Goal: Task Accomplishment & Management: Complete application form

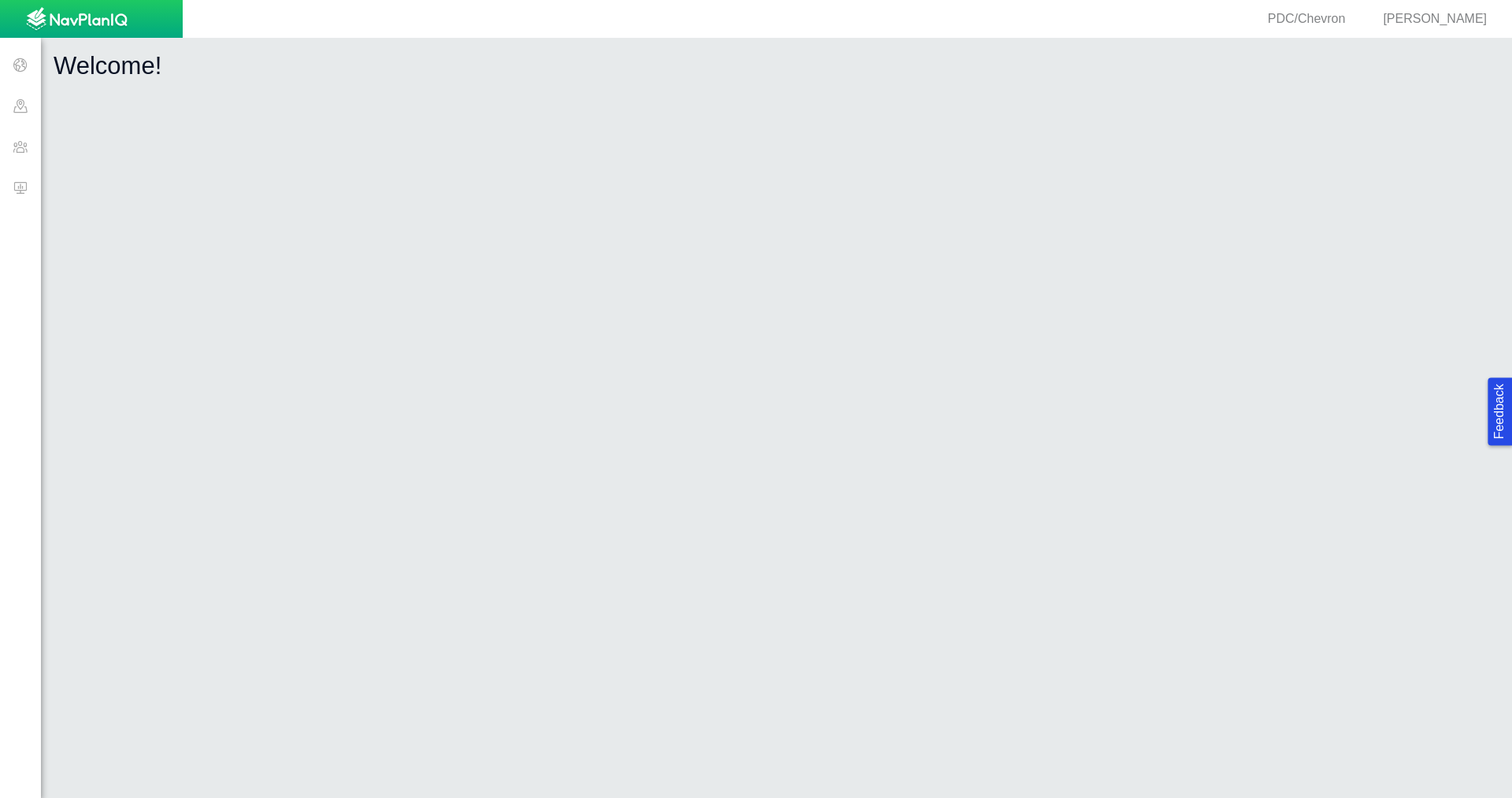
click at [21, 153] on span at bounding box center [20, 147] width 41 height 41
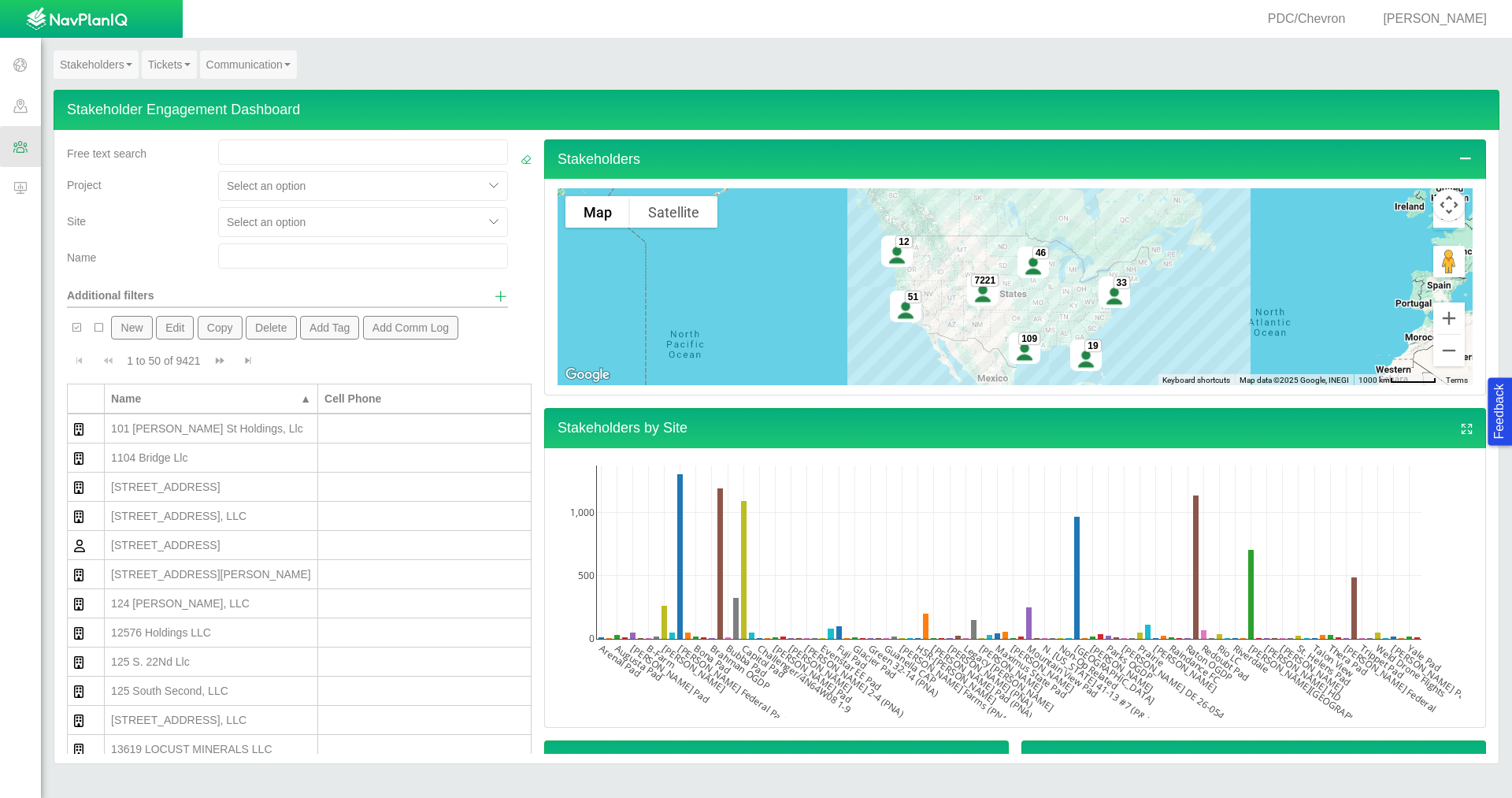
click at [228, 261] on input "text" at bounding box center [363, 256] width 290 height 25
type input "[PERSON_NAME]"
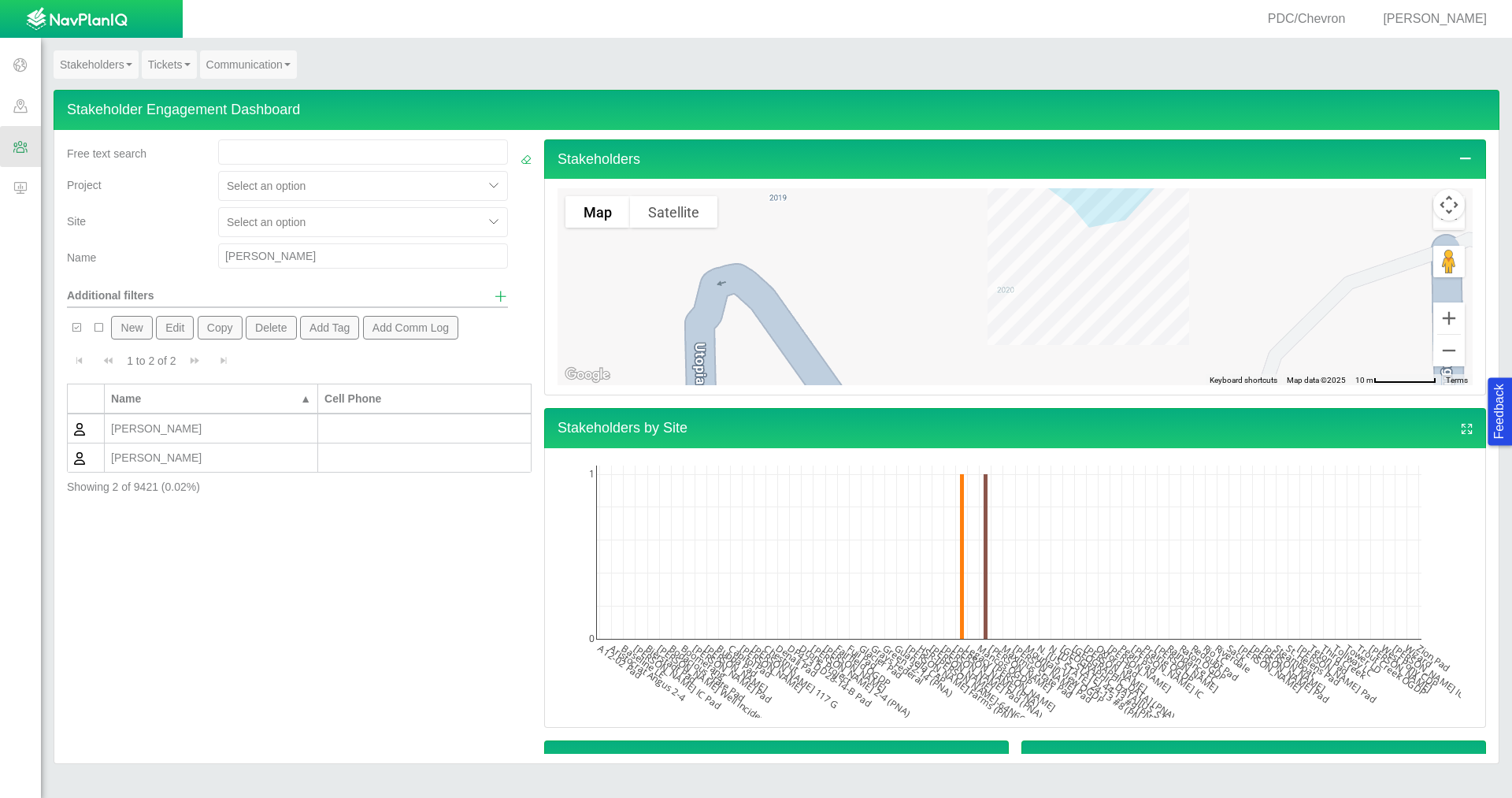
click at [219, 461] on div "[PERSON_NAME]" at bounding box center [211, 457] width 200 height 16
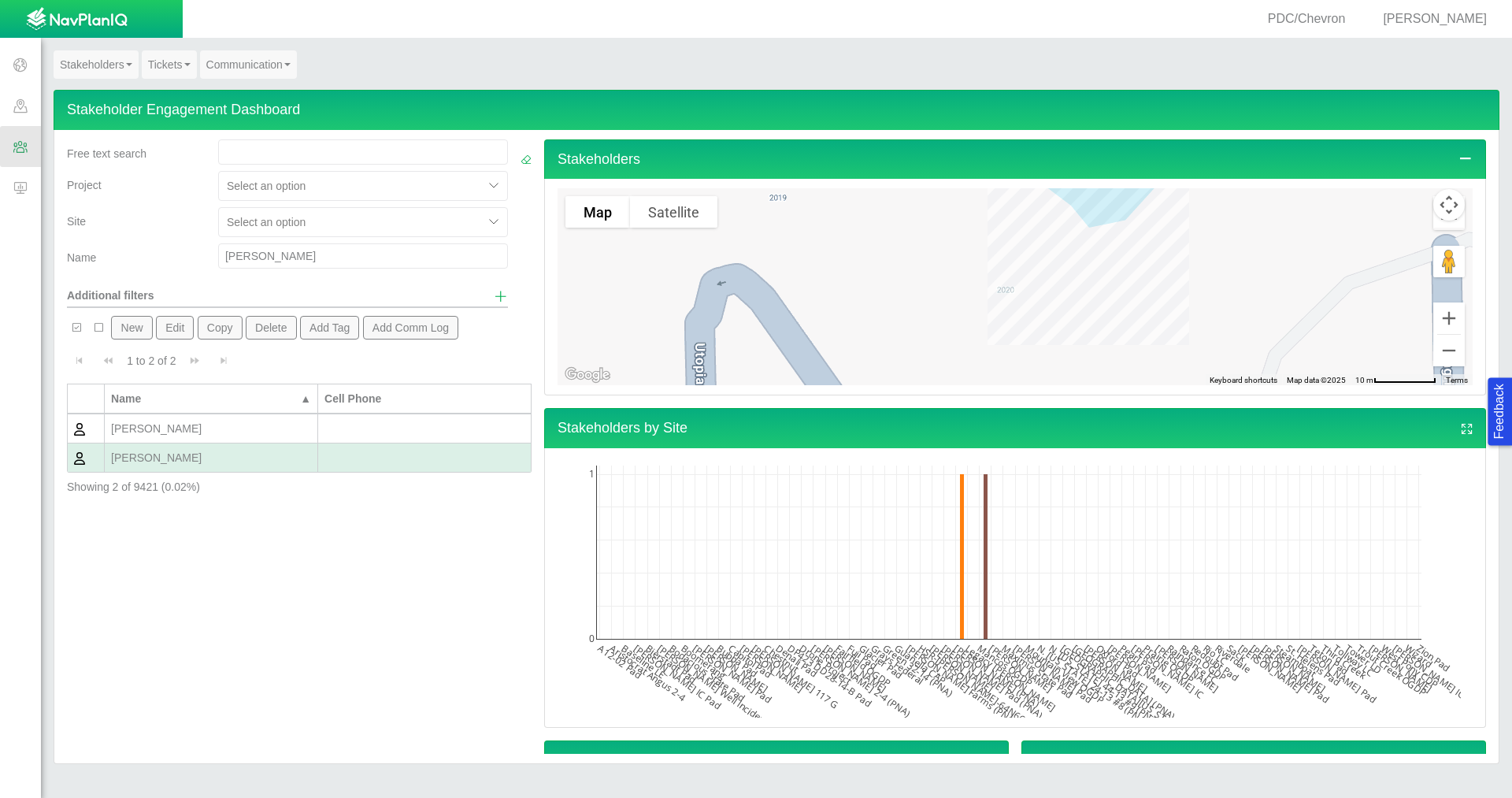
click at [261, 461] on div "[PERSON_NAME]" at bounding box center [211, 457] width 200 height 16
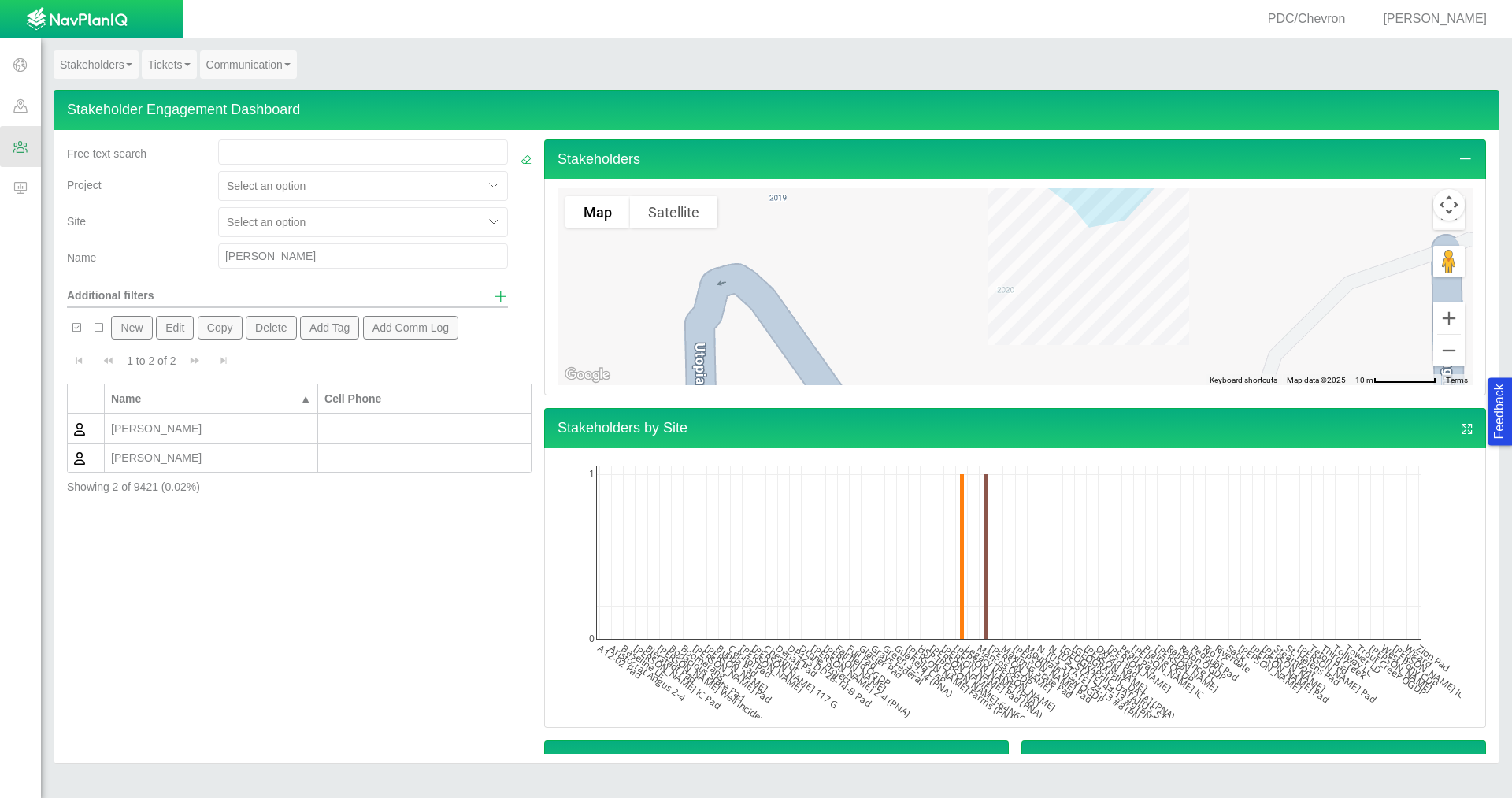
click at [261, 461] on div "[PERSON_NAME]" at bounding box center [211, 457] width 200 height 16
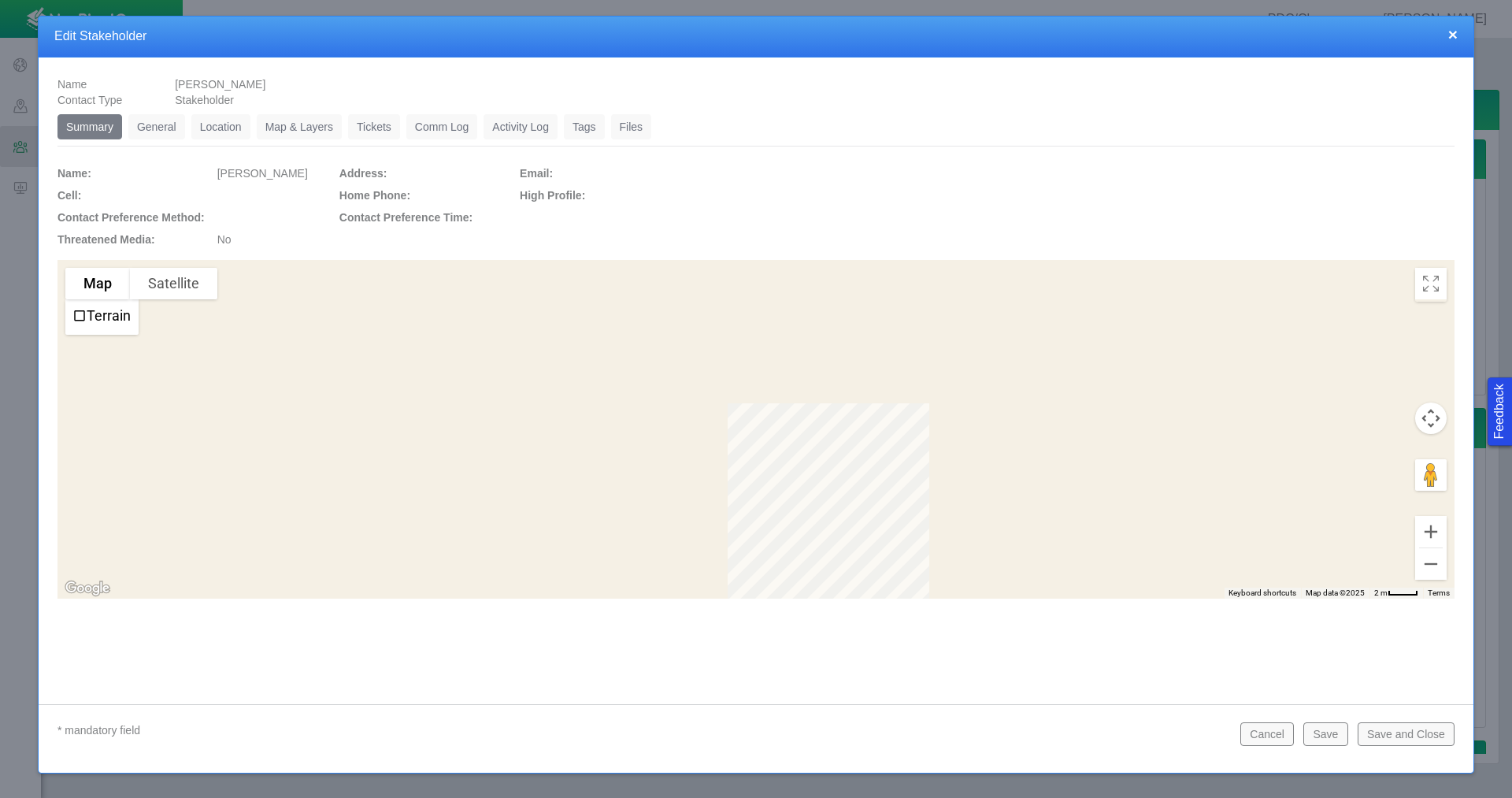
click at [161, 125] on link "General" at bounding box center [156, 127] width 56 height 25
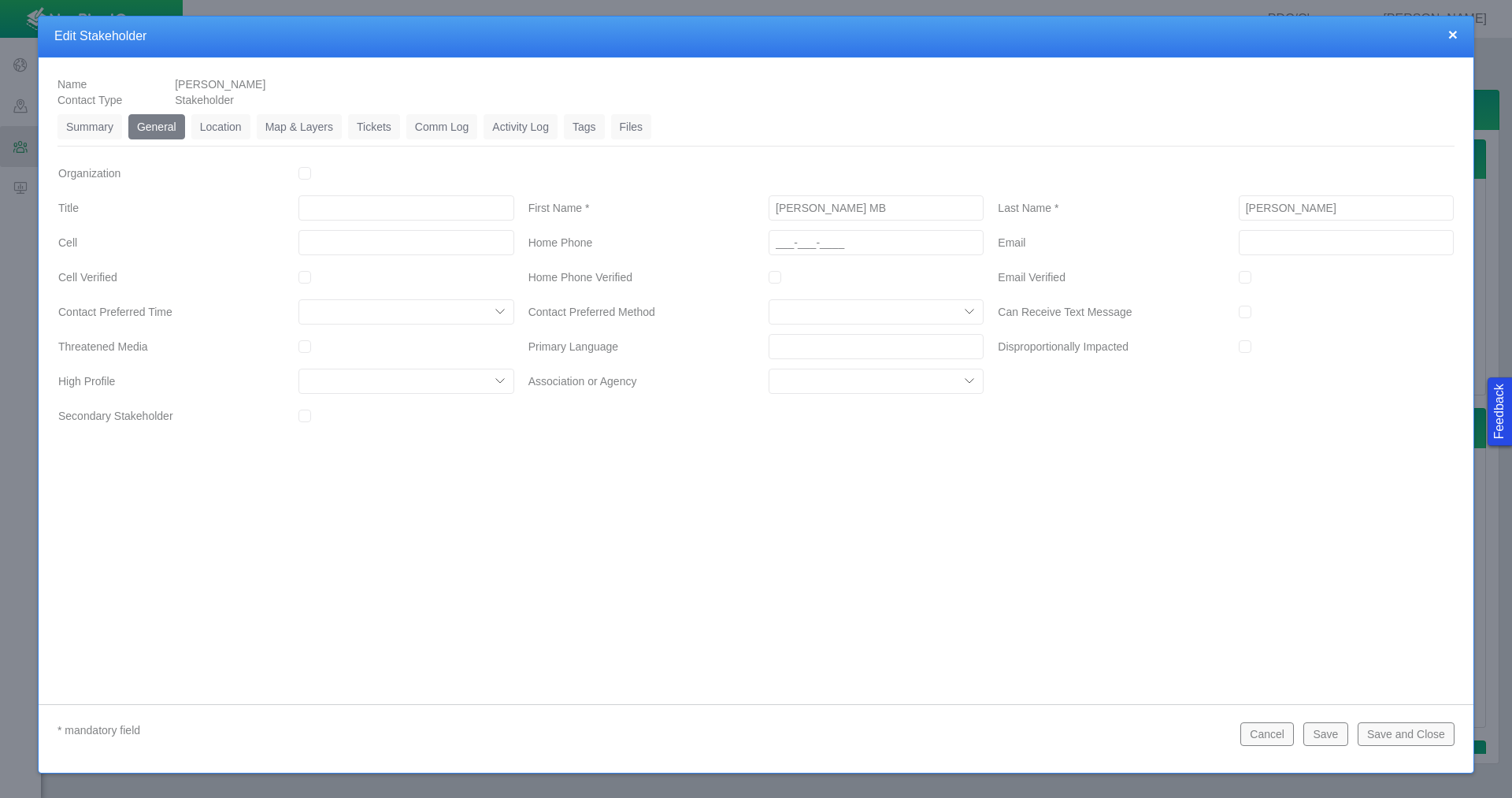
click at [838, 241] on input "___-___-____" at bounding box center [876, 243] width 215 height 25
click at [772, 240] on input "___-___-___9" at bounding box center [876, 243] width 215 height 25
type input "[PHONE_NUMBER]"
click at [1320, 731] on button "Save" at bounding box center [1325, 734] width 44 height 23
click at [214, 130] on link "Location" at bounding box center [220, 127] width 59 height 25
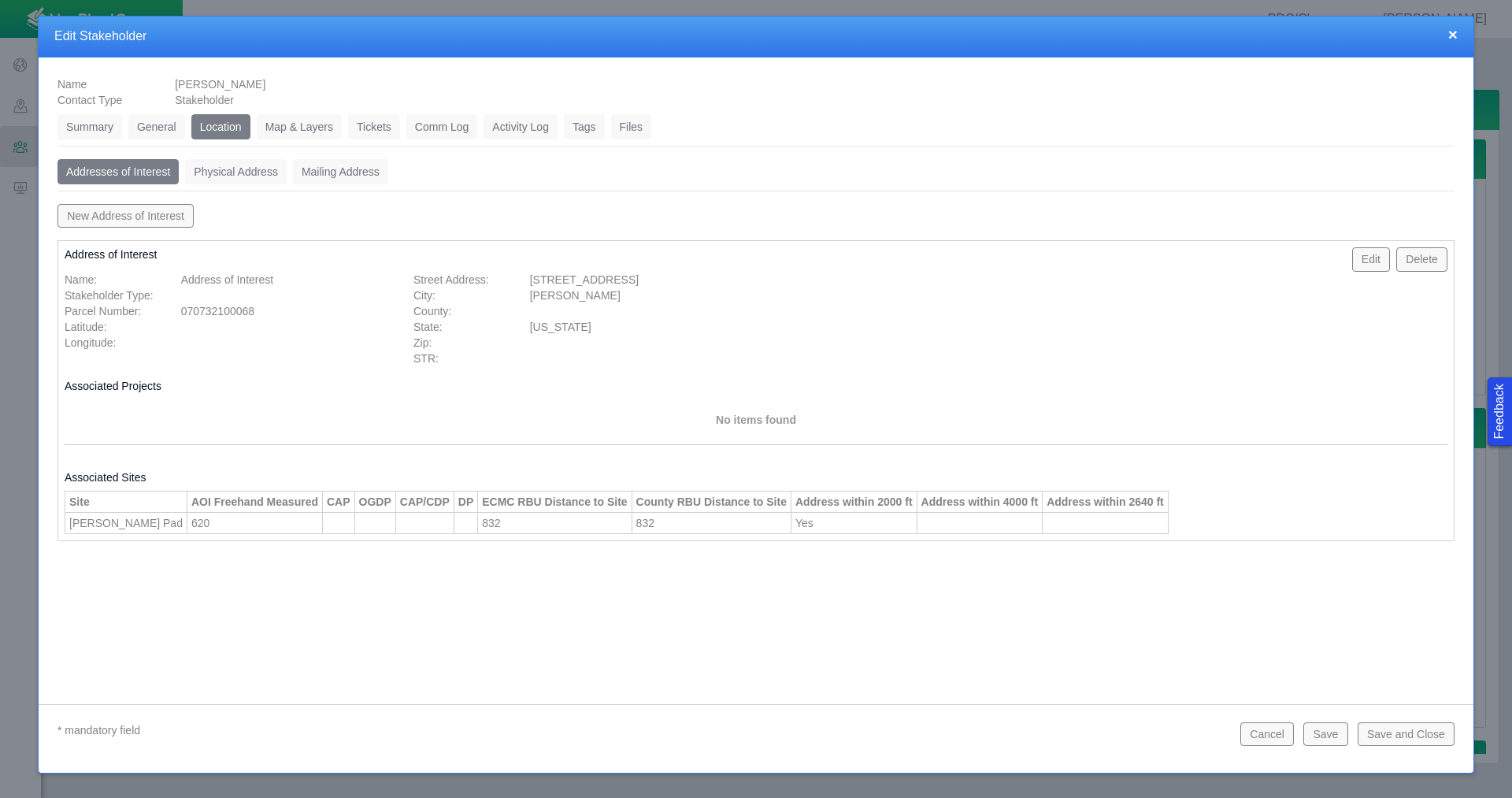
click at [383, 123] on link "Tickets" at bounding box center [375, 127] width 52 height 25
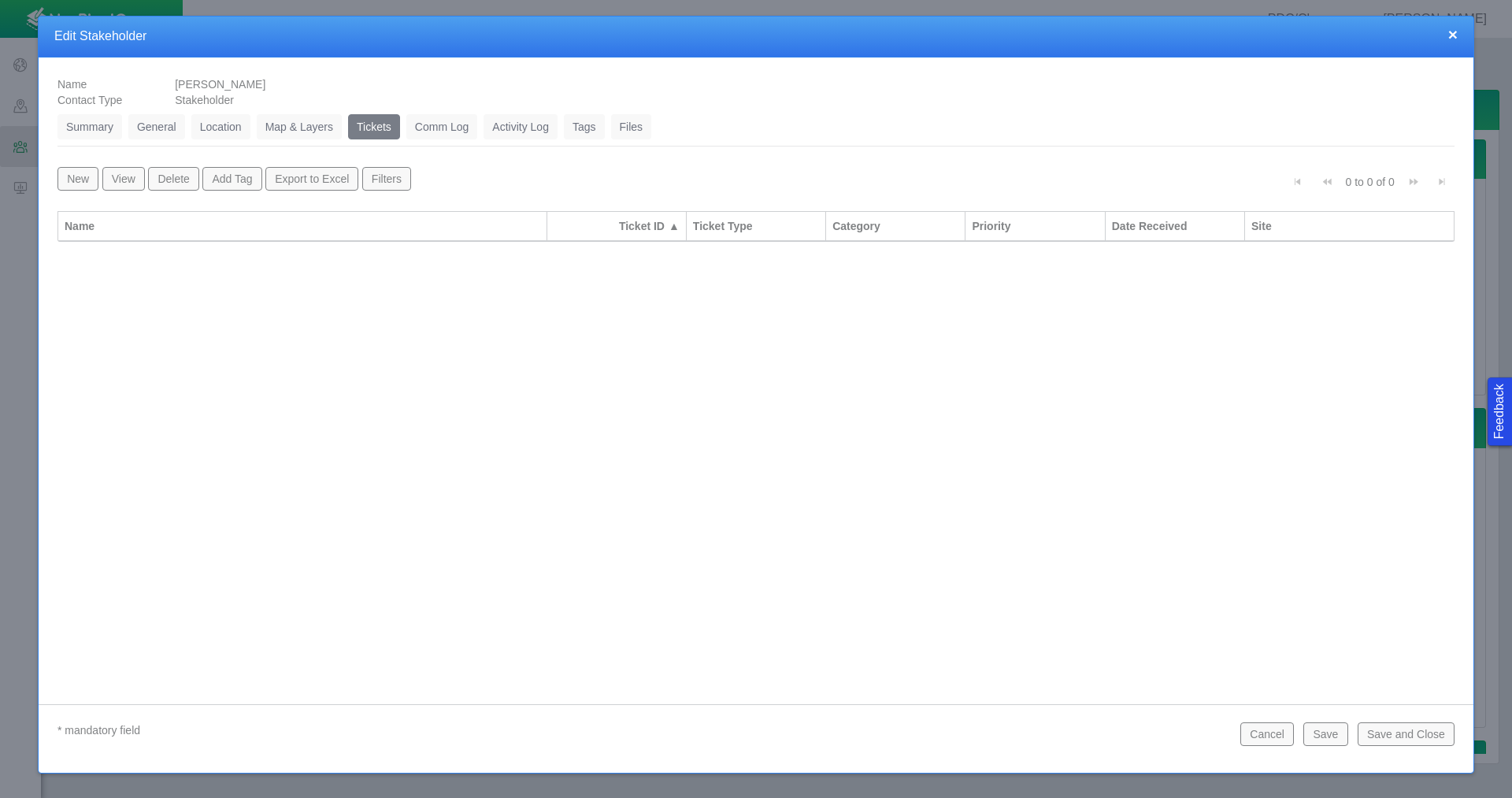
click at [82, 181] on button "New" at bounding box center [78, 179] width 41 height 23
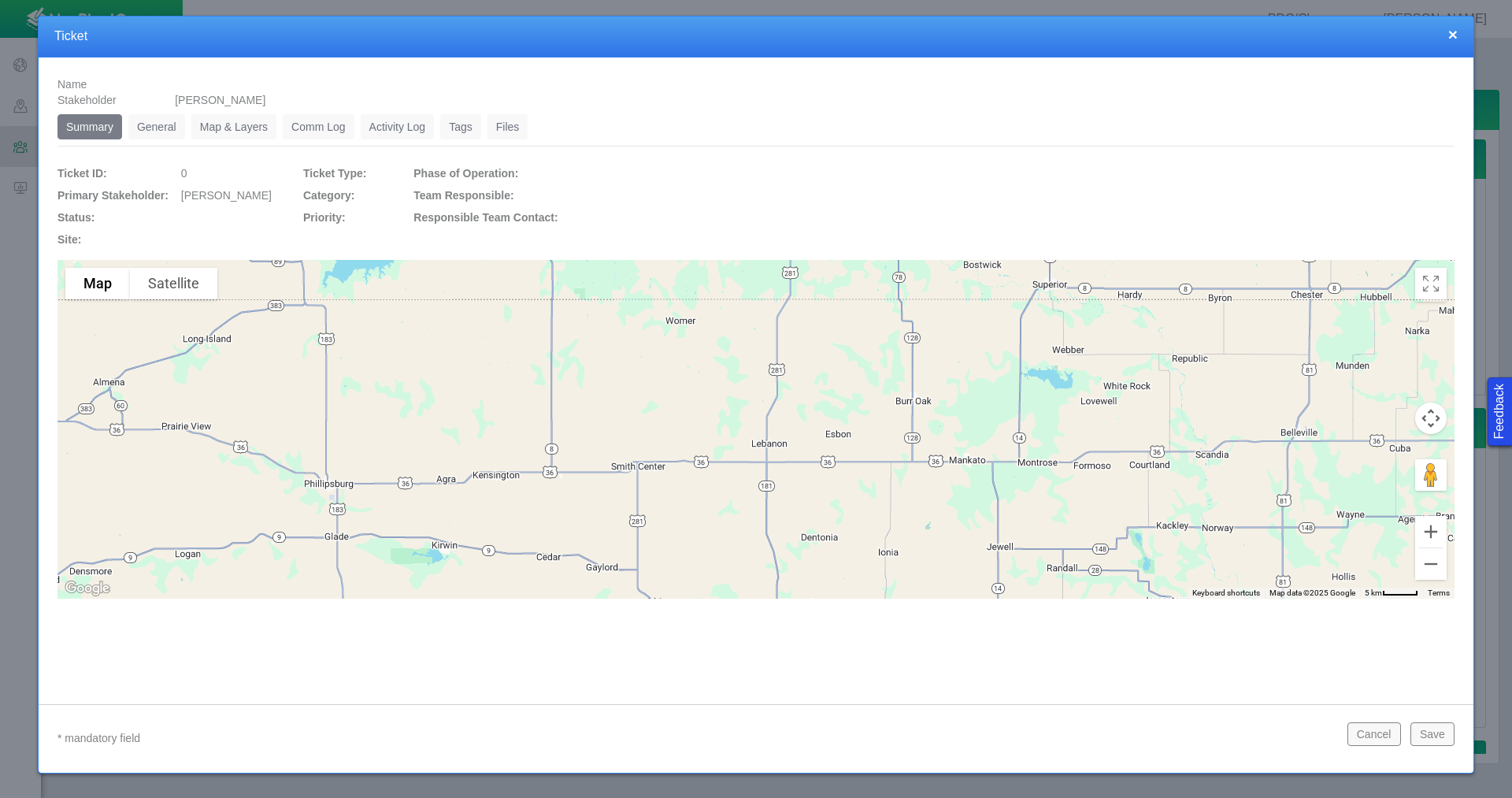
click at [167, 129] on link "General" at bounding box center [156, 127] width 56 height 25
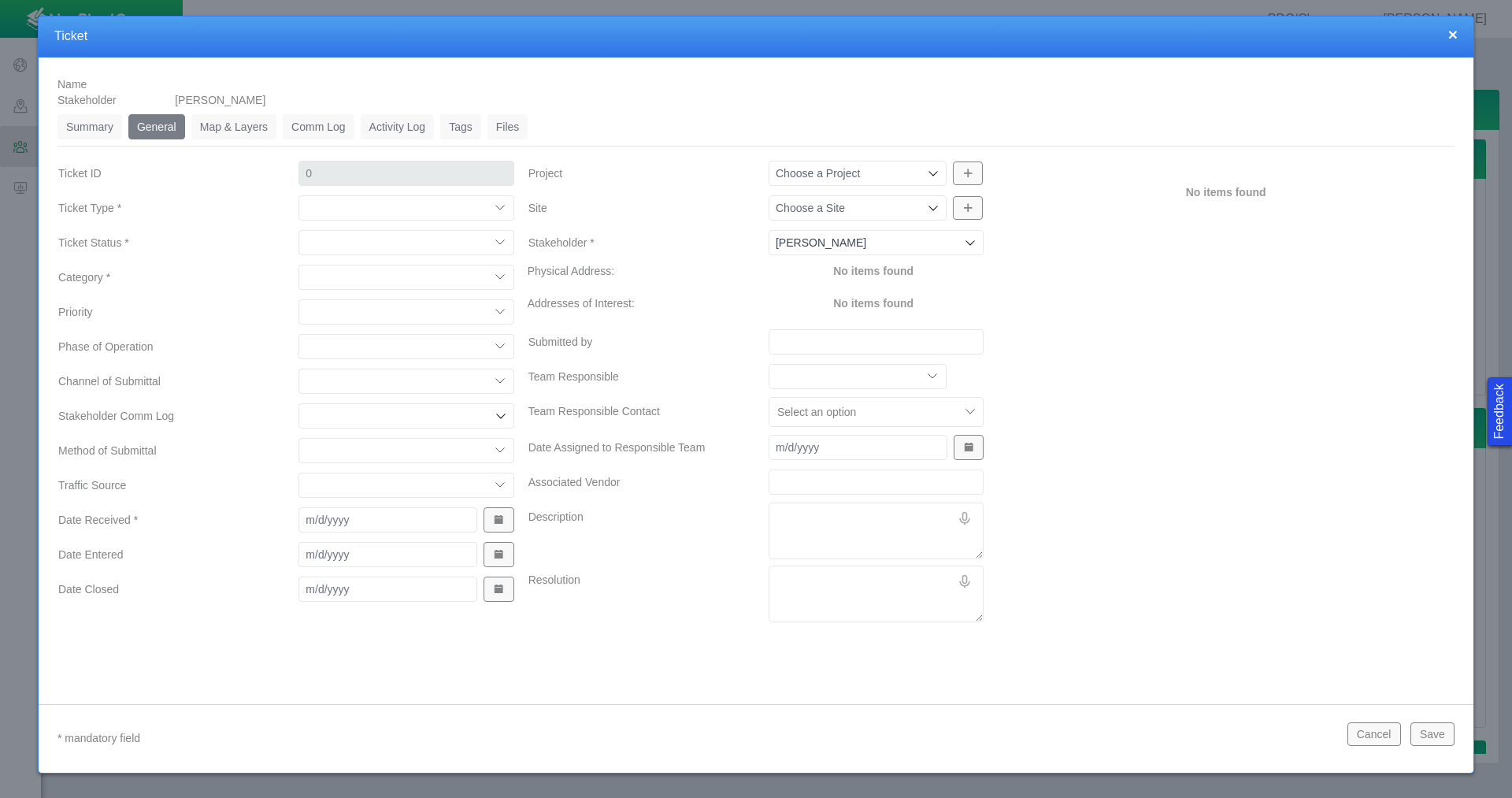
click at [371, 206] on select "Compliment Grievance Grievance Non-Op Information" at bounding box center [407, 208] width 215 height 25
click at [299, 195] on select "Compliment Grievance Grievance Non-Op Information" at bounding box center [407, 208] width 215 height 25
select select "149744687610124099"
click at [410, 241] on select "Closed (resolved) Closed (unreasonable) Closed (unresolved) Open (assigned) Ope…" at bounding box center [407, 243] width 215 height 25
select select "150870587516967431"
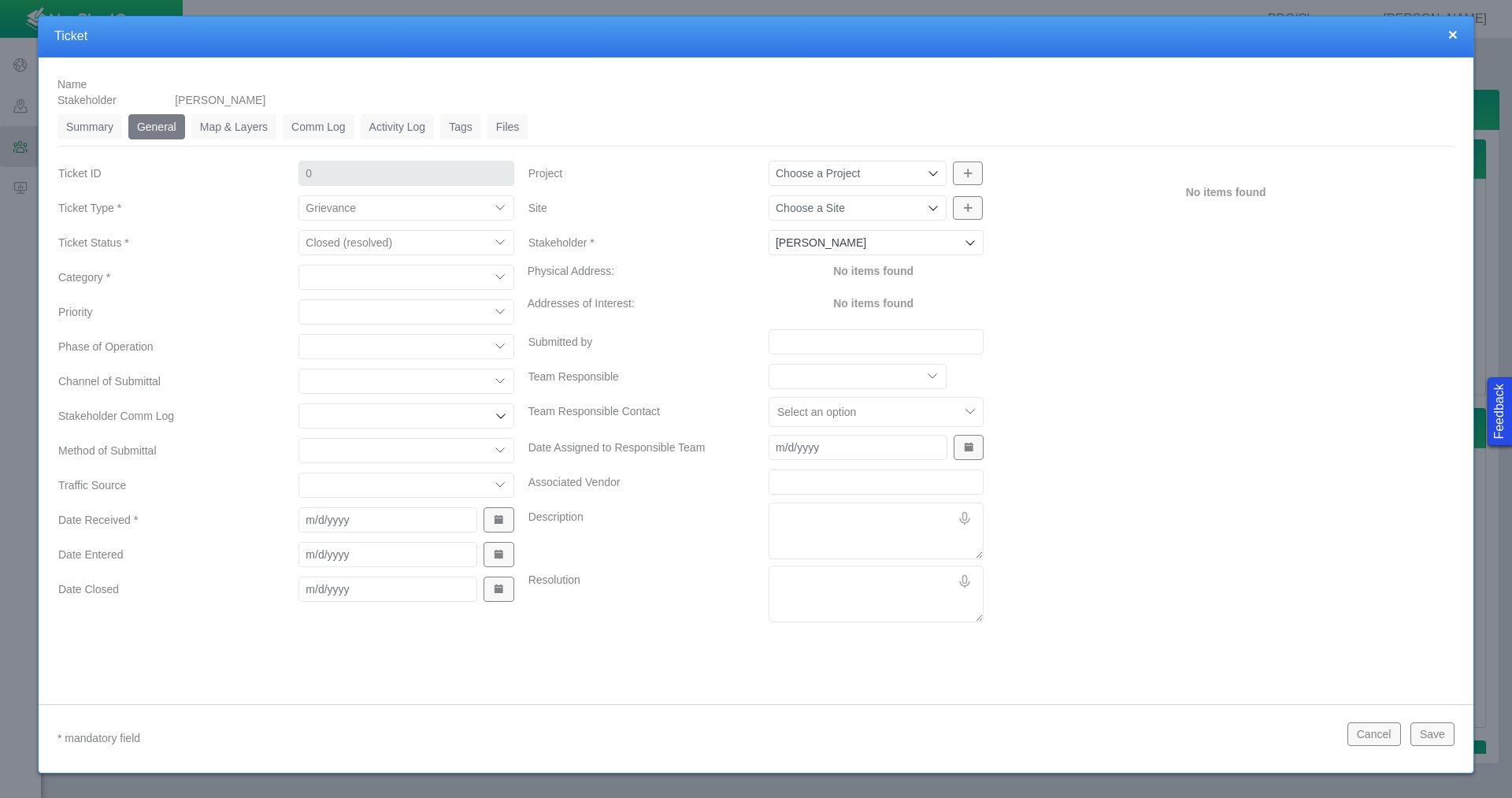
click at [299, 230] on select "Closed (resolved) Closed (unreasonable) Closed (unresolved) Open (assigned) Ope…" at bounding box center [407, 243] width 215 height 25
click at [413, 283] on select "Access Aesthetics Ag/Crops Air Quality Claims Clean-up/Remediation Communicatio…" at bounding box center [407, 278] width 215 height 25
select select "31806672368381275"
click at [299, 265] on select "Access Aesthetics Ag/Crops Air Quality Claims Clean-up/Remediation Communicatio…" at bounding box center [407, 278] width 215 height 25
click at [337, 308] on select "High Medium Low" at bounding box center [407, 312] width 215 height 25
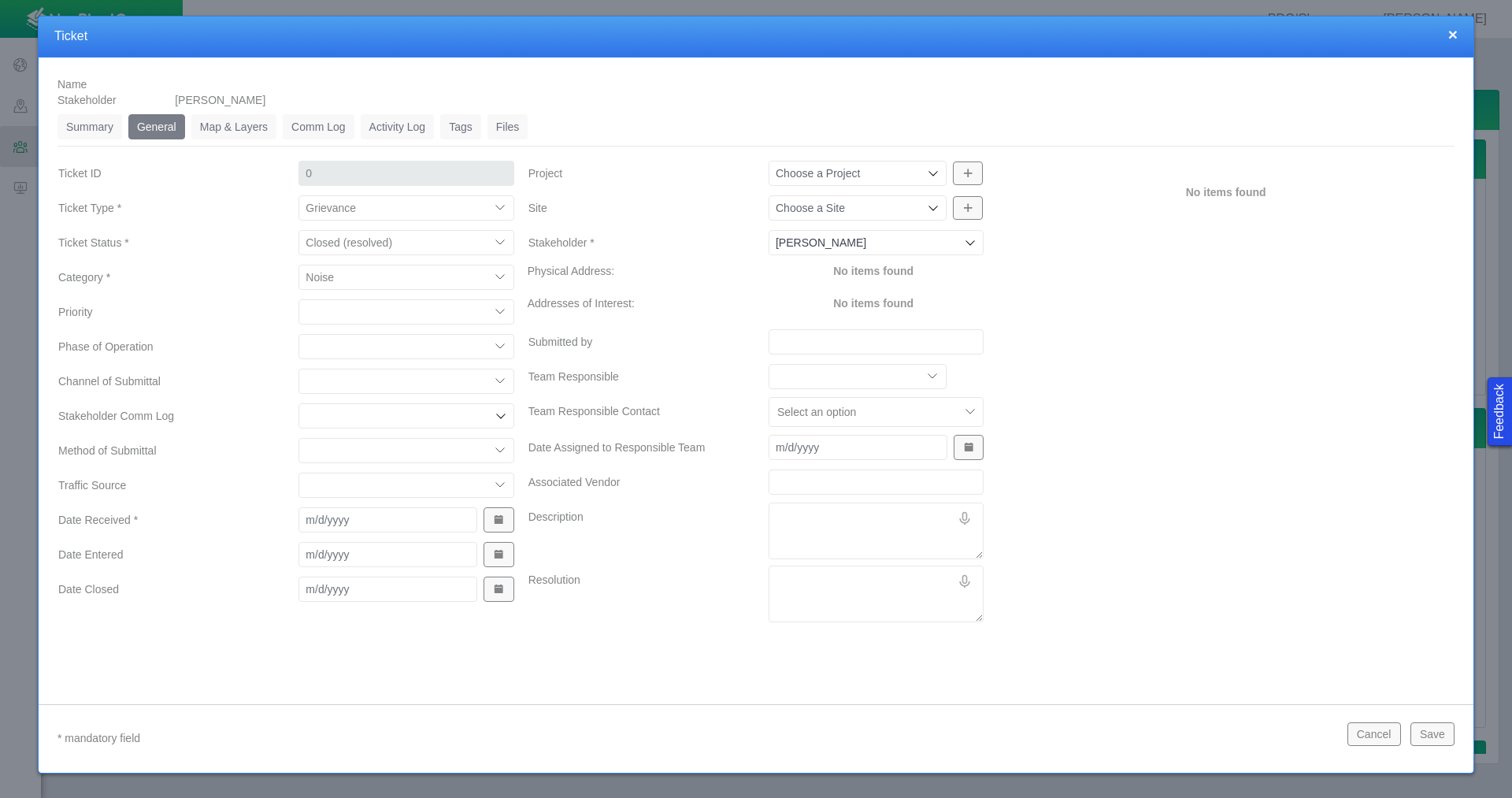
select select "High"
click at [299, 299] on select "High Medium Low" at bounding box center [407, 312] width 215 height 25
click at [341, 350] on select "Completions Drilling Production Reclamation Planning/Permitting Workover P&A Un…" at bounding box center [407, 347] width 215 height 25
select select "92605267337848647"
click at [299, 334] on select "Completions Drilling Production Reclamation Planning/Permitting Workover P&A Un…" at bounding box center [407, 347] width 215 height 25
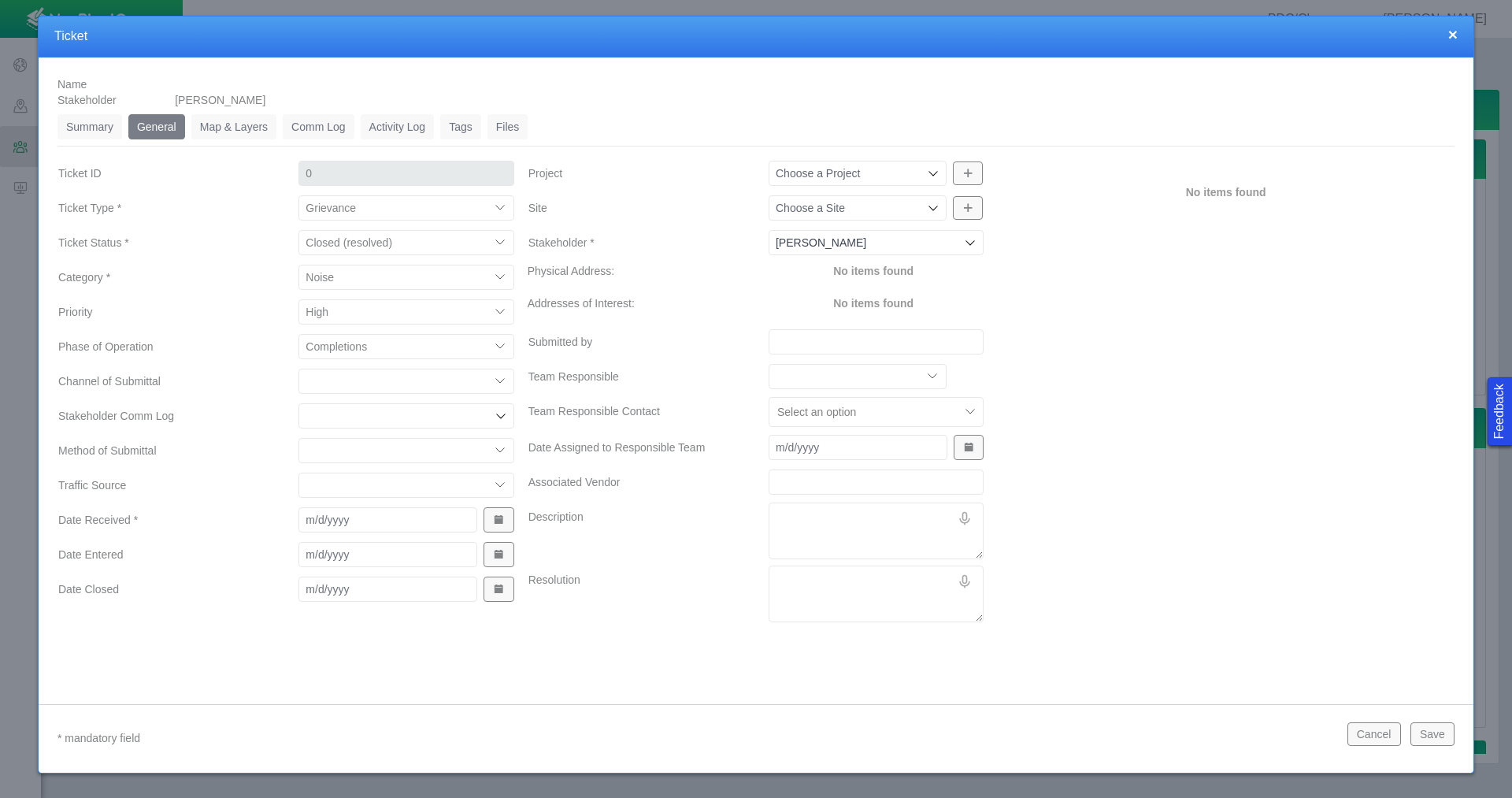
click at [355, 382] on select "ECMC Community Relations LGD Website/Microsite HSE Local Elected Official Surfa…" at bounding box center [407, 382] width 215 height 25
select select "81909218222848354"
click at [299, 369] on select "ECMC Community Relations LGD Website/Microsite HSE Local Elected Official Surfa…" at bounding box center [407, 382] width 215 height 25
click at [357, 452] on select "Email In Person Mail Phone" at bounding box center [407, 450] width 215 height 25
select select "155092712167575582"
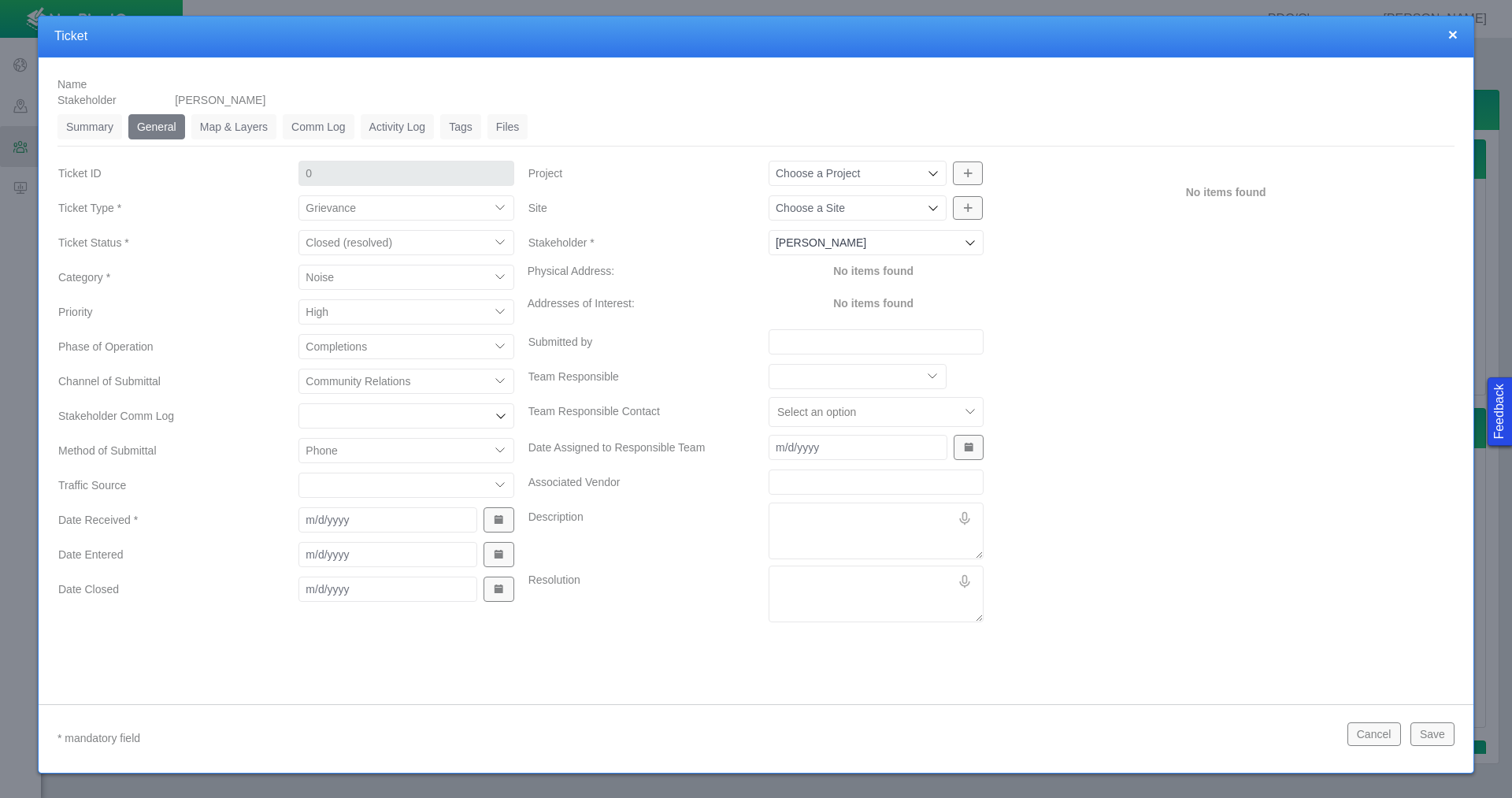
click at [299, 438] on select "Email In Person Mail Phone" at bounding box center [407, 450] width 215 height 25
click at [491, 523] on button "Show Date Picker" at bounding box center [498, 520] width 30 height 25
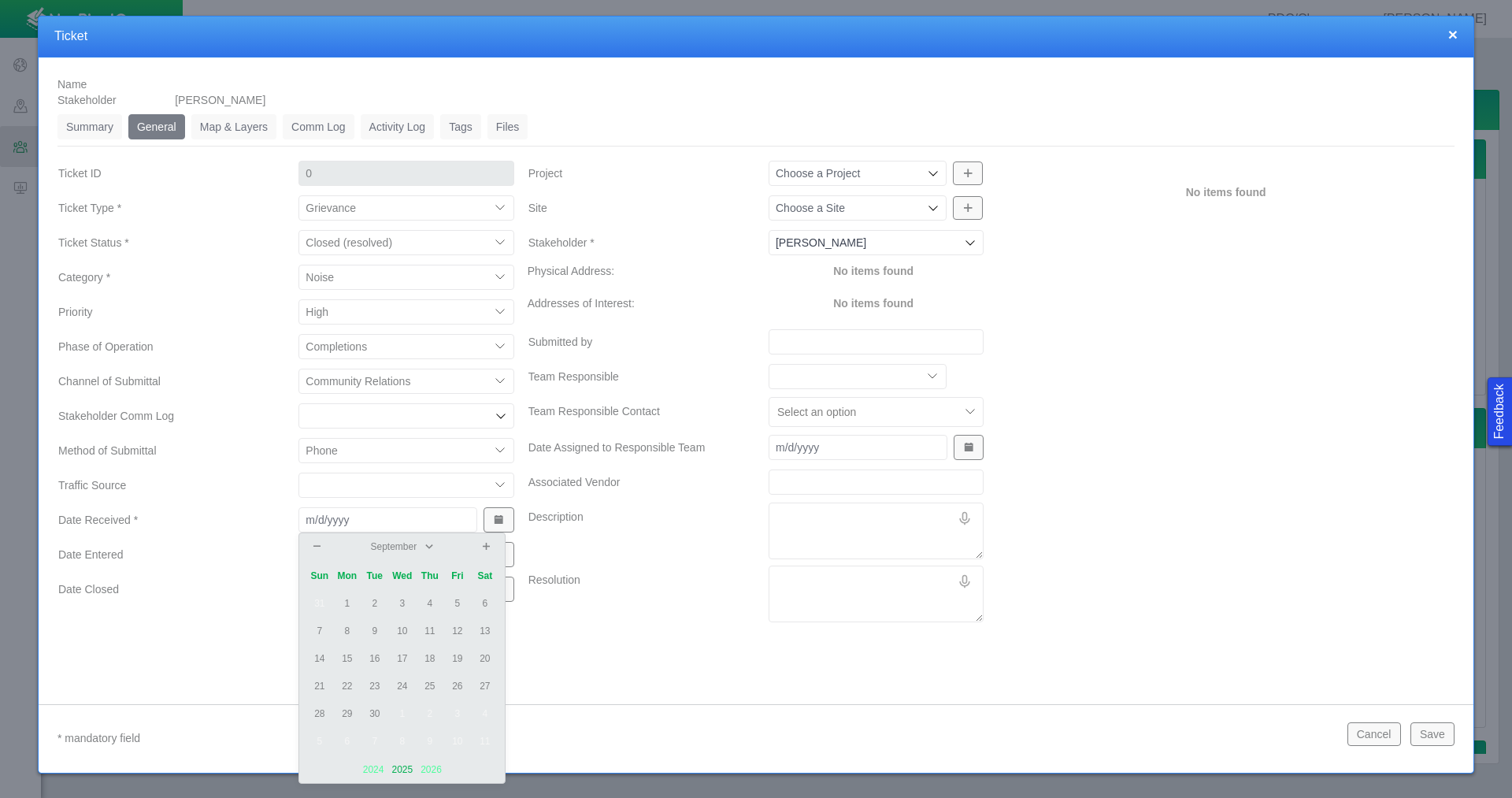
click at [453, 682] on td "26" at bounding box center [457, 686] width 27 height 27
type input "[DATE]"
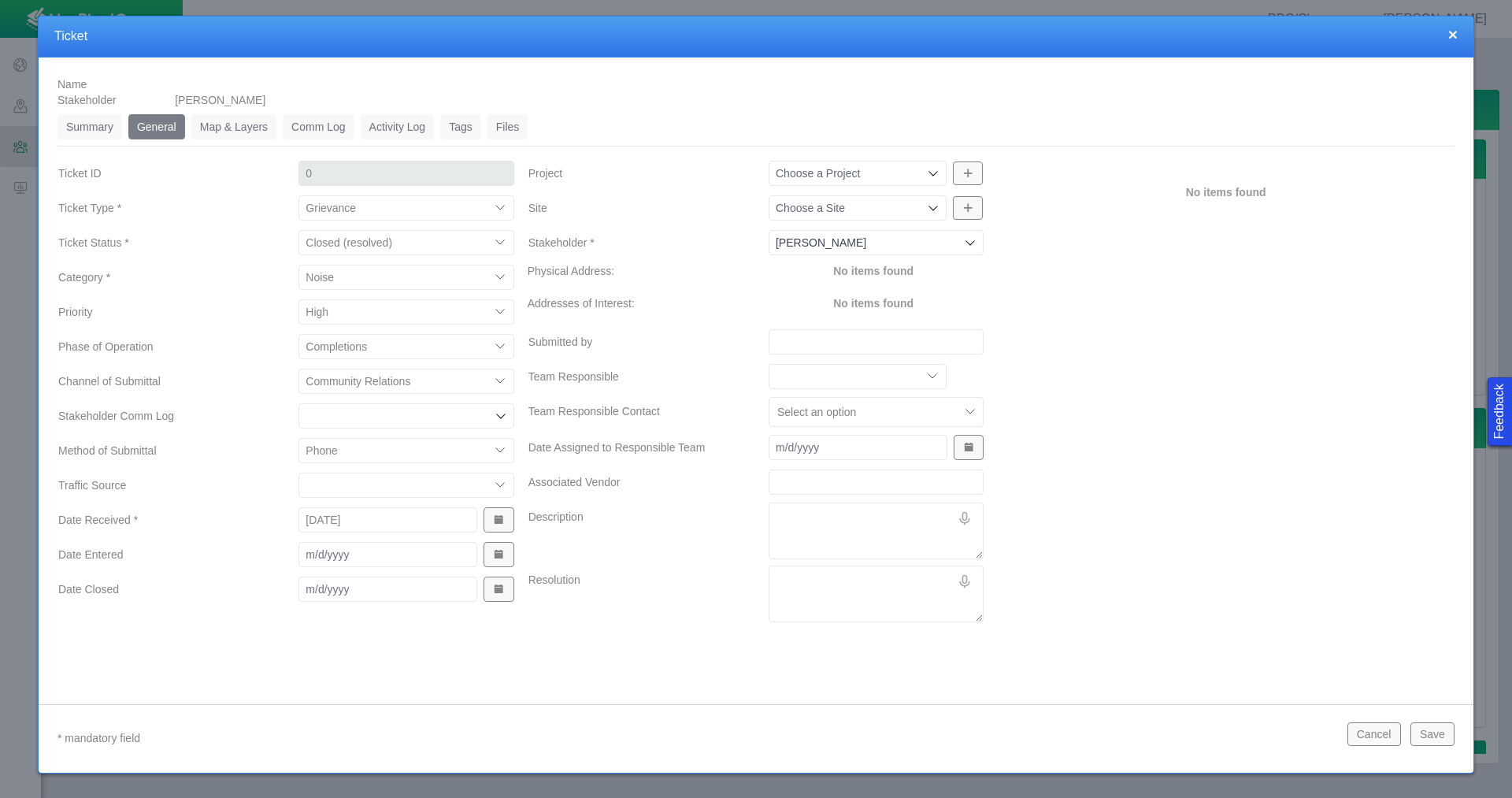
click at [500, 554] on span "Show Date Picker" at bounding box center [498, 554] width 11 height 11
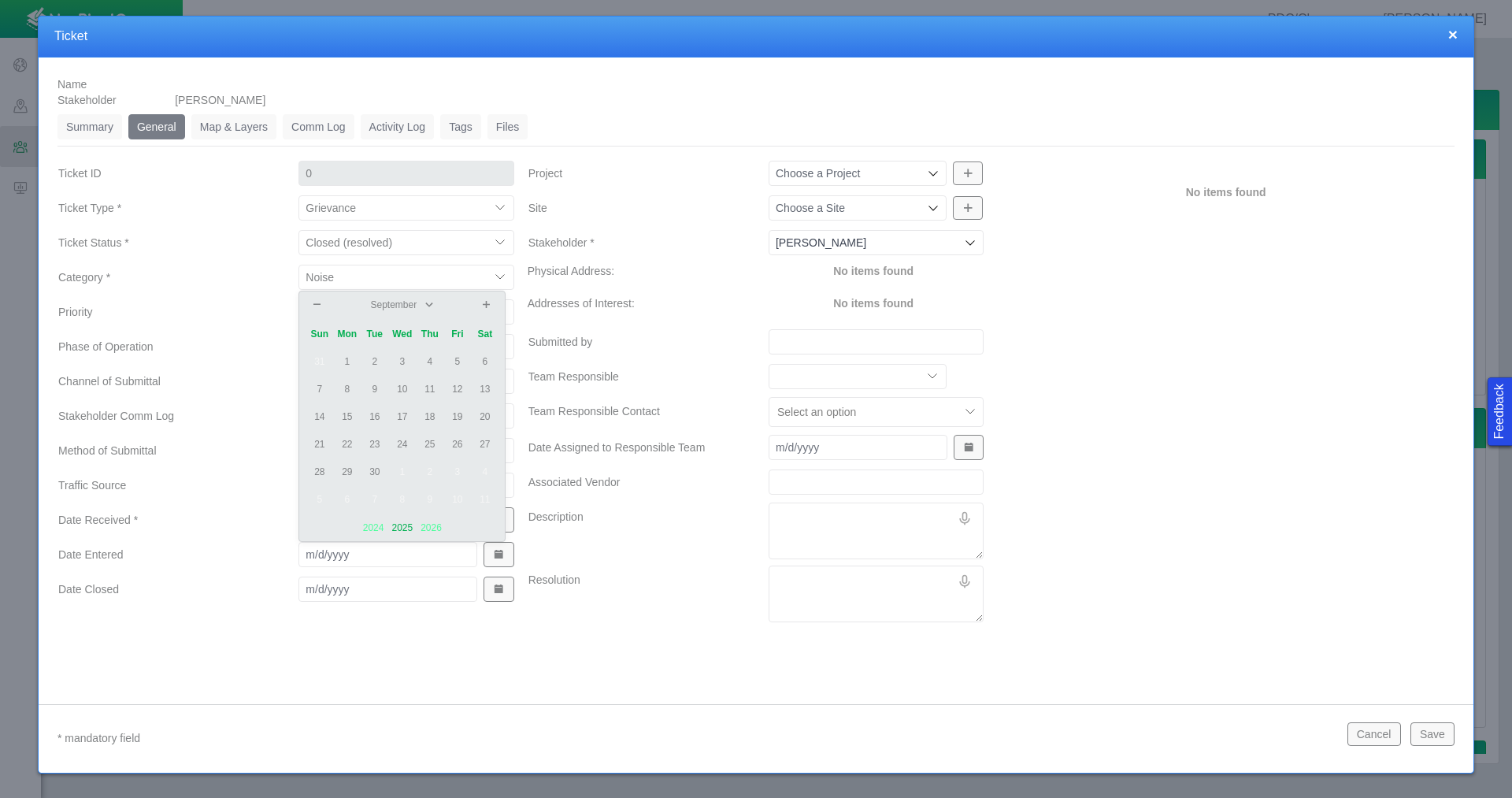
click at [458, 447] on td "26" at bounding box center [457, 445] width 27 height 27
type input "[DATE]"
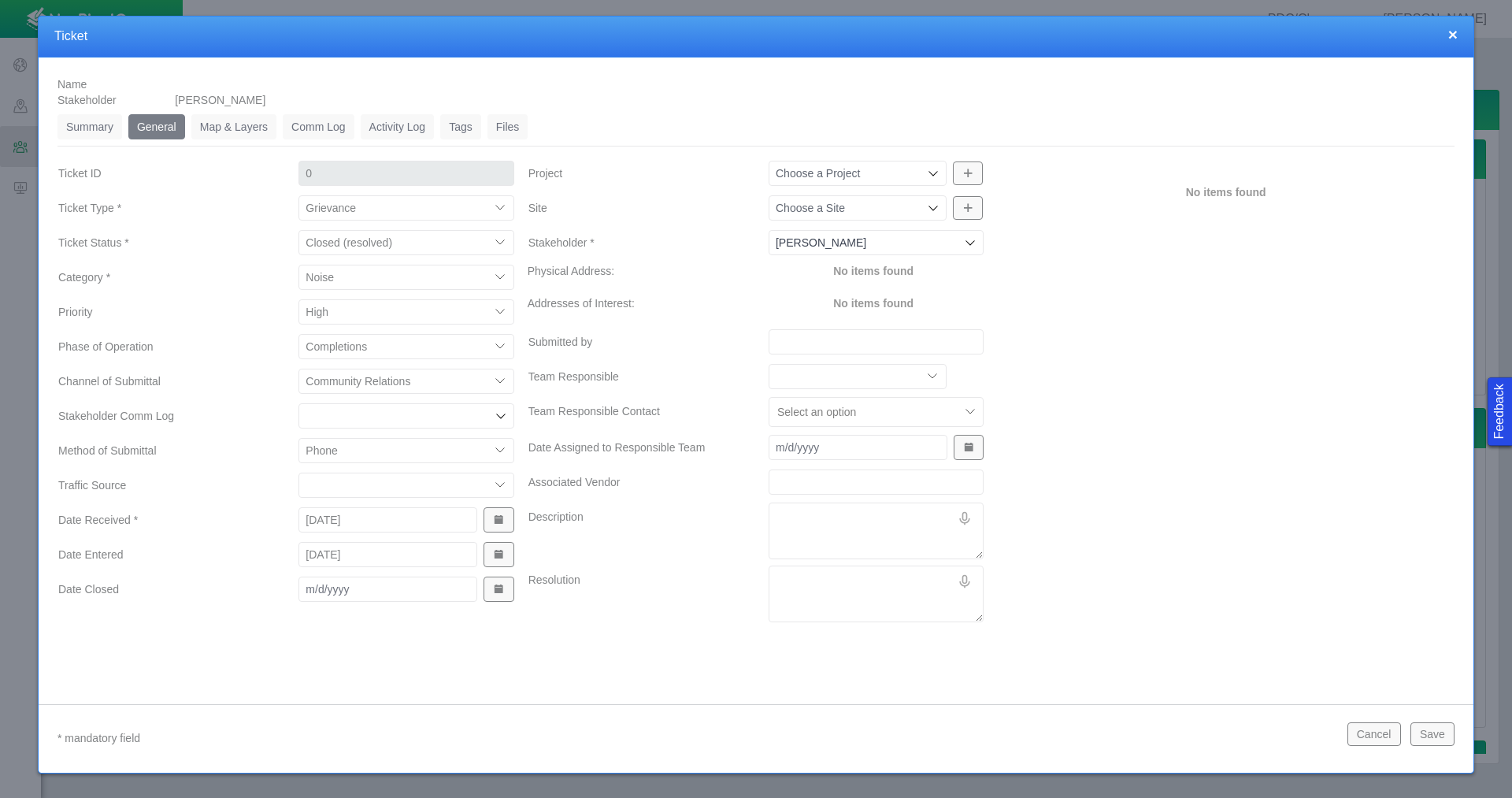
click at [493, 593] on button "Show Date Picker" at bounding box center [498, 589] width 30 height 25
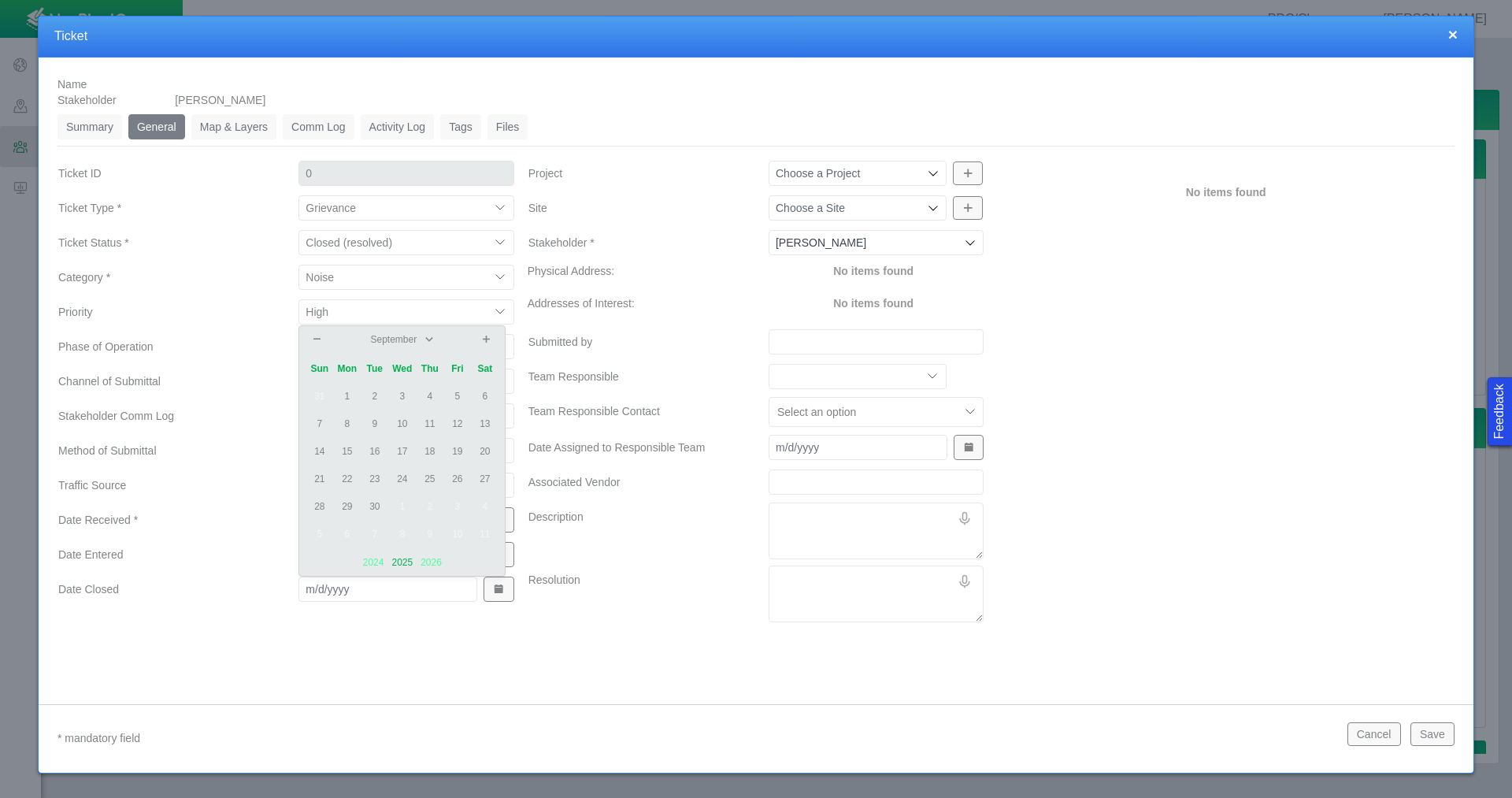
click at [458, 472] on td "26" at bounding box center [457, 480] width 27 height 27
type input "[DATE]"
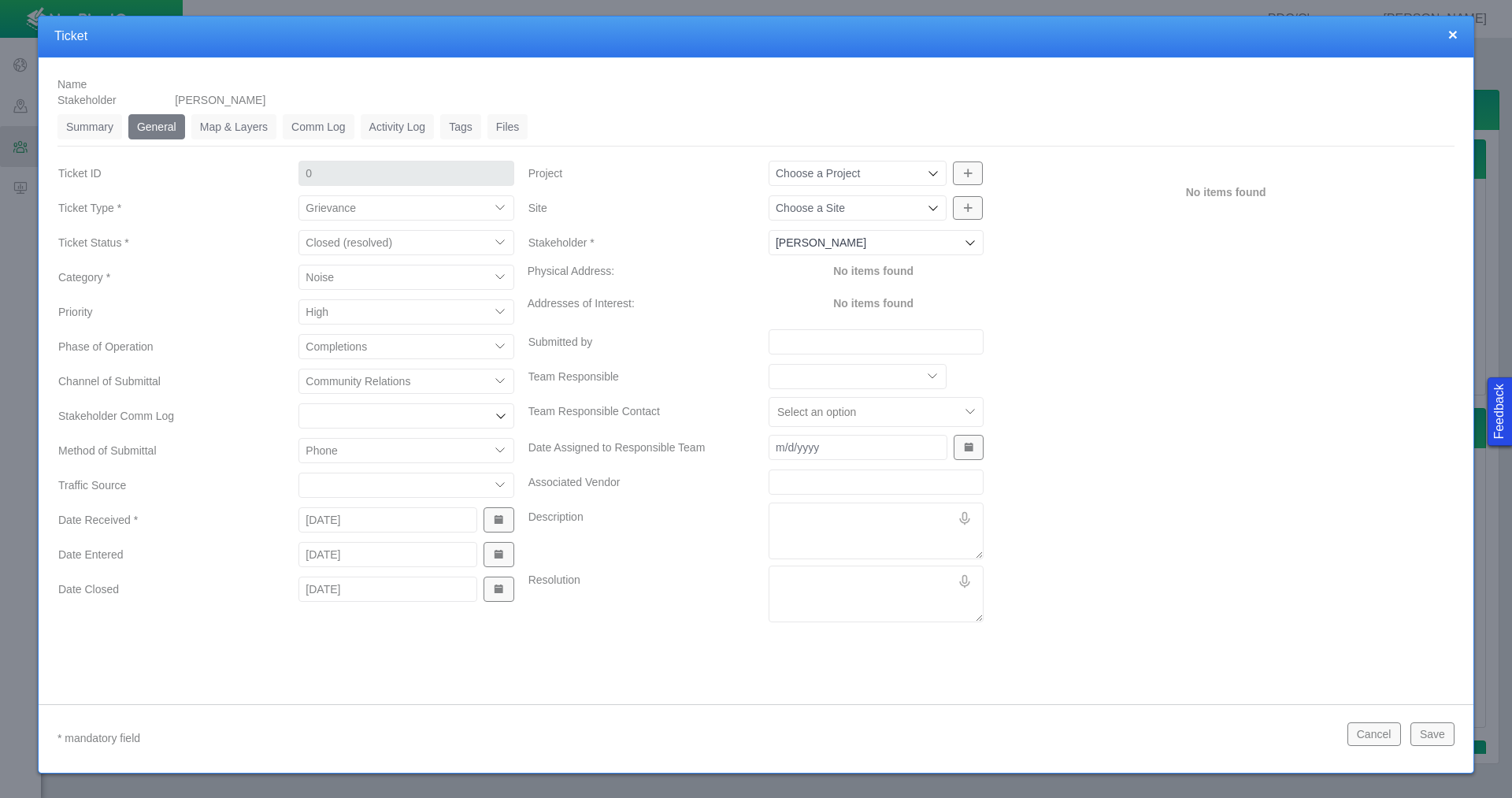
click at [927, 178] on div at bounding box center [932, 173] width 16 height 16
click at [697, 183] on label "Project" at bounding box center [637, 173] width 241 height 28
click at [775, 182] on input "Project" at bounding box center [849, 173] width 148 height 16
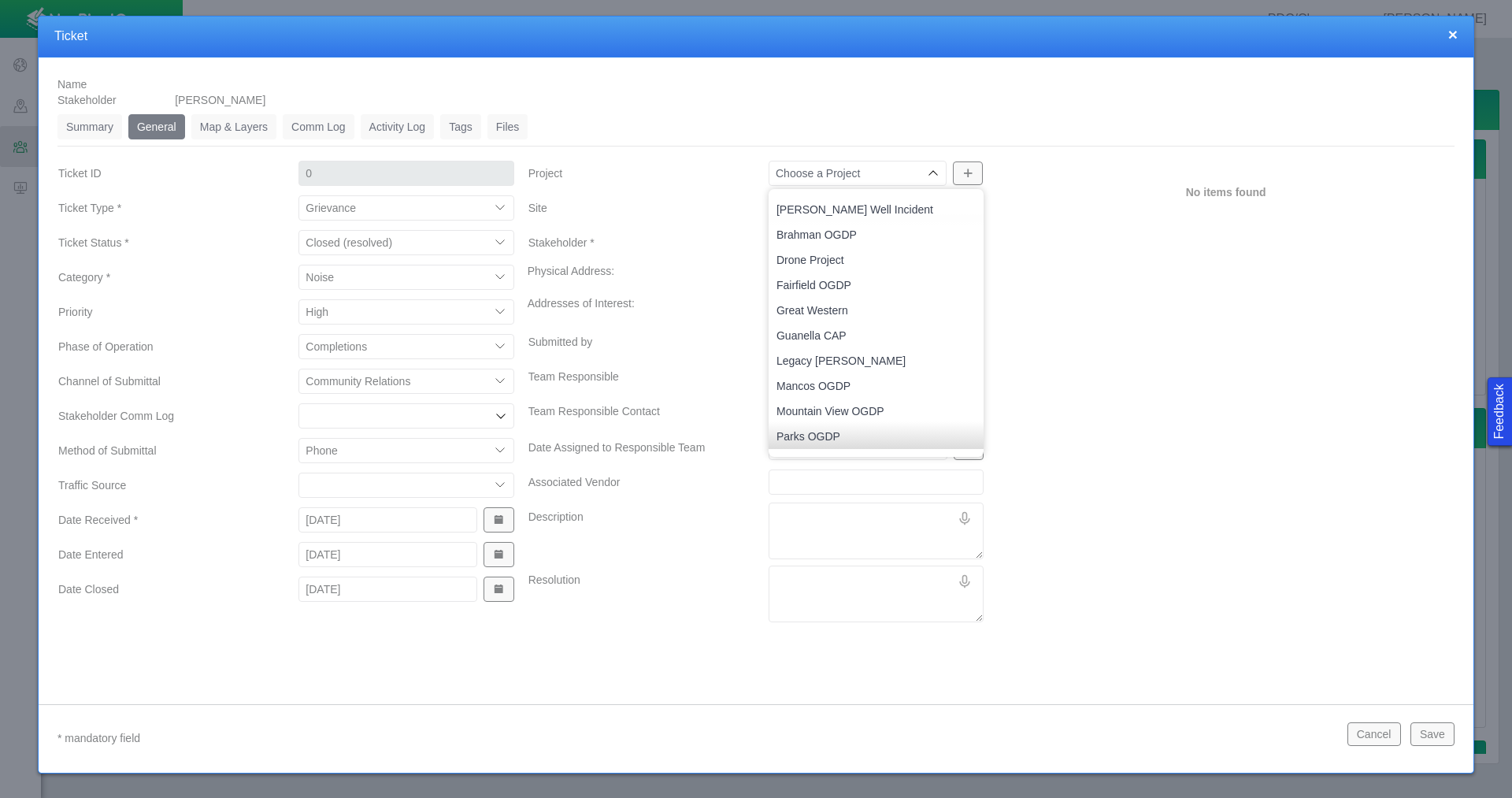
click at [1064, 205] on div "No items found" at bounding box center [1226, 187] width 471 height 57
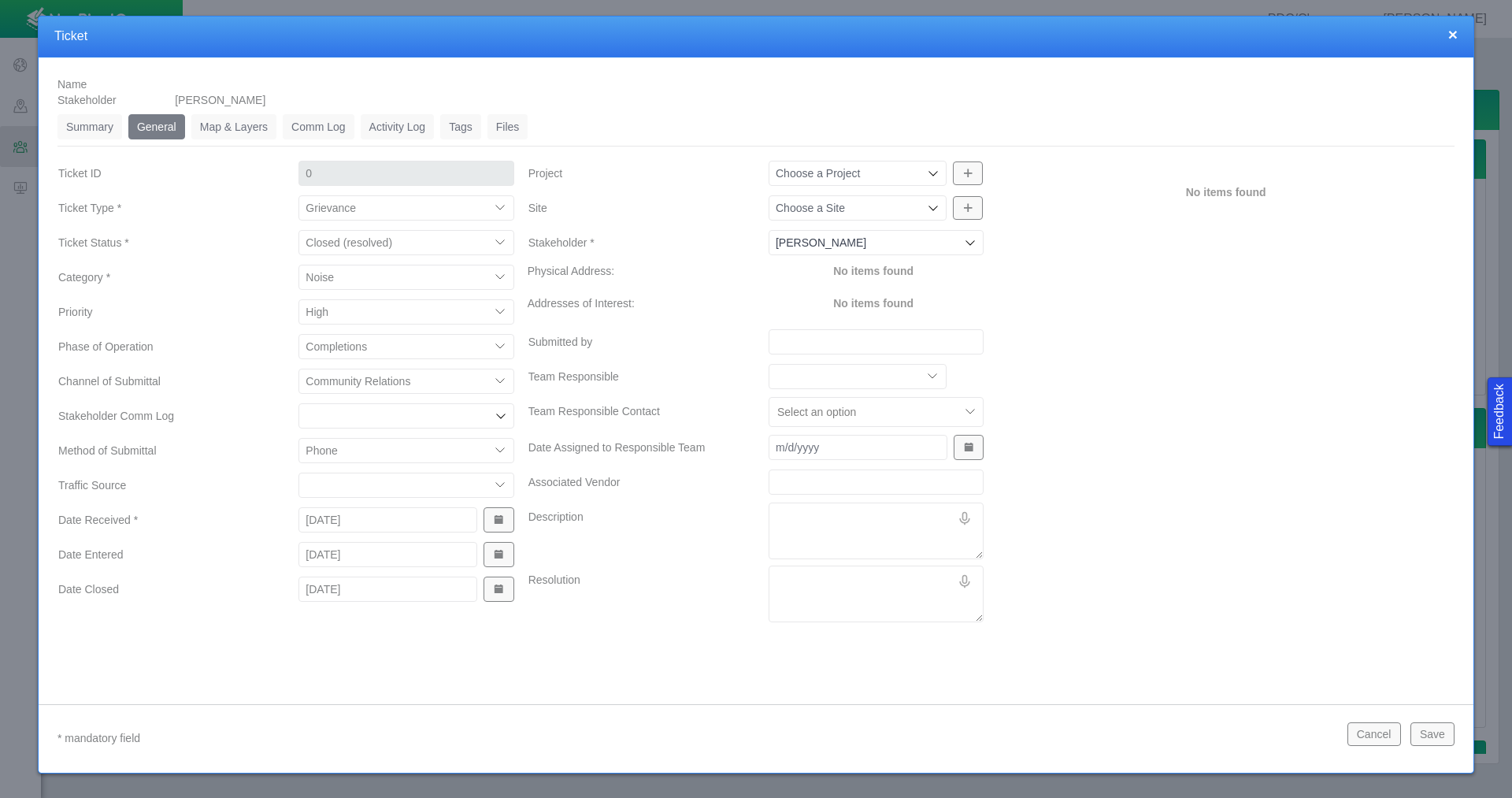
click at [930, 205] on icon at bounding box center [933, 208] width 13 height 13
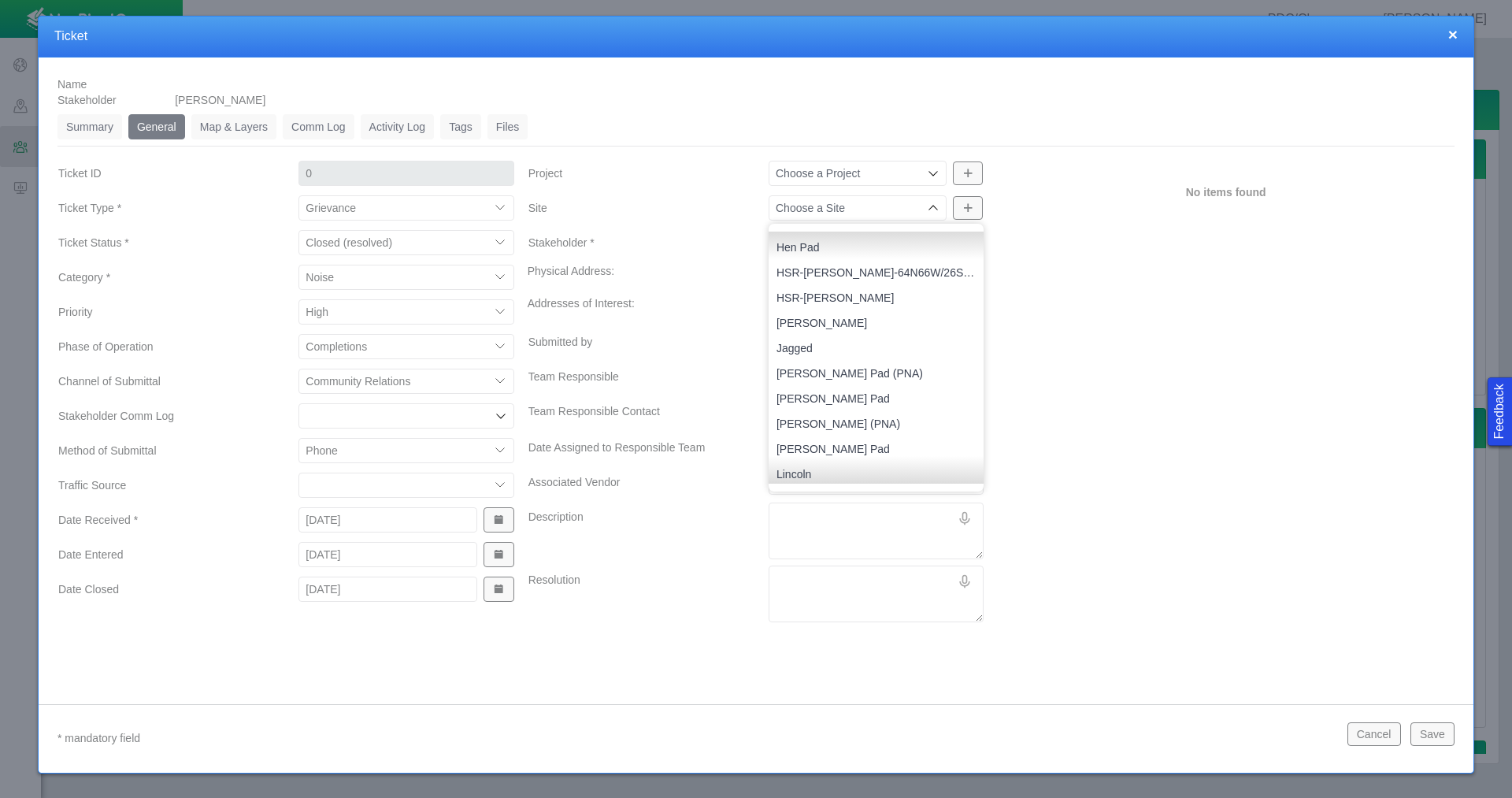
scroll to position [1261, 0]
click at [853, 371] on span "[PERSON_NAME] Pad" at bounding box center [875, 370] width 199 height 16
type input "[PERSON_NAME] Pad"
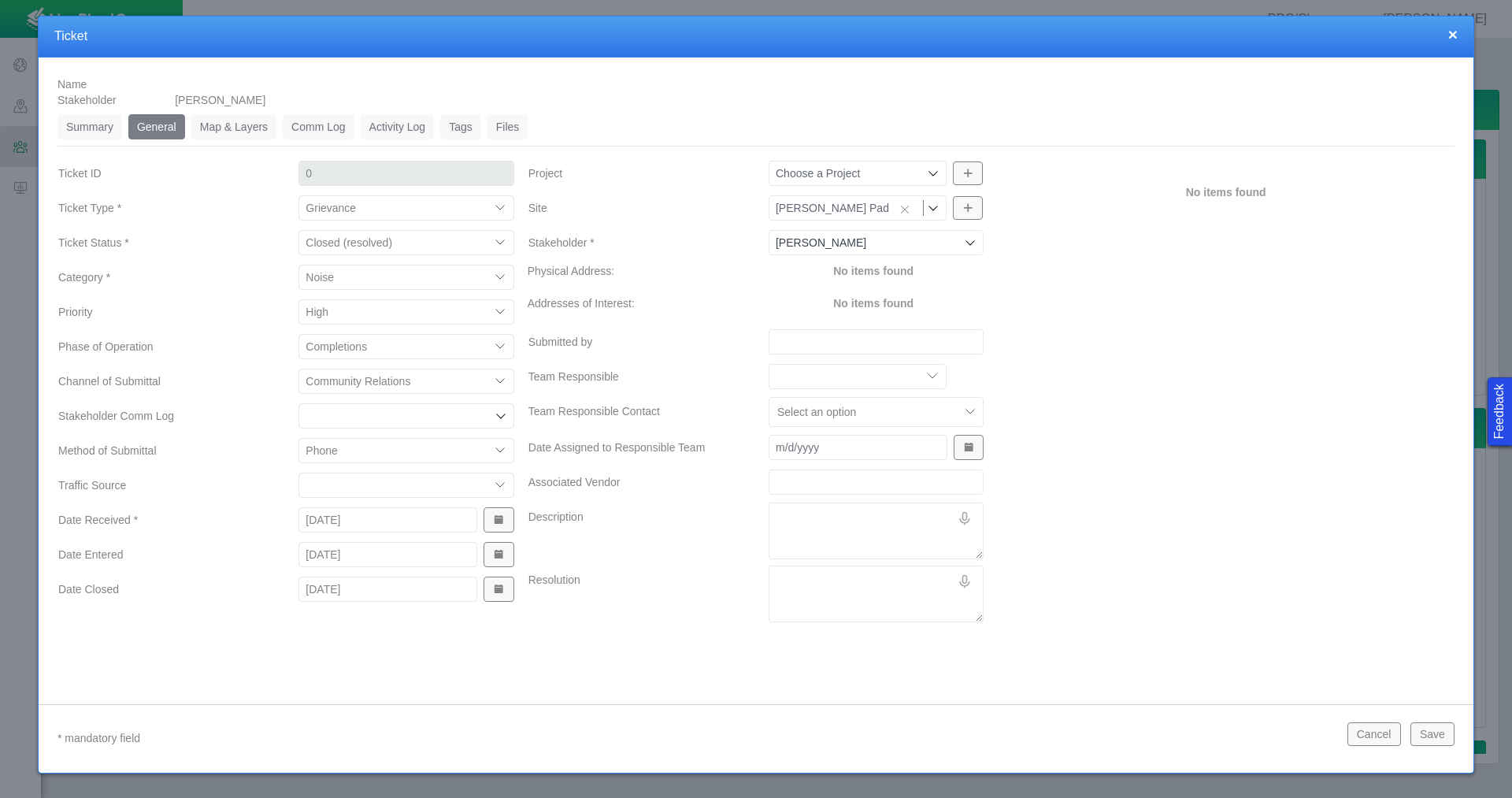
type input "1261"
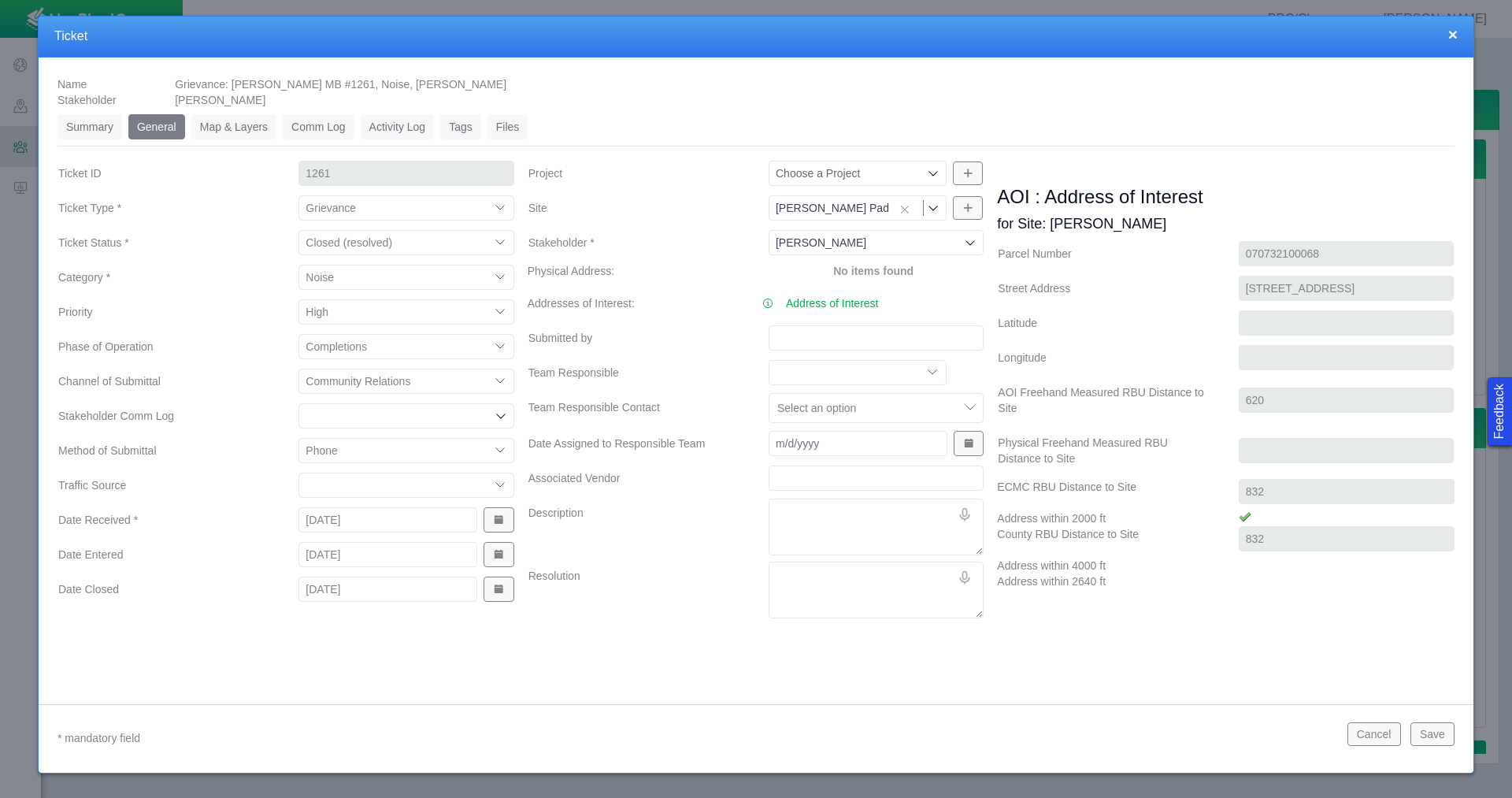
click at [830, 334] on input "Submitted by" at bounding box center [876, 338] width 215 height 25
click at [819, 333] on input "[PERSON_NAME]" at bounding box center [876, 338] width 215 height 25
type input "[PERSON_NAME]"
click at [811, 522] on textarea "Description" at bounding box center [876, 527] width 215 height 56
type textarea "x"
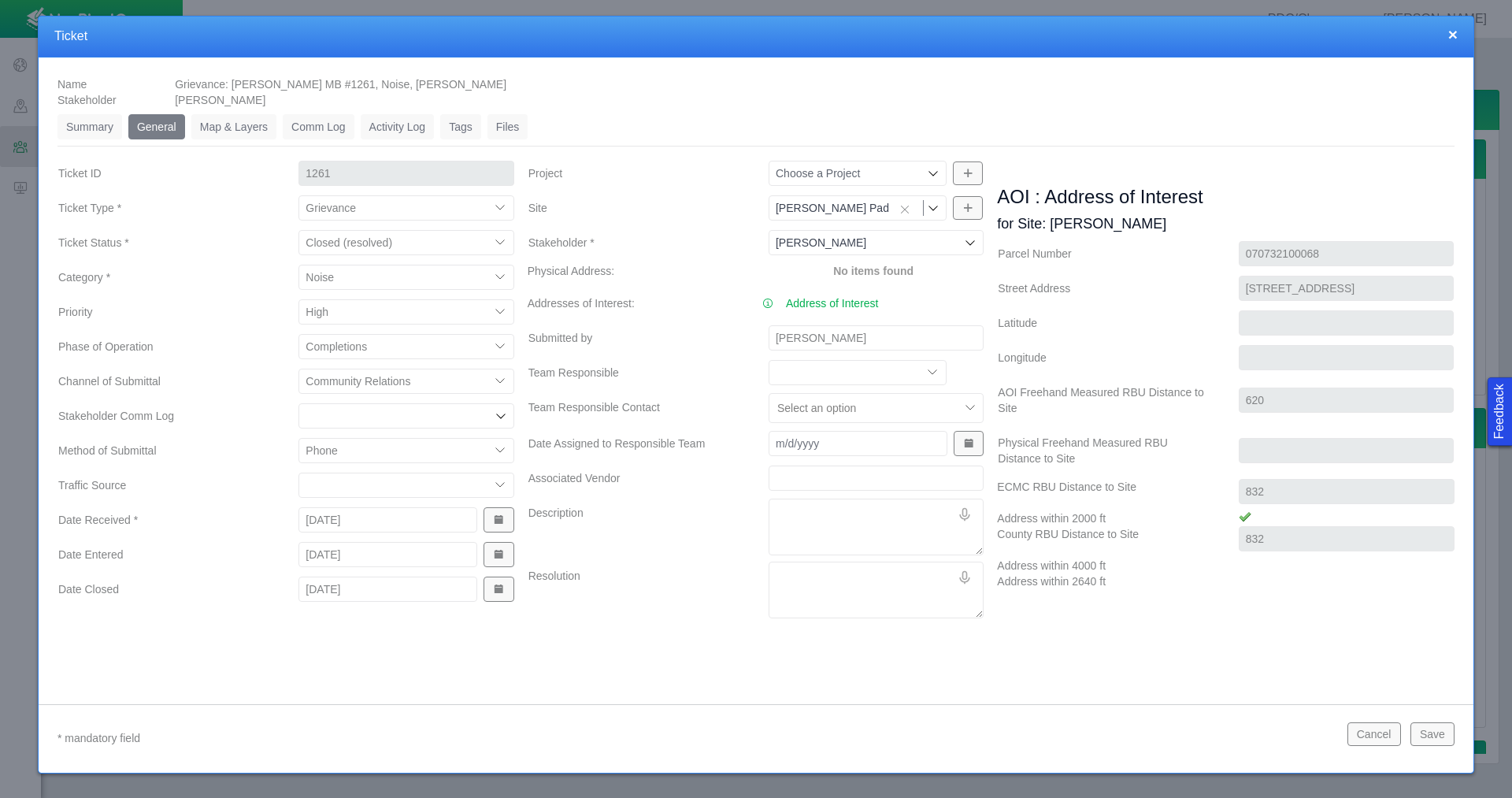
type textarea "S"
type textarea "x"
type textarea "Sh"
type textarea "x"
type textarea "Sha"
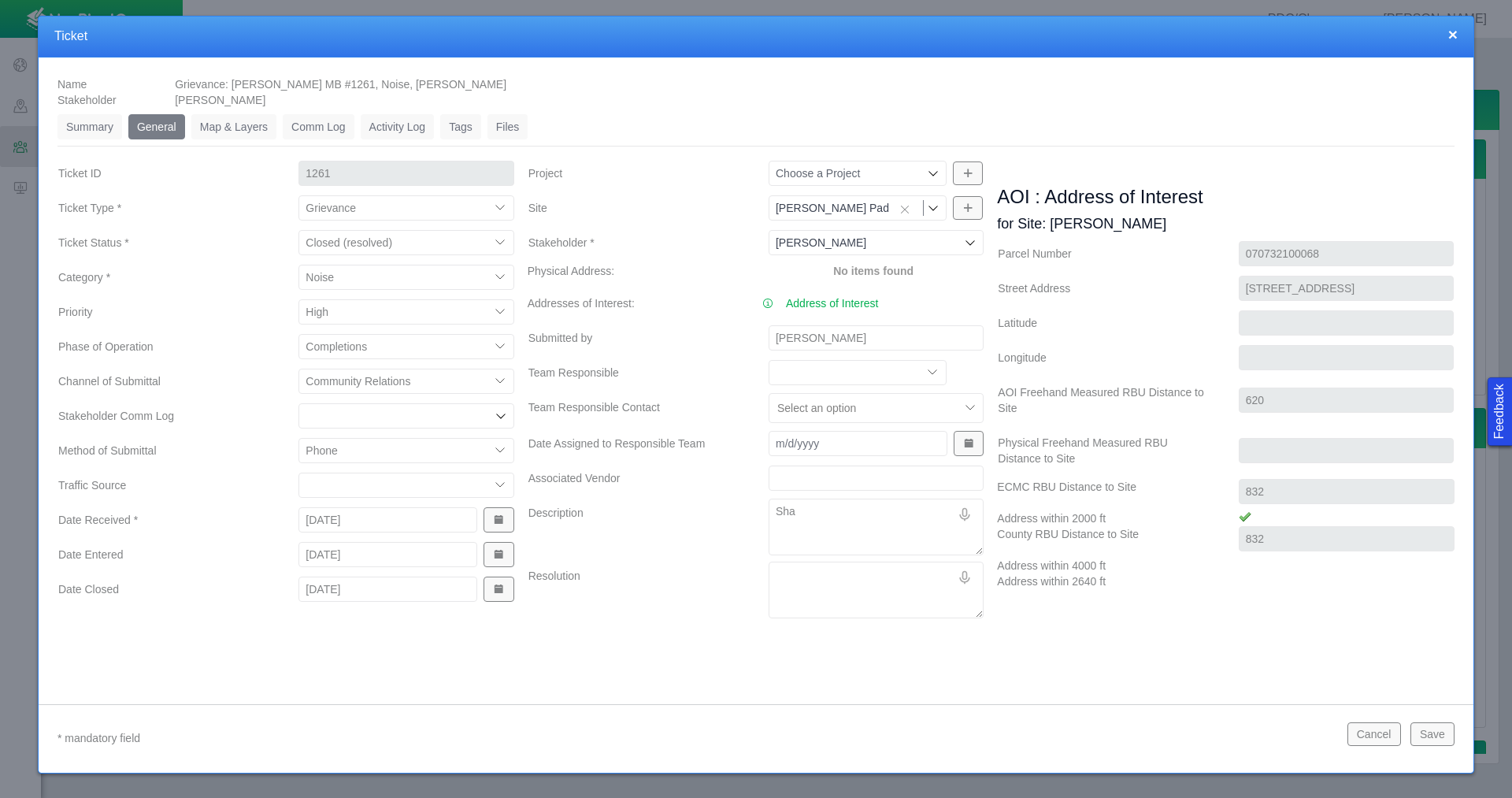
type textarea "x"
type textarea "Shar"
type textarea "x"
type textarea "Sharo"
type textarea "x"
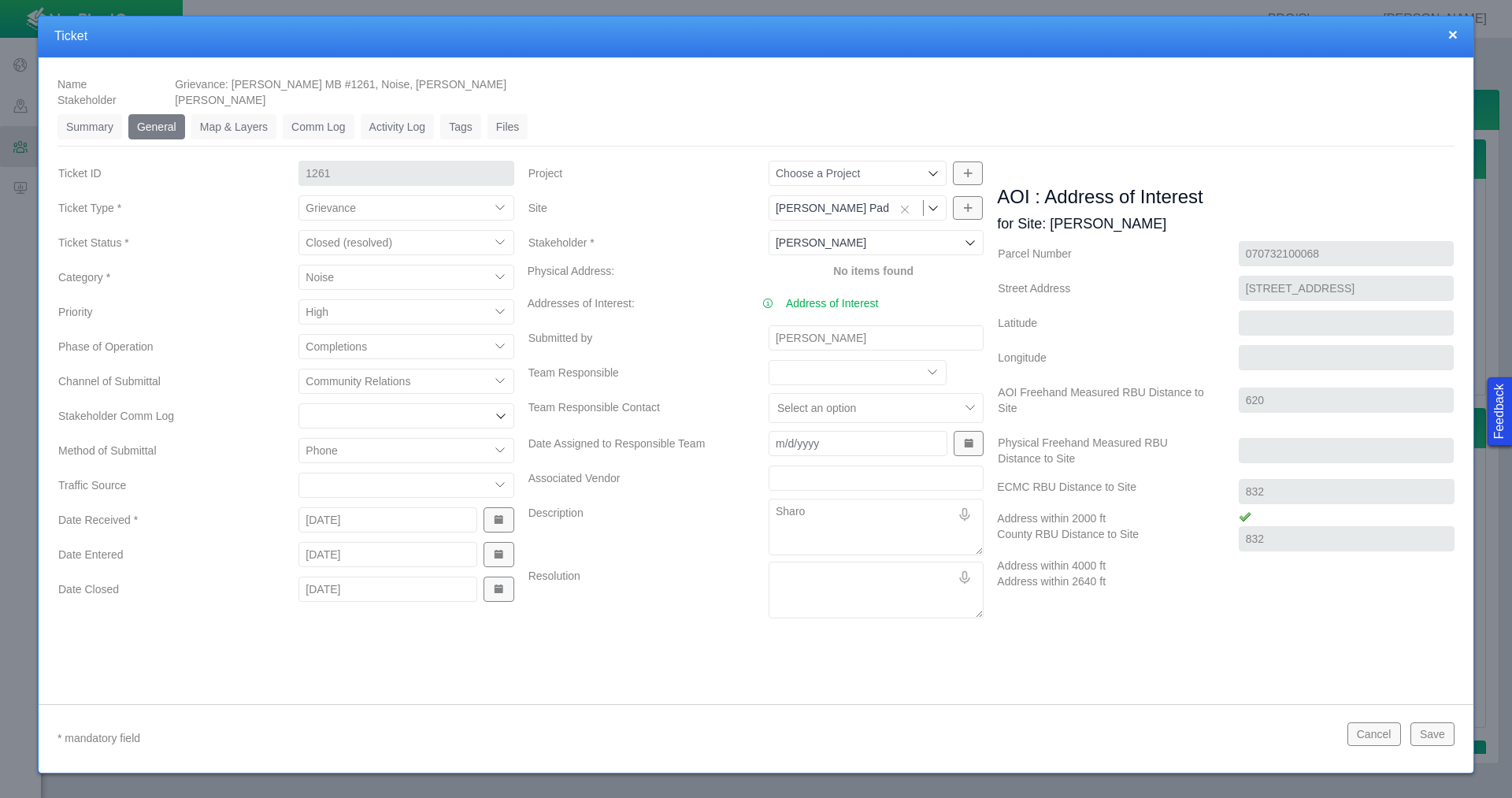
type textarea "[PERSON_NAME]"
type textarea "x"
type textarea "[PERSON_NAME]"
type textarea "x"
type textarea "[PERSON_NAME]"
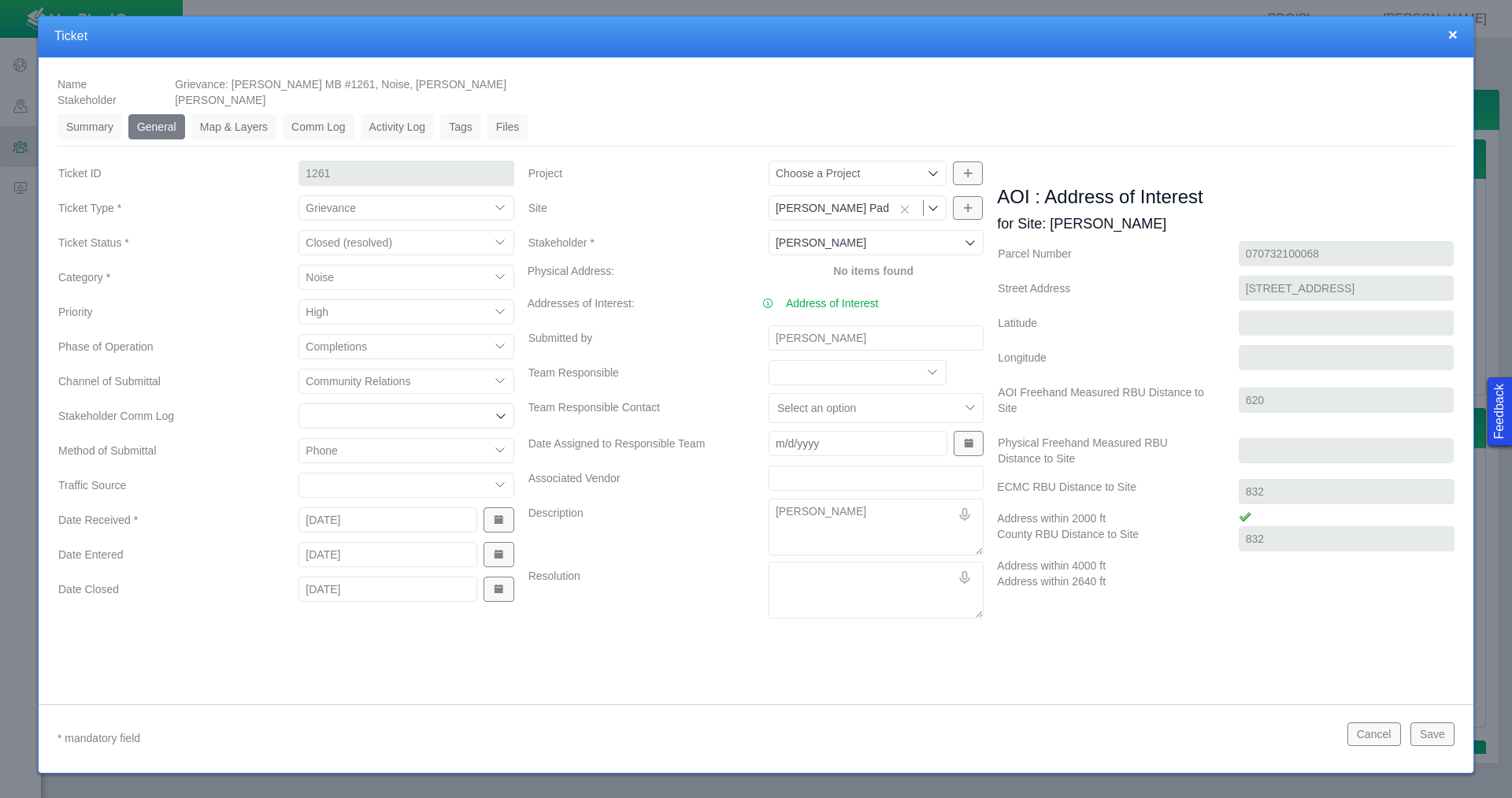
type textarea "x"
type textarea "[PERSON_NAME] ca"
type textarea "x"
type textarea "[PERSON_NAME]"
type textarea "x"
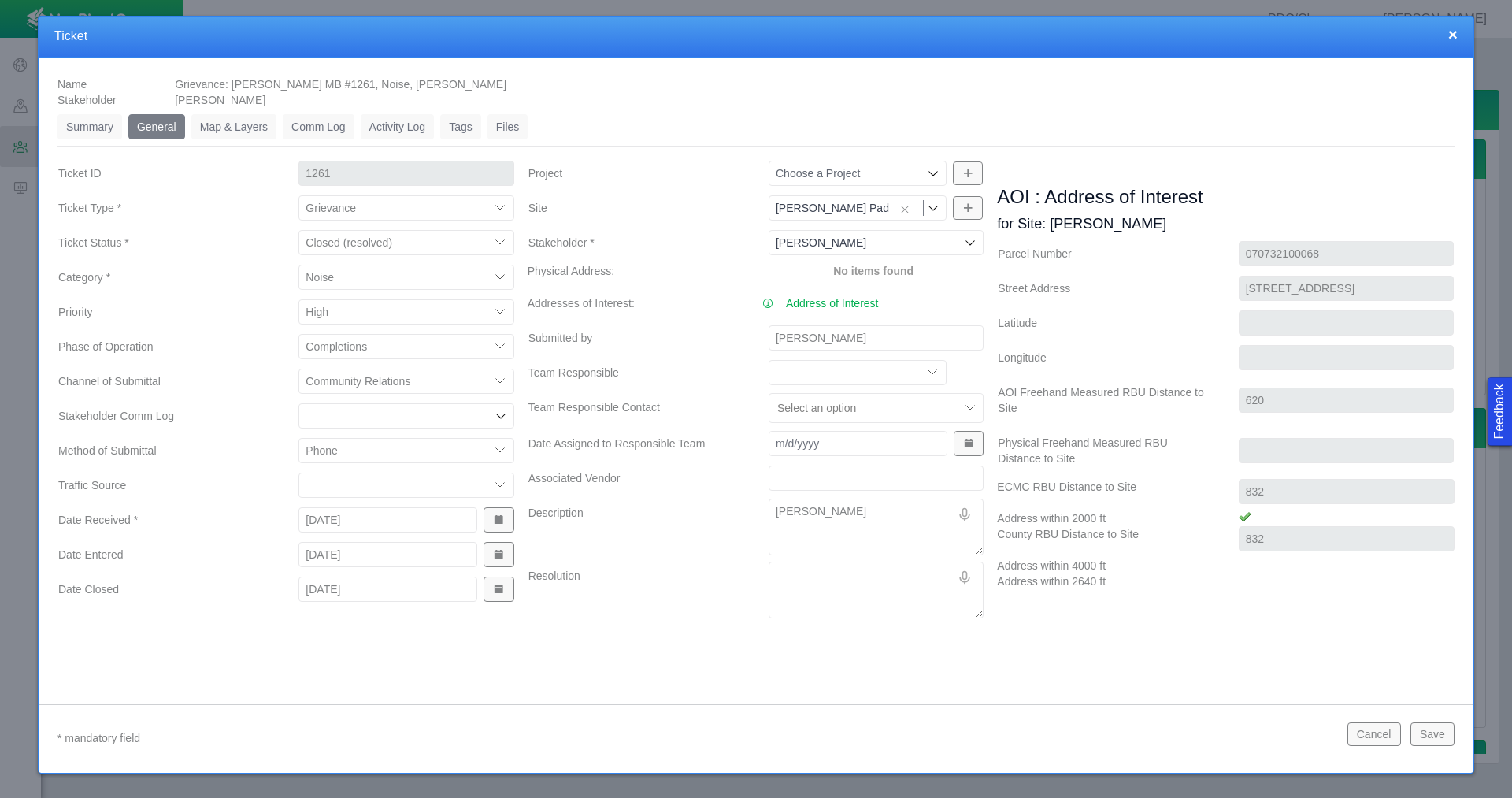
type textarea "[PERSON_NAME]"
type textarea "x"
type textarea "[PERSON_NAME]"
type textarea "x"
type textarea "[PERSON_NAME] called"
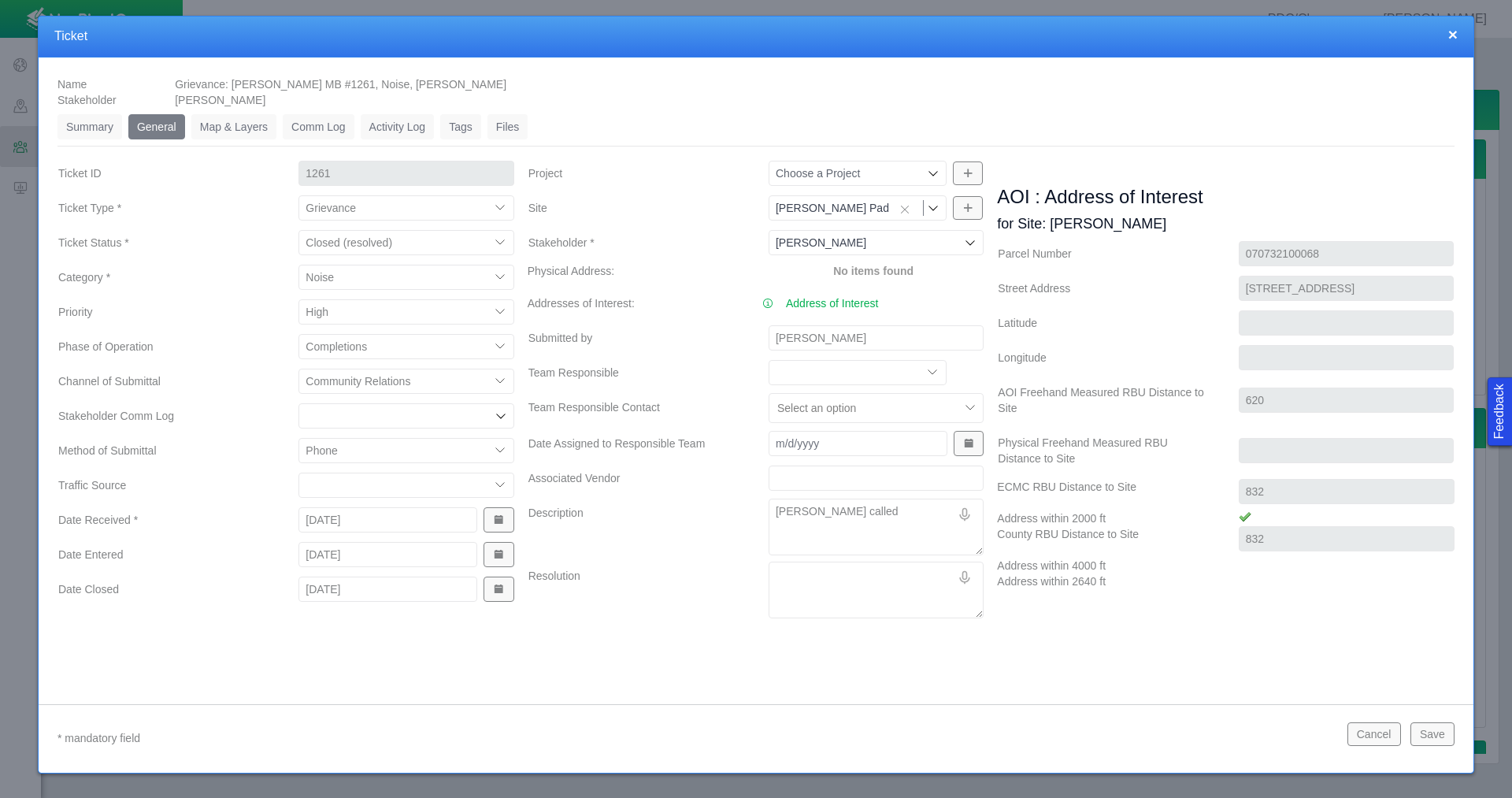
type textarea "x"
type textarea "[PERSON_NAME] called"
type textarea "x"
type textarea "[PERSON_NAME] called a"
type textarea "x"
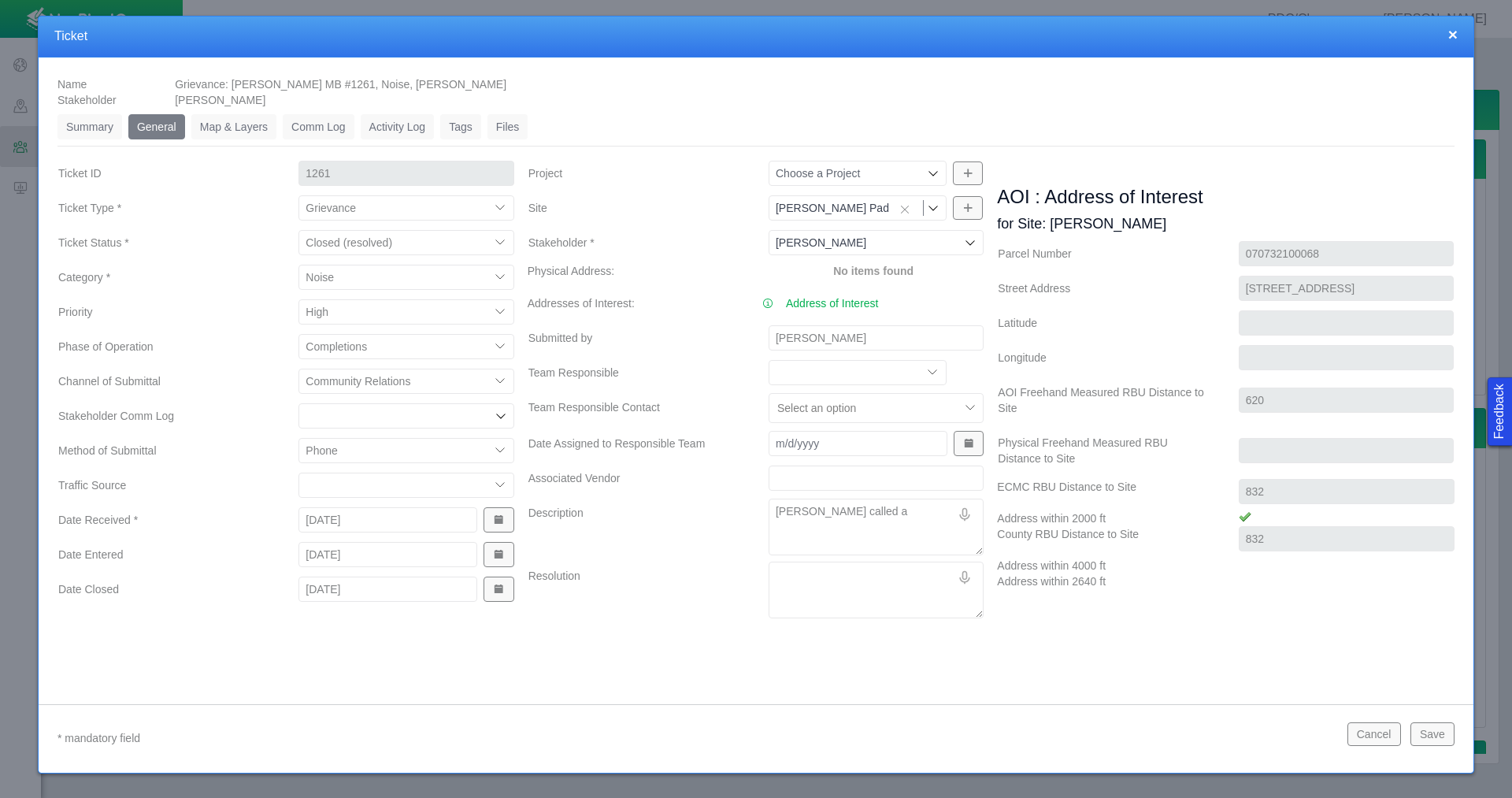
type textarea "[PERSON_NAME] called as"
type textarea "x"
type textarea "[PERSON_NAME] called ask"
type textarea "x"
type textarea "[PERSON_NAME] called aske"
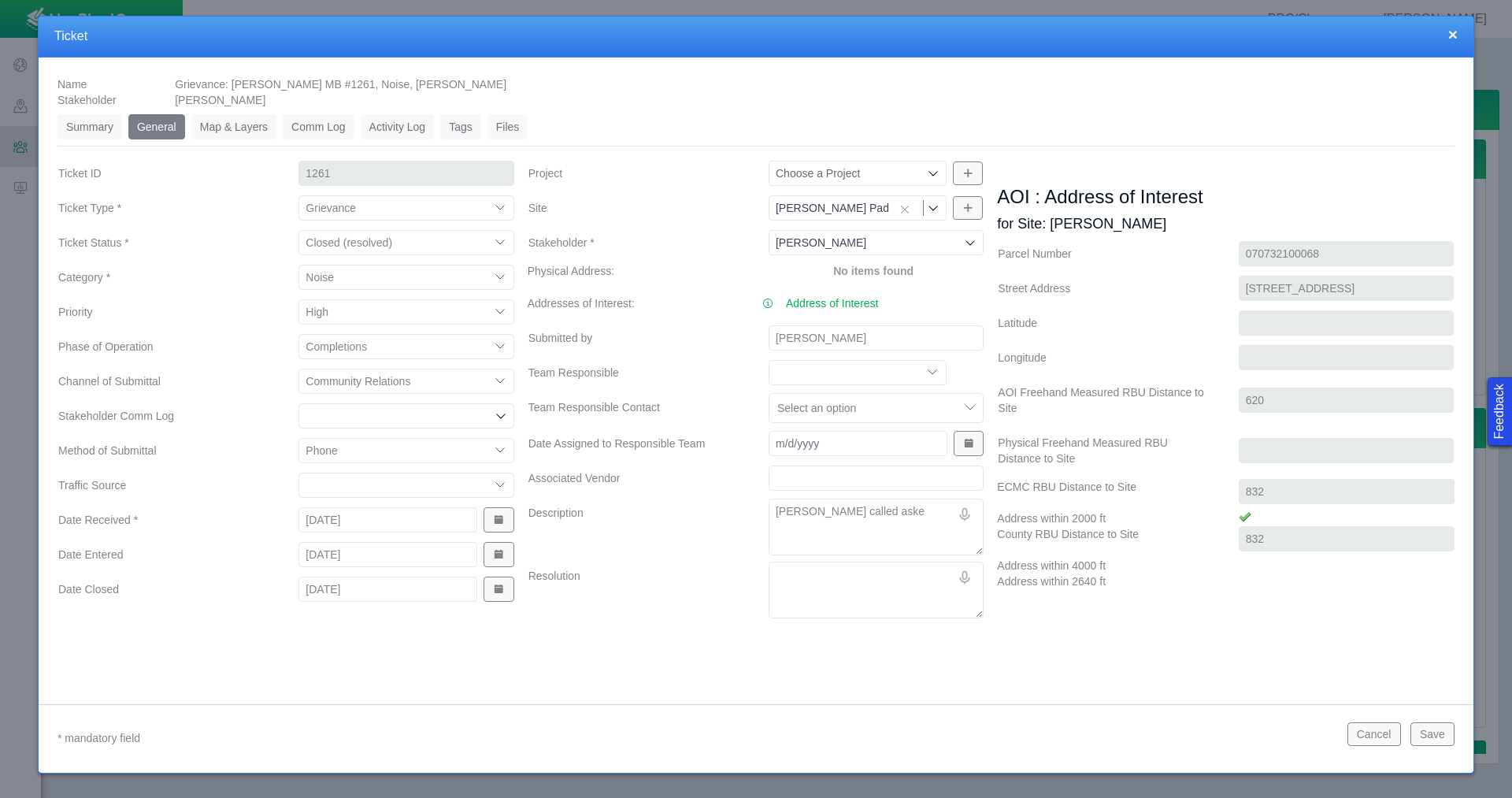
type textarea "x"
type textarea "[PERSON_NAME] called asked"
type textarea "x"
type textarea "[PERSON_NAME] called asked"
type textarea "x"
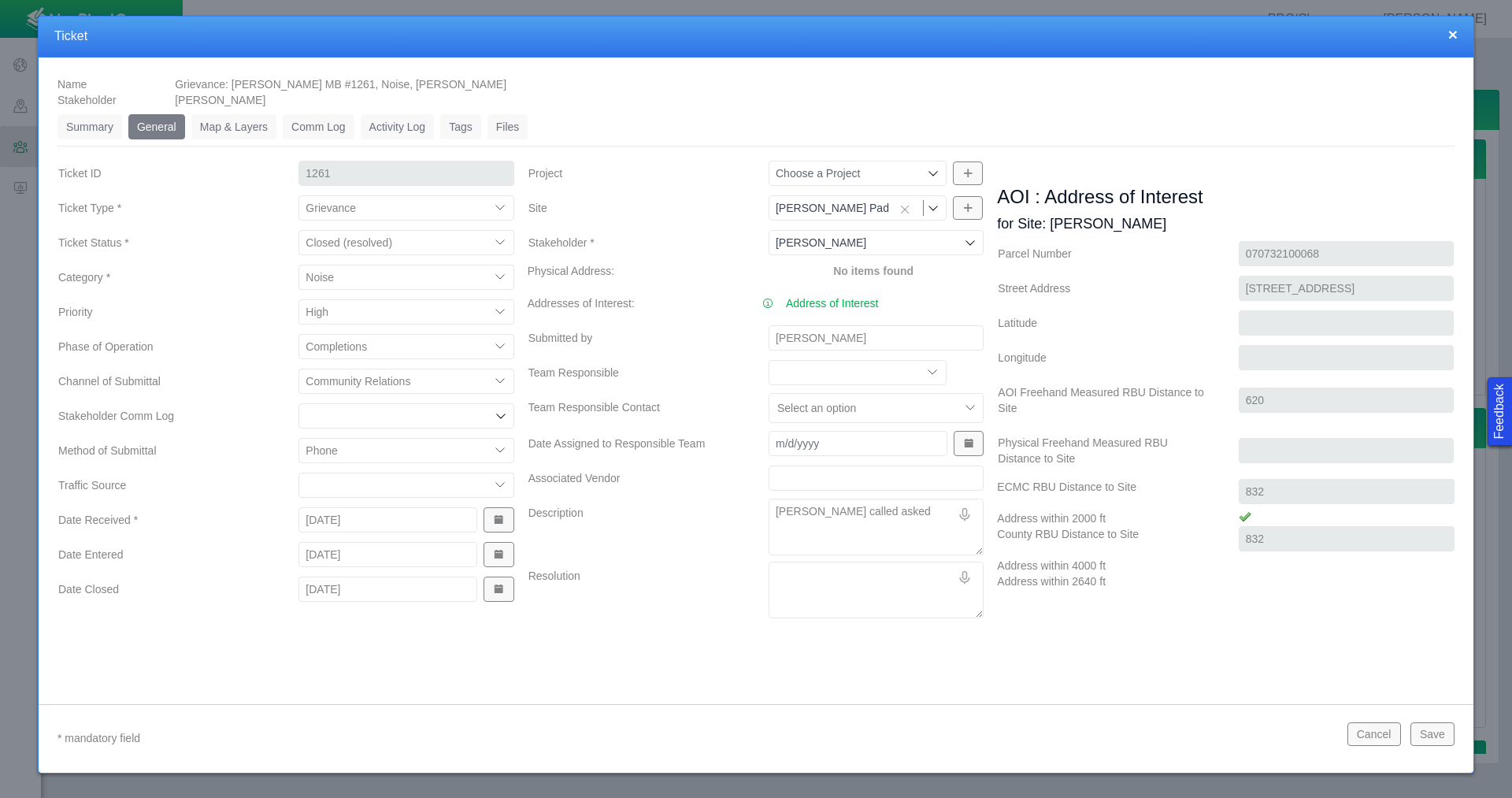
type textarea "[PERSON_NAME] called asked"
type textarea "x"
type textarea "[PERSON_NAME] called aske"
type textarea "x"
type textarea "[PERSON_NAME] called ask"
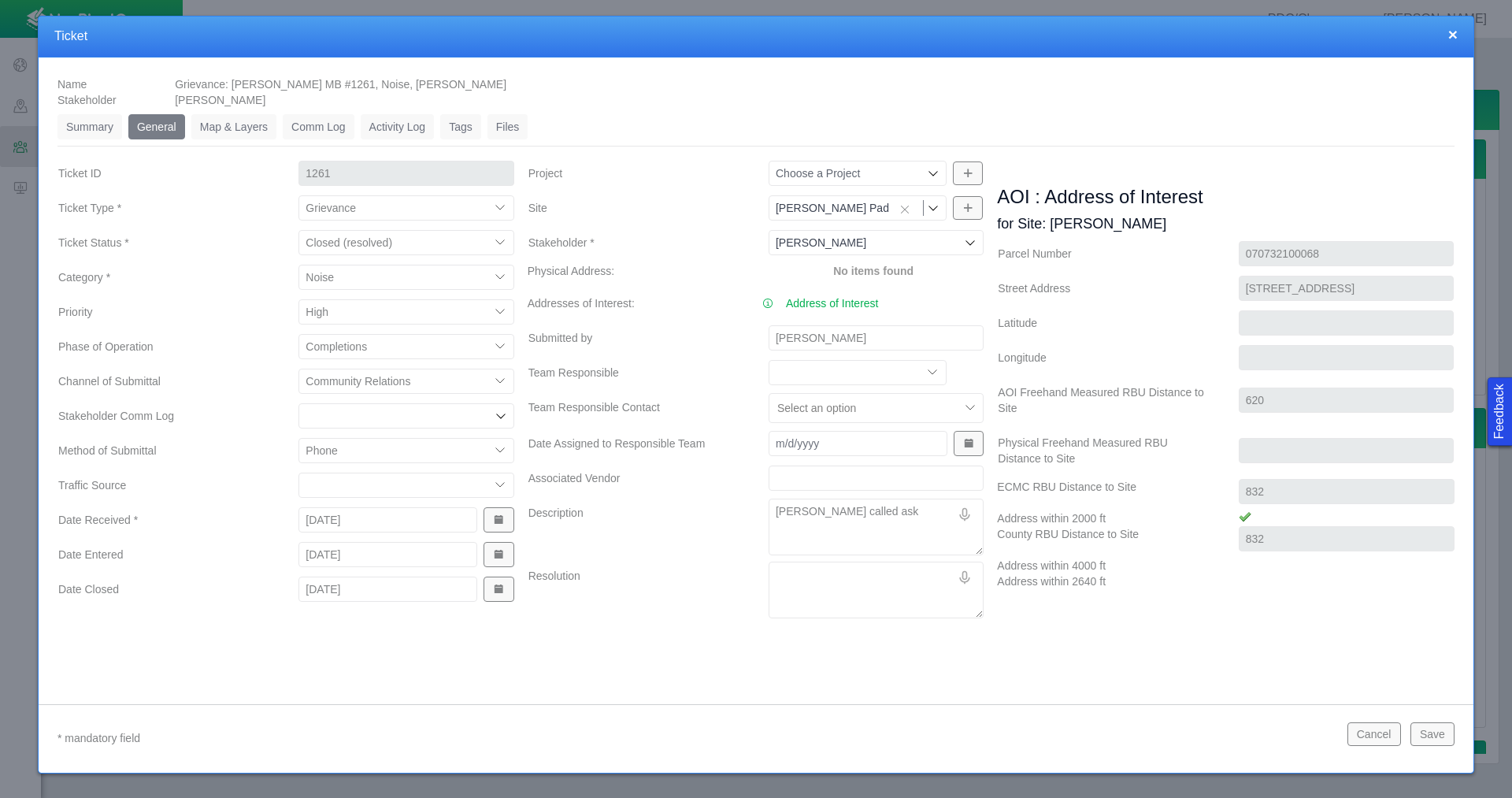
type textarea "x"
type textarea "[PERSON_NAME] called aski"
type textarea "x"
type textarea "[PERSON_NAME] called askin"
type textarea "x"
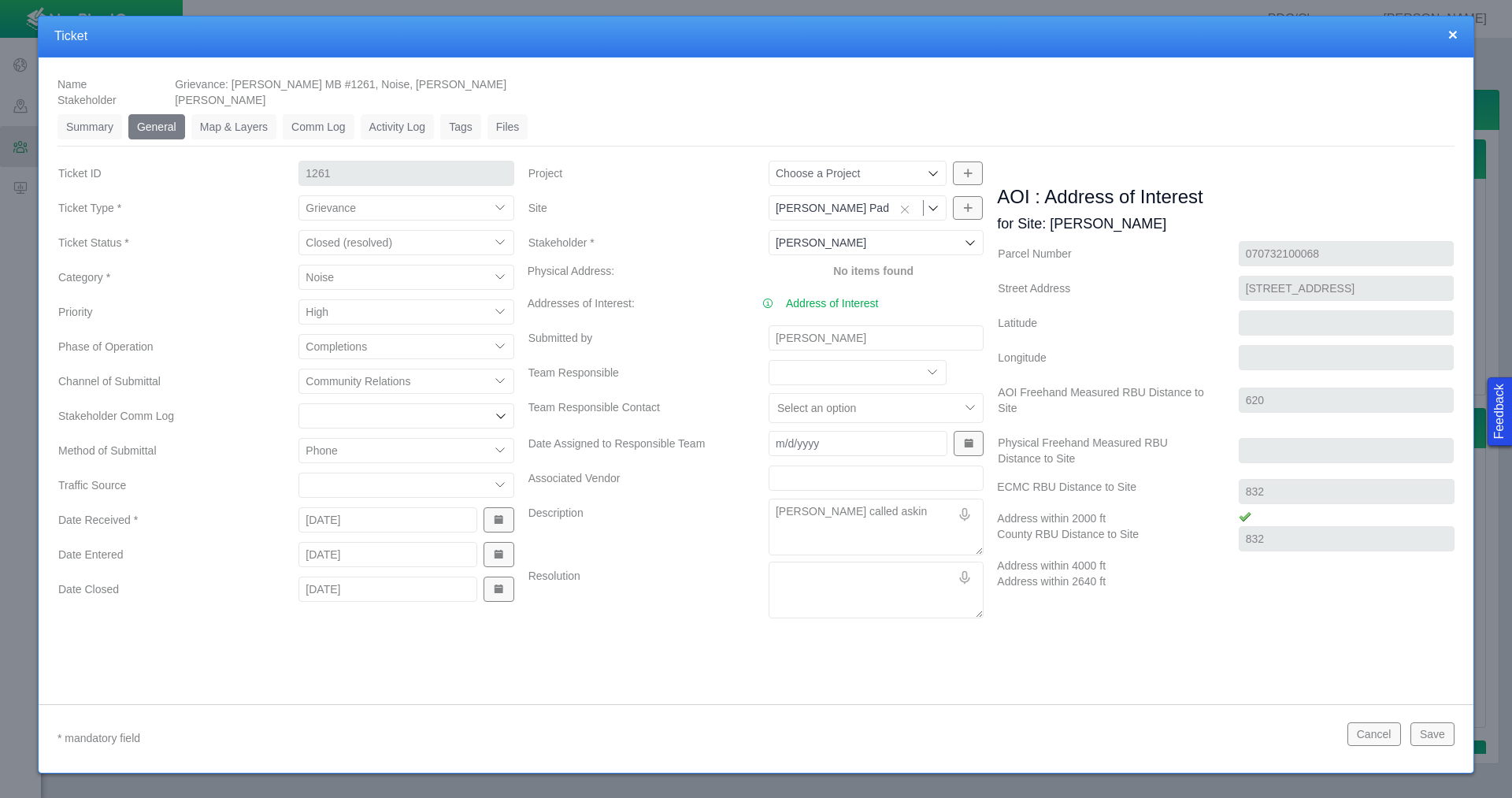
type textarea "[PERSON_NAME] called asking"
type textarea "x"
type textarea "[PERSON_NAME] called asking"
type textarea "x"
type textarea "[PERSON_NAME] called asking i"
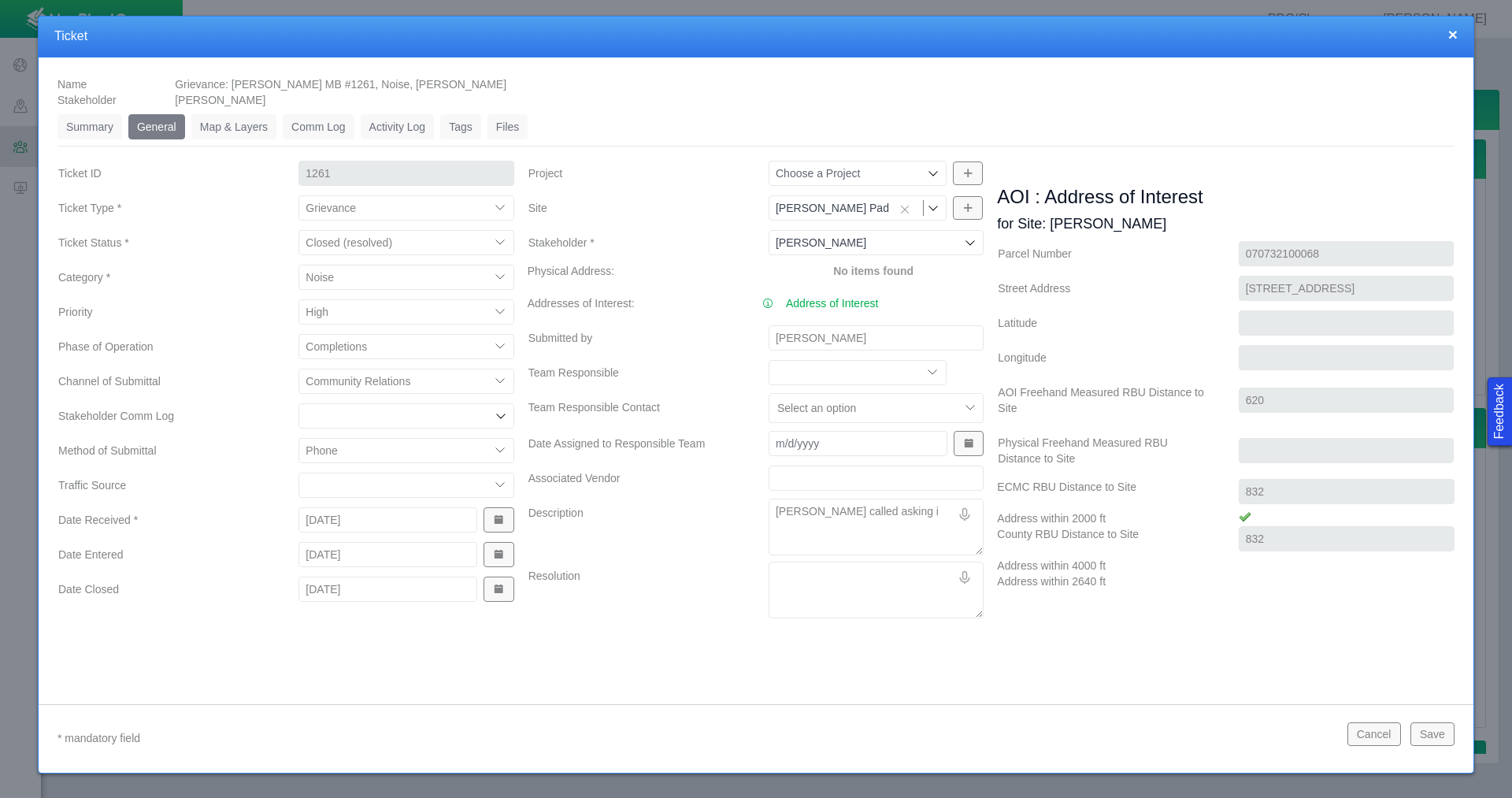
type textarea "x"
type textarea "[PERSON_NAME] called asking if"
type textarea "x"
type textarea "[PERSON_NAME] called asking if"
type textarea "x"
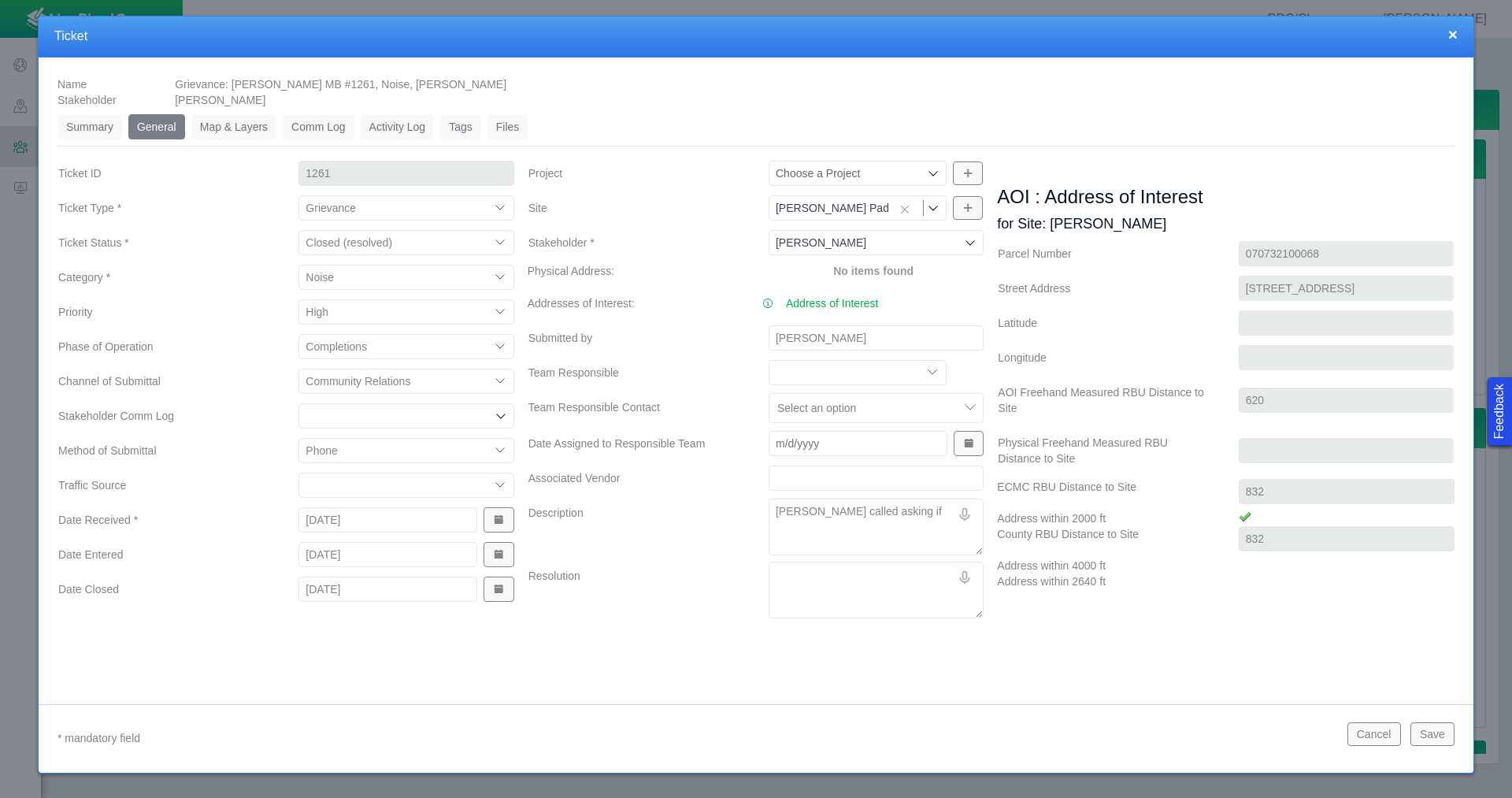
type textarea "[PERSON_NAME] called asking if w"
type textarea "x"
type textarea "[PERSON_NAME] called asking if we"
type textarea "x"
type textarea "[PERSON_NAME] called asking if we"
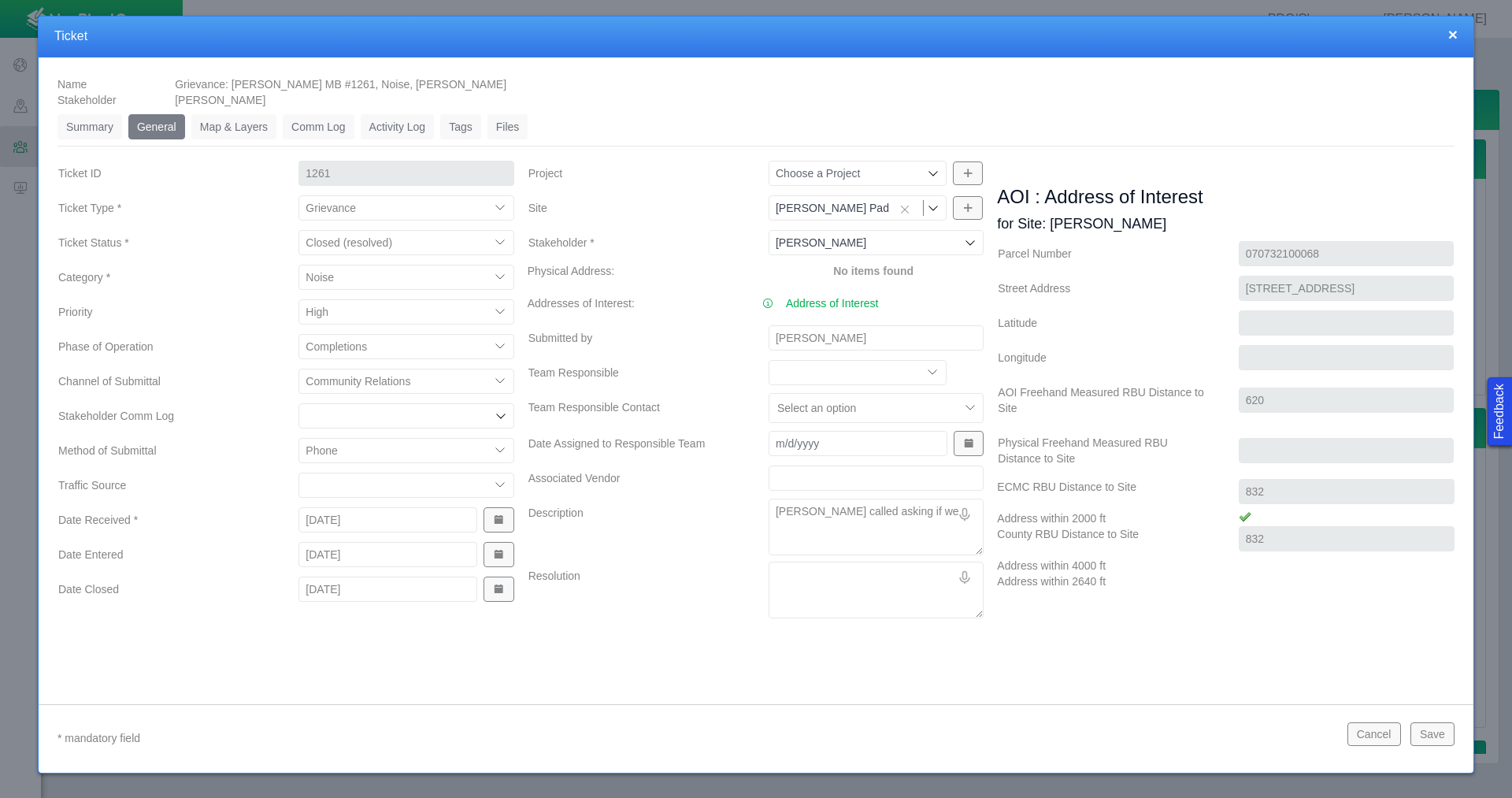
type textarea "x"
type textarea "[PERSON_NAME] called asking if we c"
type textarea "x"
type textarea "[PERSON_NAME] called asking if we co"
type textarea "x"
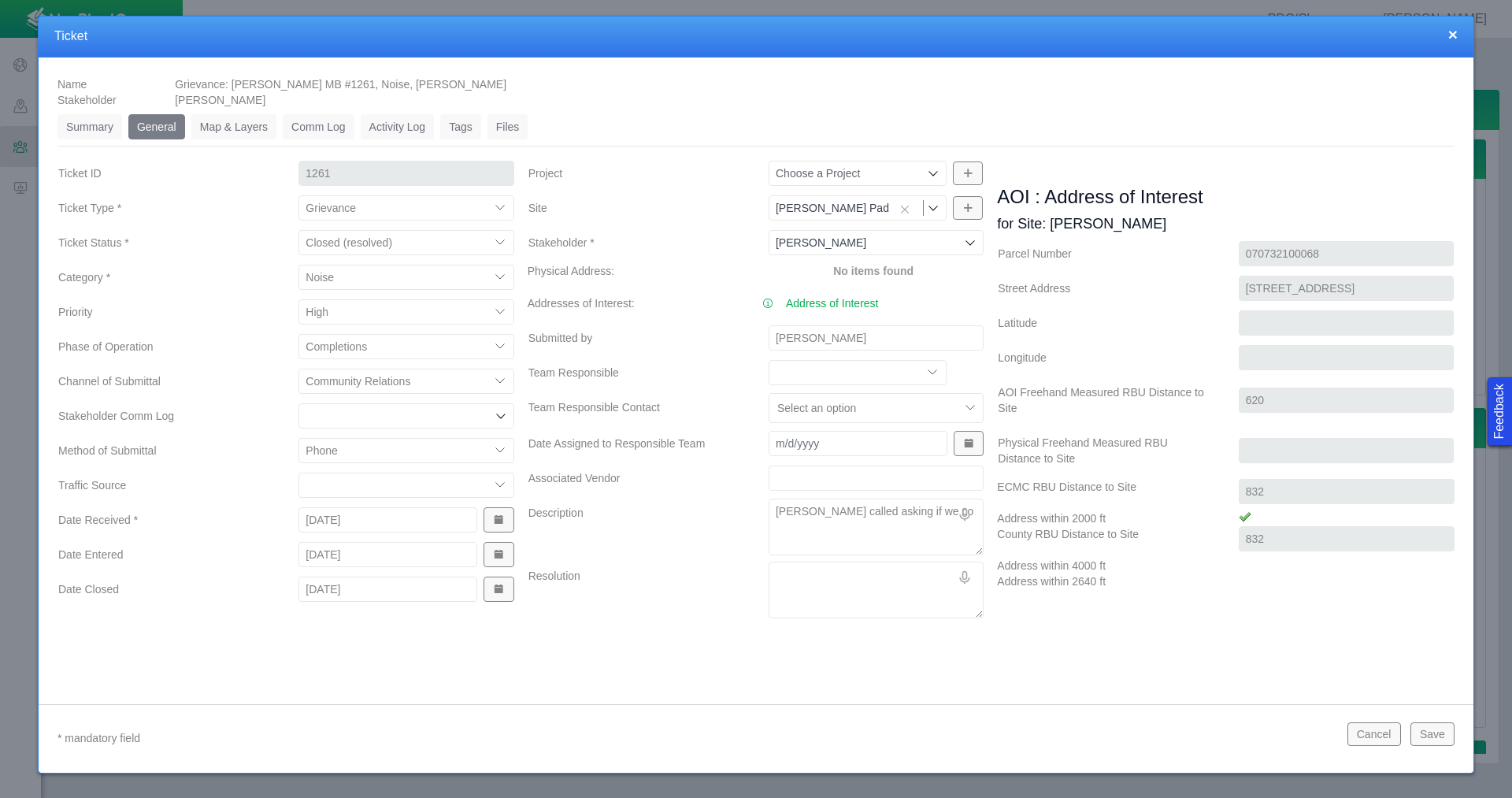
type textarea "[PERSON_NAME] called asking if we cou"
type textarea "x"
type textarea "[PERSON_NAME] called asking if we coul"
type textarea "x"
type textarea "[PERSON_NAME] called asking if we could"
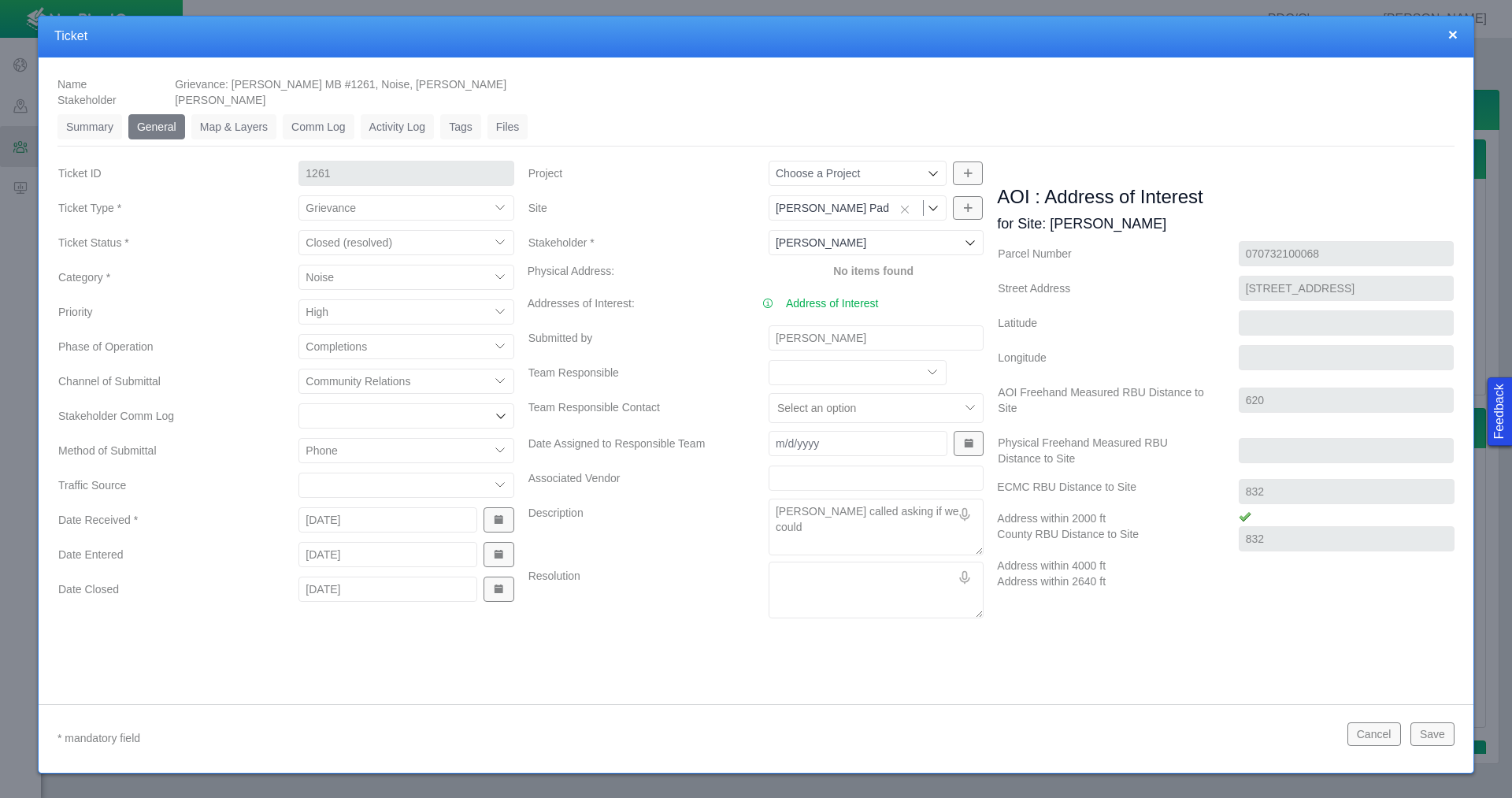
type textarea "x"
type textarea "[PERSON_NAME] called asking if we could"
type textarea "x"
type textarea "[PERSON_NAME] called asking if we could u"
type textarea "x"
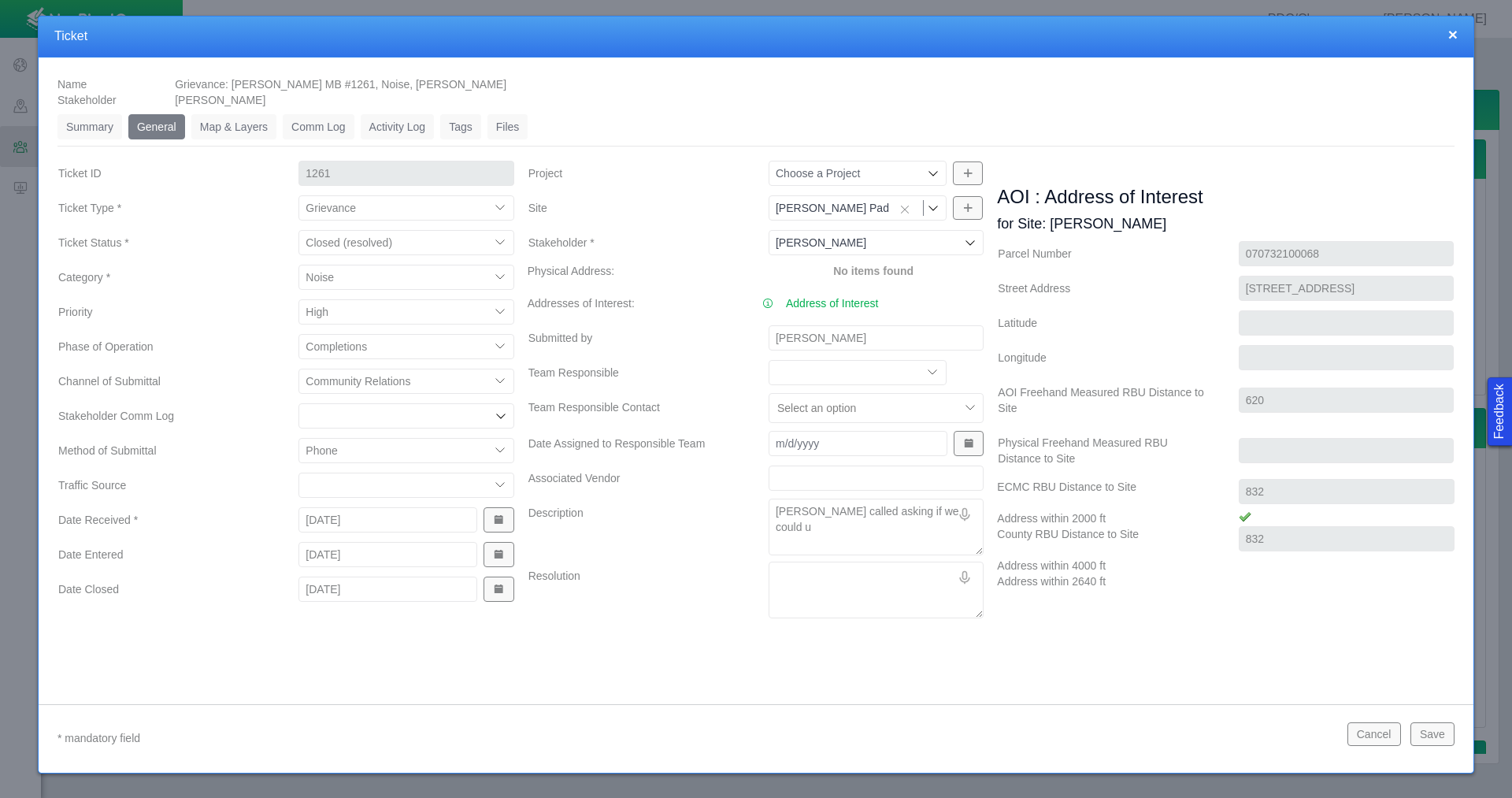
type textarea "[PERSON_NAME] called asking if we could"
type textarea "x"
type textarea "[PERSON_NAME] called asking if we could p"
type textarea "x"
type textarea "[PERSON_NAME] called asking if we could pu"
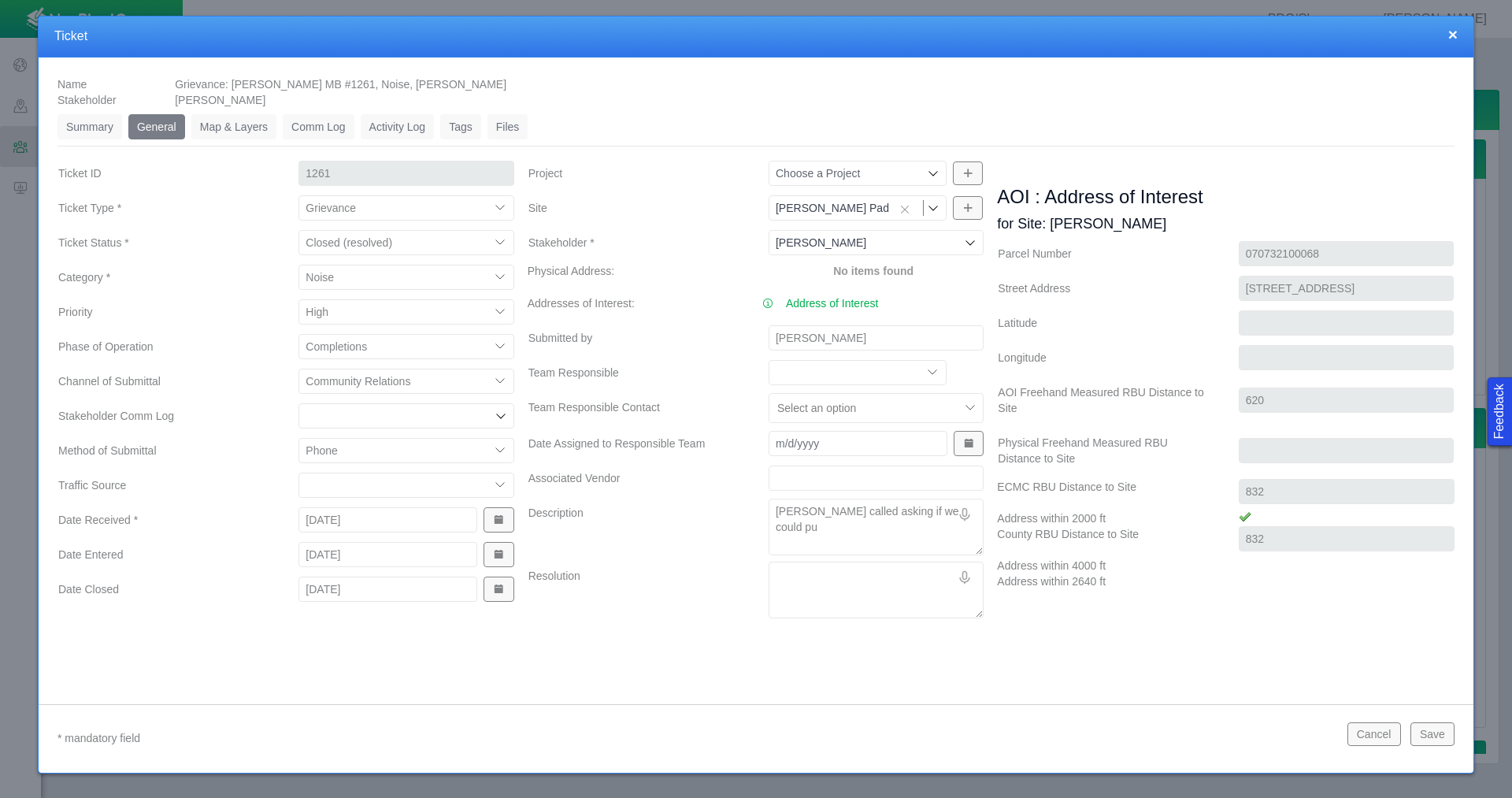
type textarea "x"
type textarea "[PERSON_NAME] called asking if we could put"
type textarea "x"
type textarea "[PERSON_NAME] called asking if we could put"
type textarea "x"
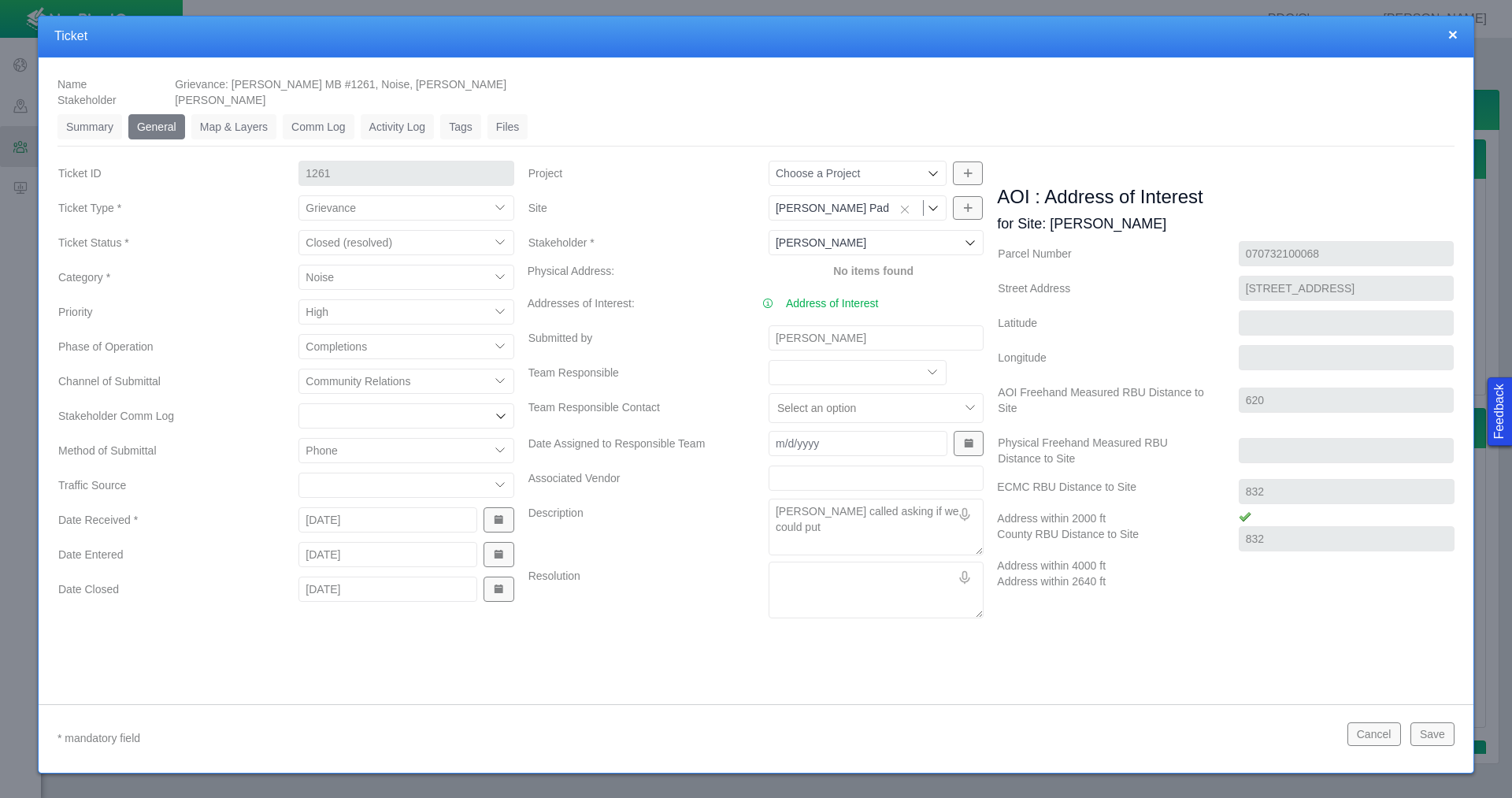
type textarea "[PERSON_NAME] called asking if we could put u"
type textarea "x"
type textarea "[PERSON_NAME] called asking if we could put up"
type textarea "x"
type textarea "[PERSON_NAME] called asking if we could put up"
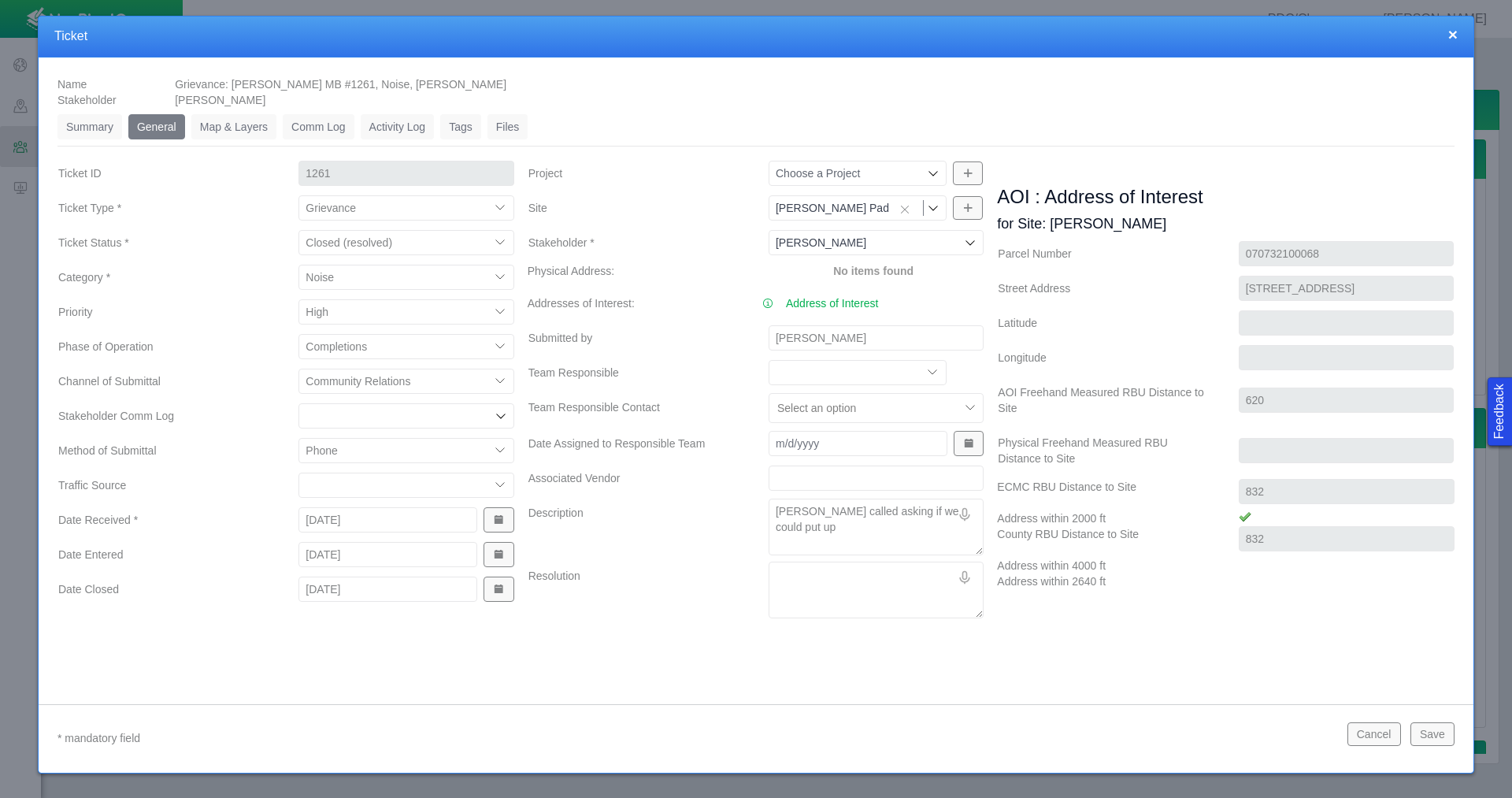
type textarea "x"
type textarea "[PERSON_NAME] called asking if we could put up ""
type textarea "x"
type textarea "[PERSON_NAME] called asking if we could put up "n"
type textarea "x"
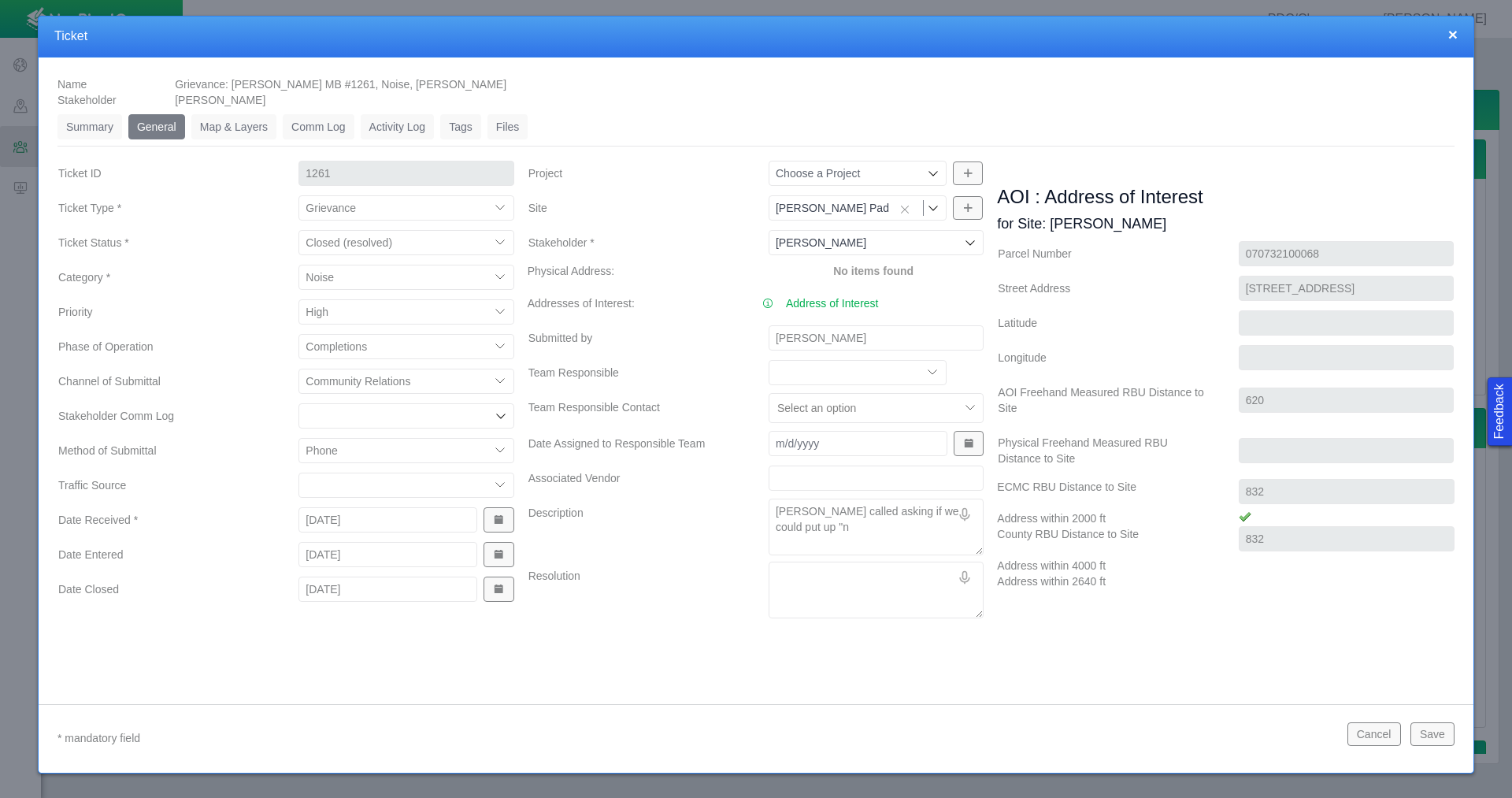
type textarea "[PERSON_NAME] called asking if we could put up "no"
type textarea "x"
type textarea "[PERSON_NAME] called asking if we could put up "no"
type textarea "x"
type textarea "[PERSON_NAME] called asking if we could put up "no j"
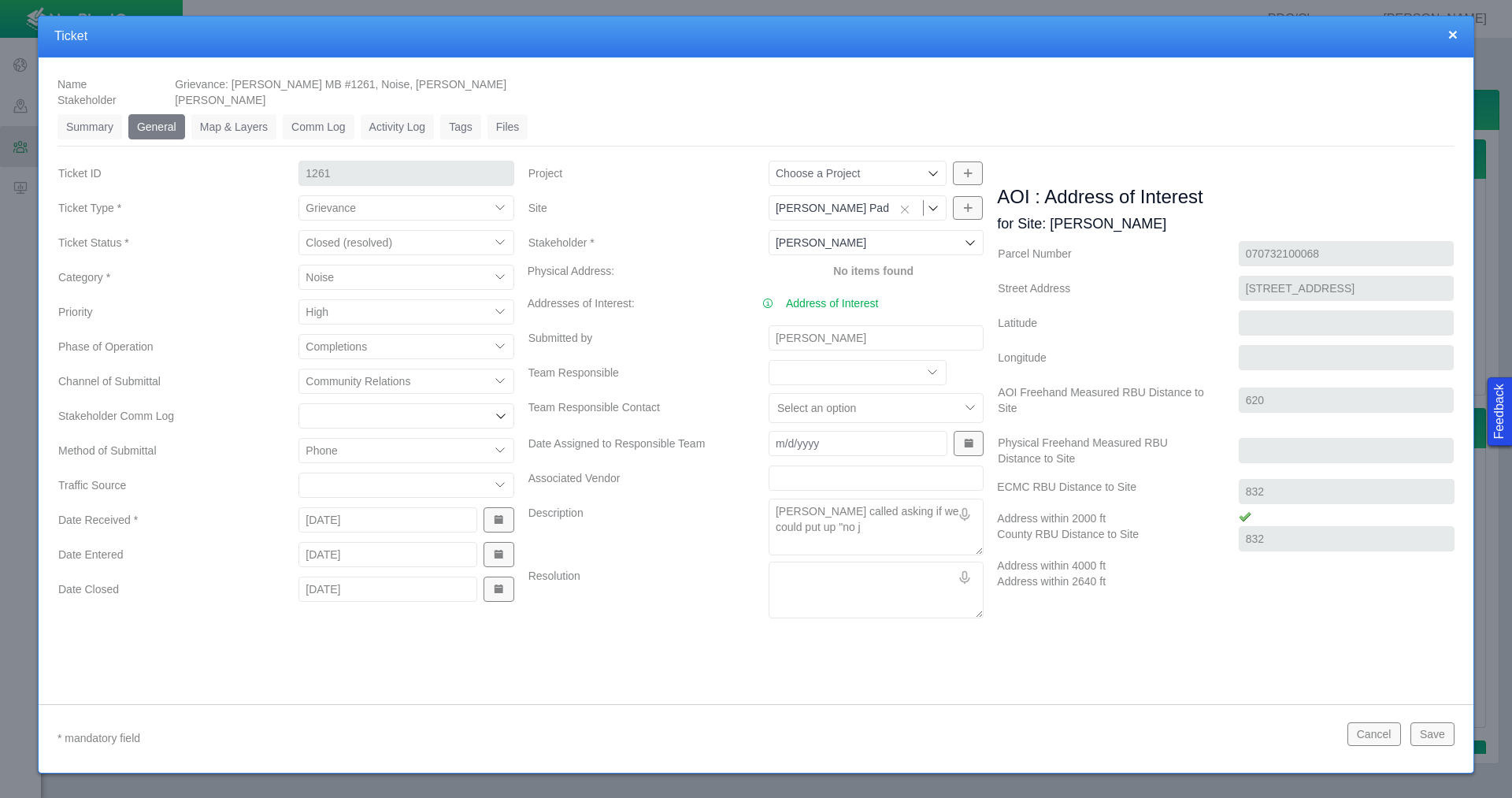
type textarea "x"
type textarea "[PERSON_NAME] called asking if we could put up "no ja"
type textarea "x"
type textarea "[PERSON_NAME] called asking if we could put up "no jak"
type textarea "x"
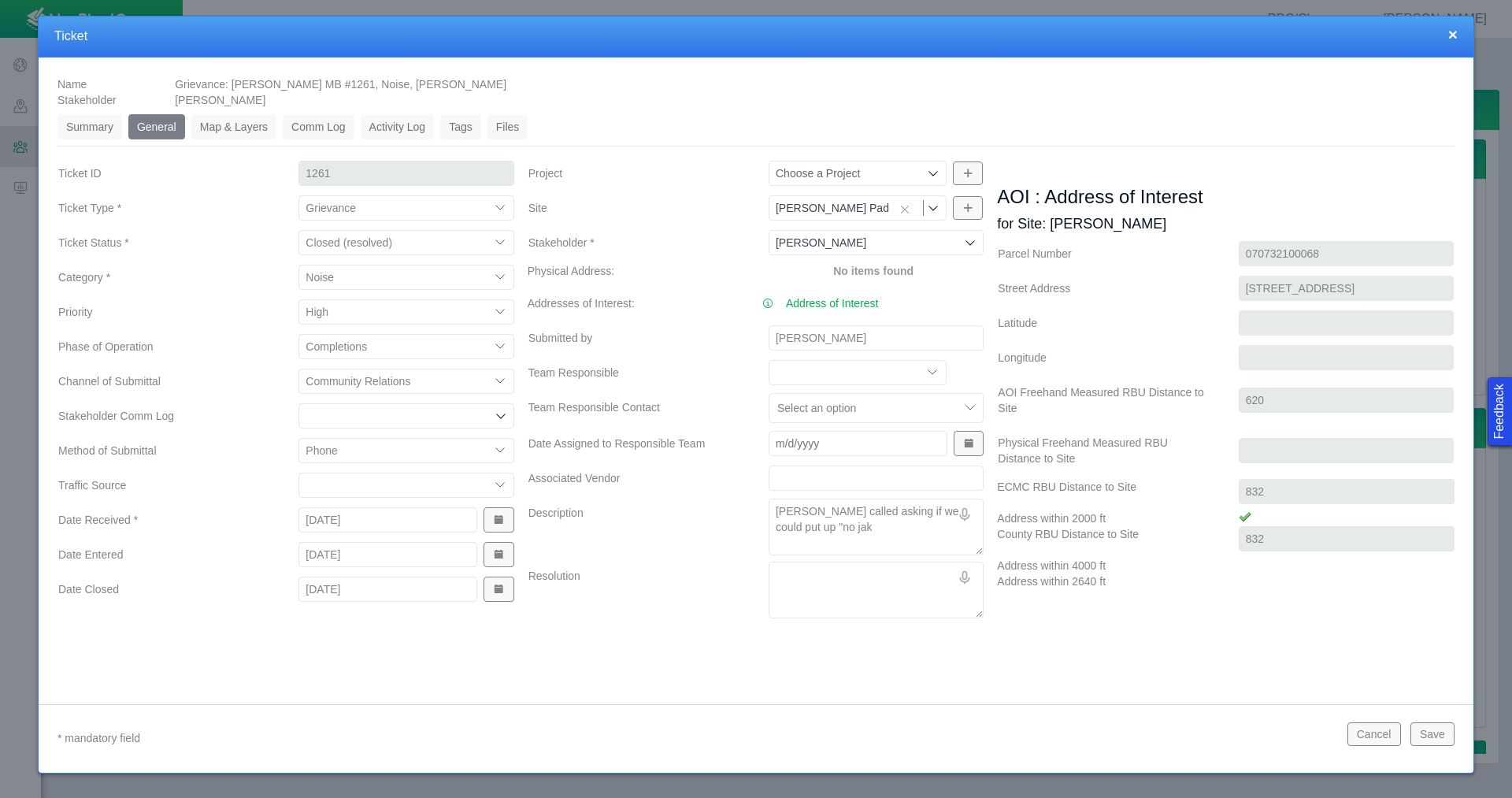
type textarea "[PERSON_NAME] called asking if we could put up "no jake"
type textarea "x"
type textarea "[PERSON_NAME] called asking if we could put up "no jake"
type textarea "x"
type textarea "[PERSON_NAME] called asking if we could put up "no jake b"
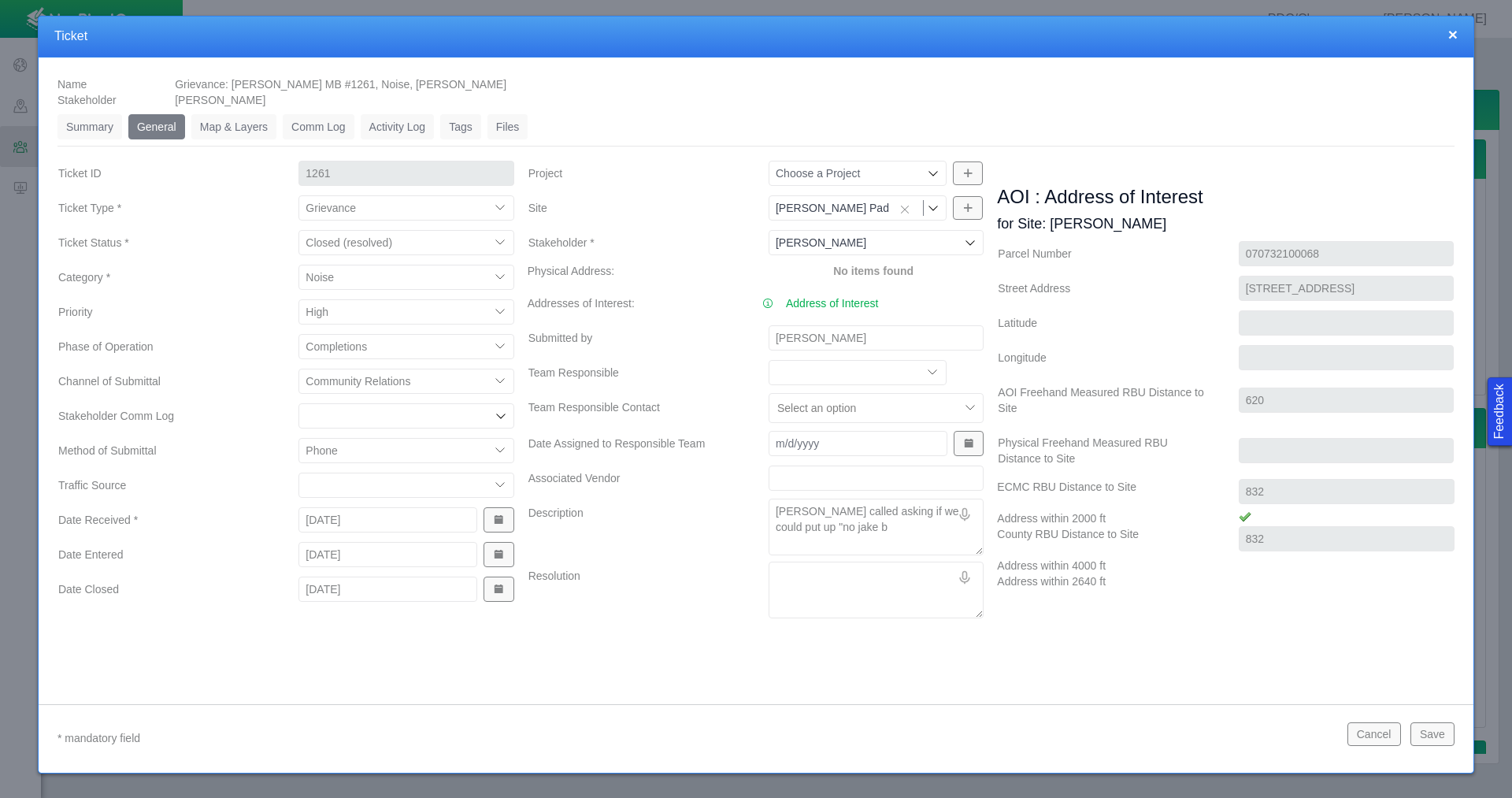
type textarea "x"
type textarea "[PERSON_NAME] called asking if we could put up "no jake br"
type textarea "x"
type textarea "[PERSON_NAME] called asking if we could put up "no jake bra"
type textarea "x"
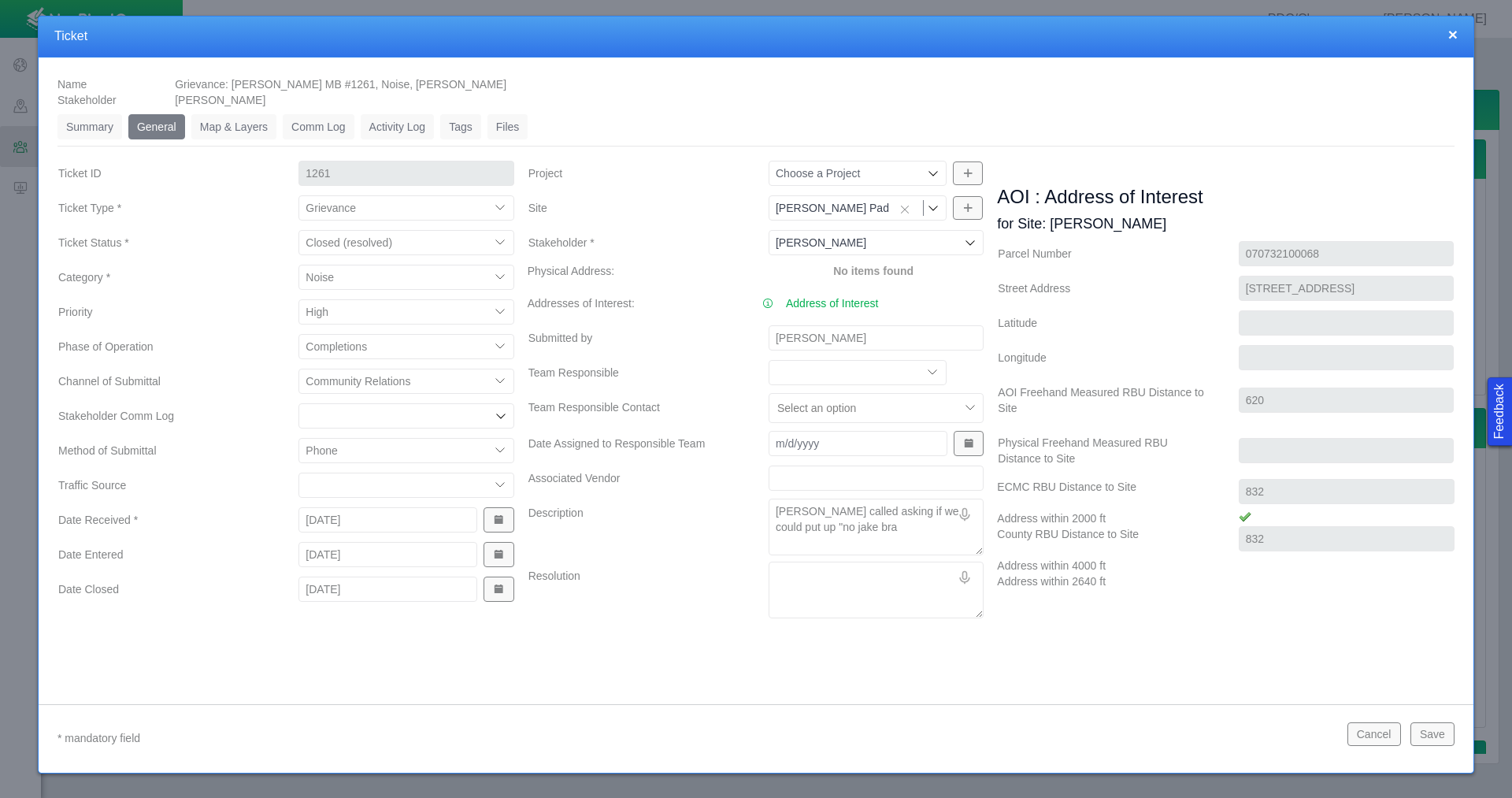
type textarea "[PERSON_NAME] called asking if we could put up "no [PERSON_NAME]"
type textarea "x"
type textarea "[PERSON_NAME] called asking if we could put up "no jake brake"
type textarea "x"
type textarea "[PERSON_NAME] called asking if we could put up "no jake brake""
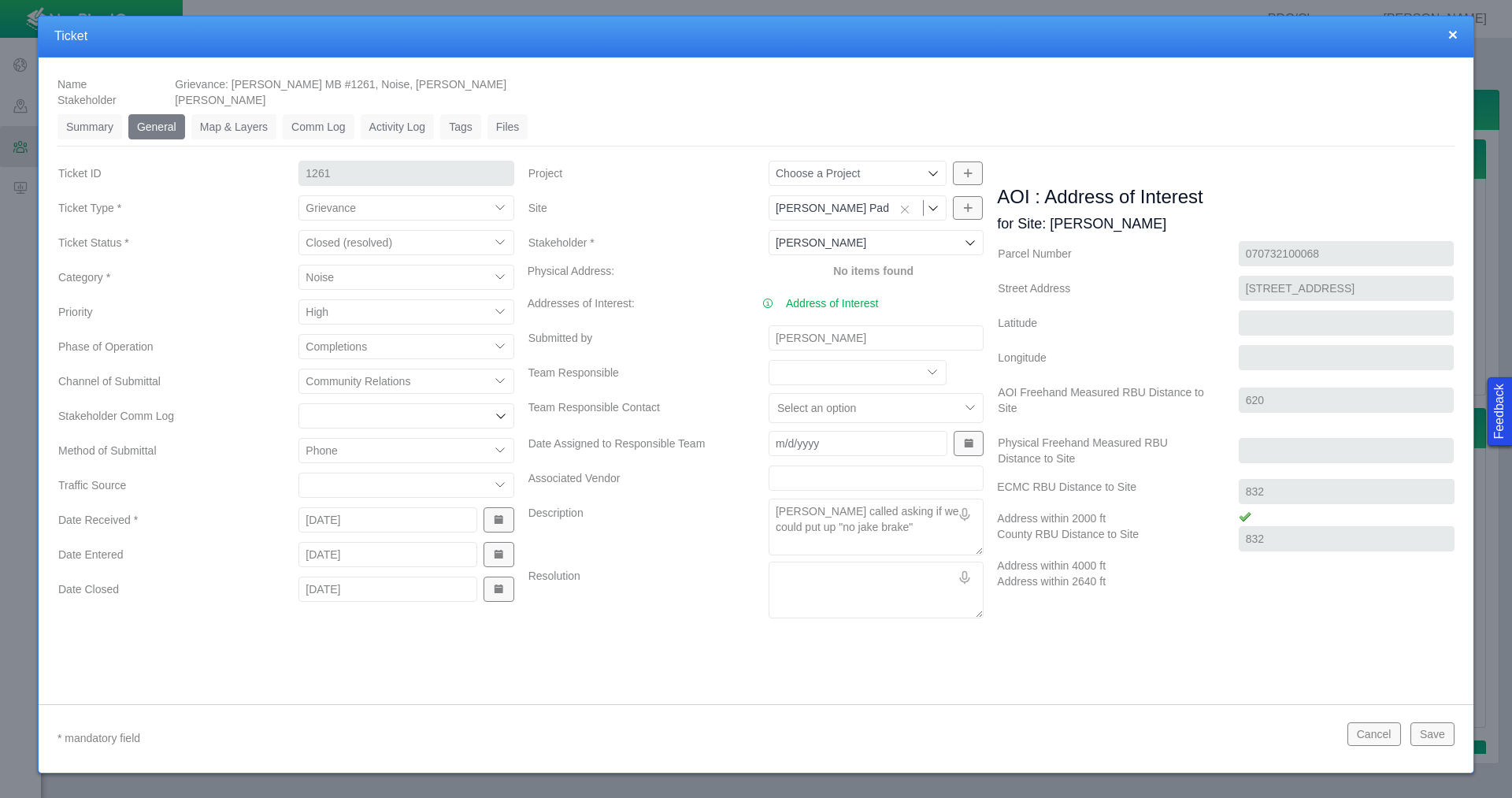
type textarea "x"
type textarea "[PERSON_NAME] called asking if we could put up "no jake brake""
type textarea "x"
type textarea "[PERSON_NAME] called asking if we could put up "no jake brake" s"
type textarea "x"
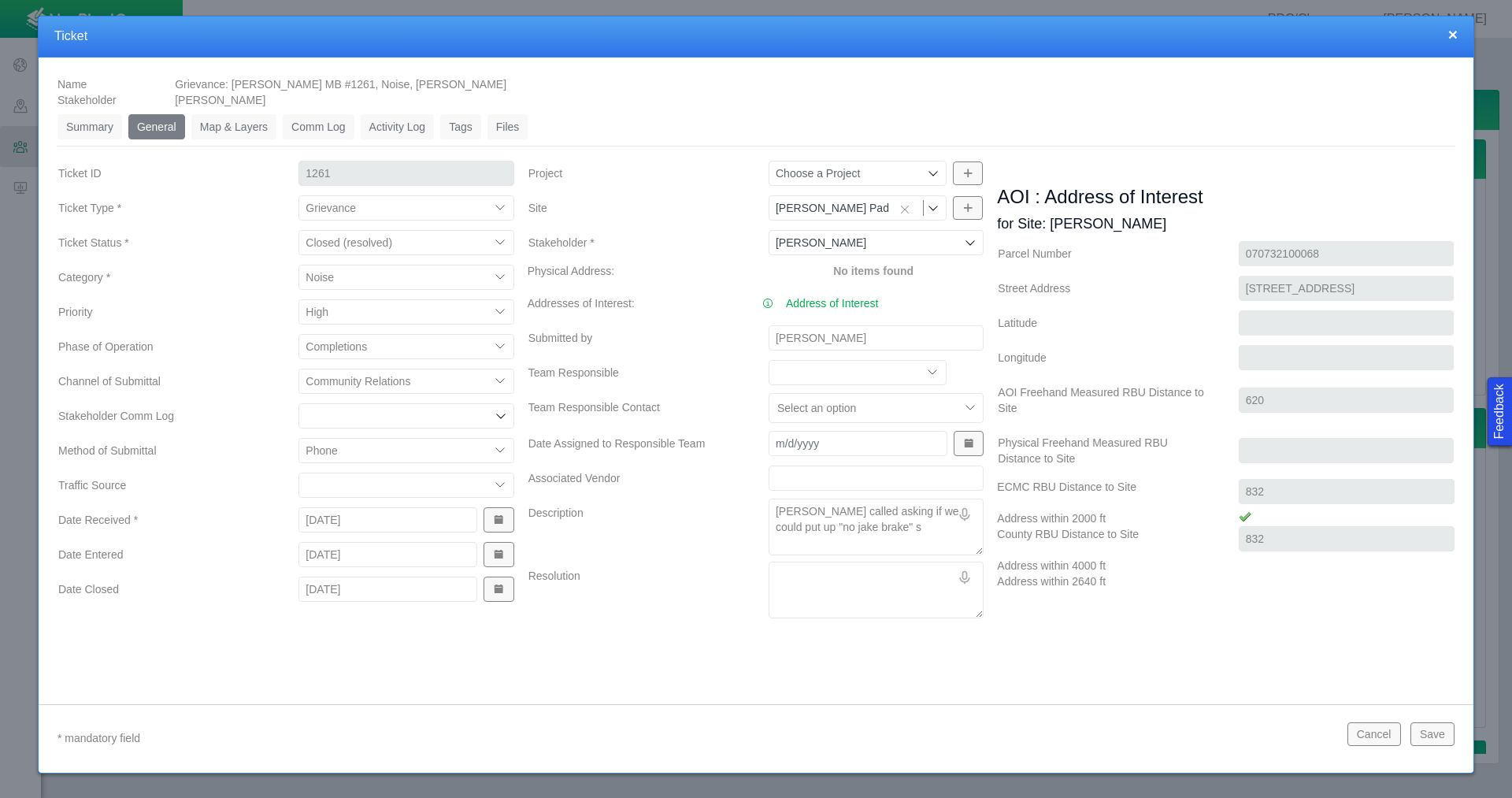
type textarea "[PERSON_NAME] called asking if we could put up "no jake brake" si"
type textarea "x"
type textarea "[PERSON_NAME] called asking if we could put up "no jake brake" sig"
type textarea "x"
type textarea "[PERSON_NAME] called asking if we could put up "no jake brake" sign"
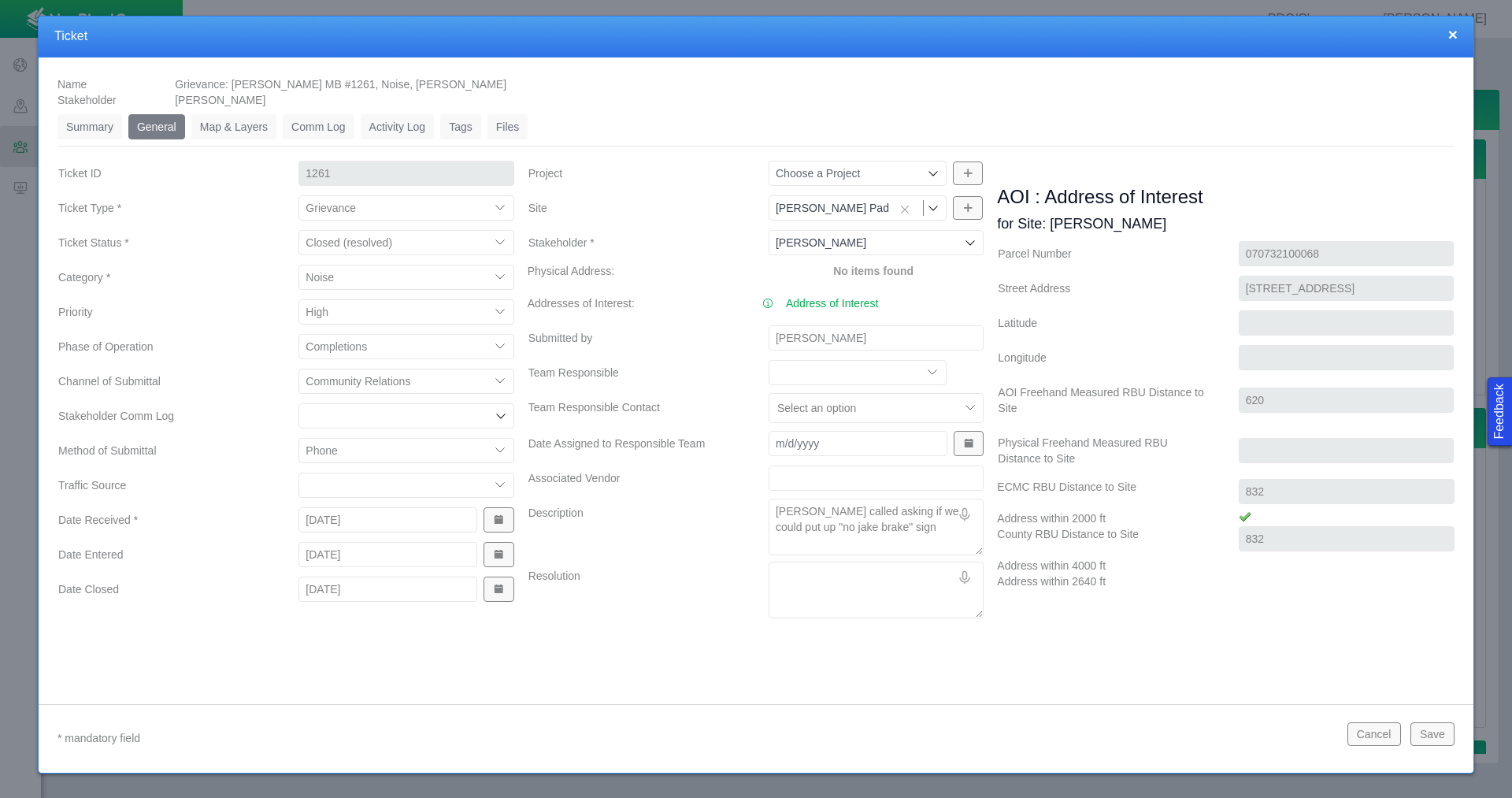
type textarea "x"
type textarea "[PERSON_NAME] called asking if we could put up "no jake brake" signs"
type textarea "x"
type textarea "[PERSON_NAME] called asking if we could put up "no jake brake" signs"
type textarea "x"
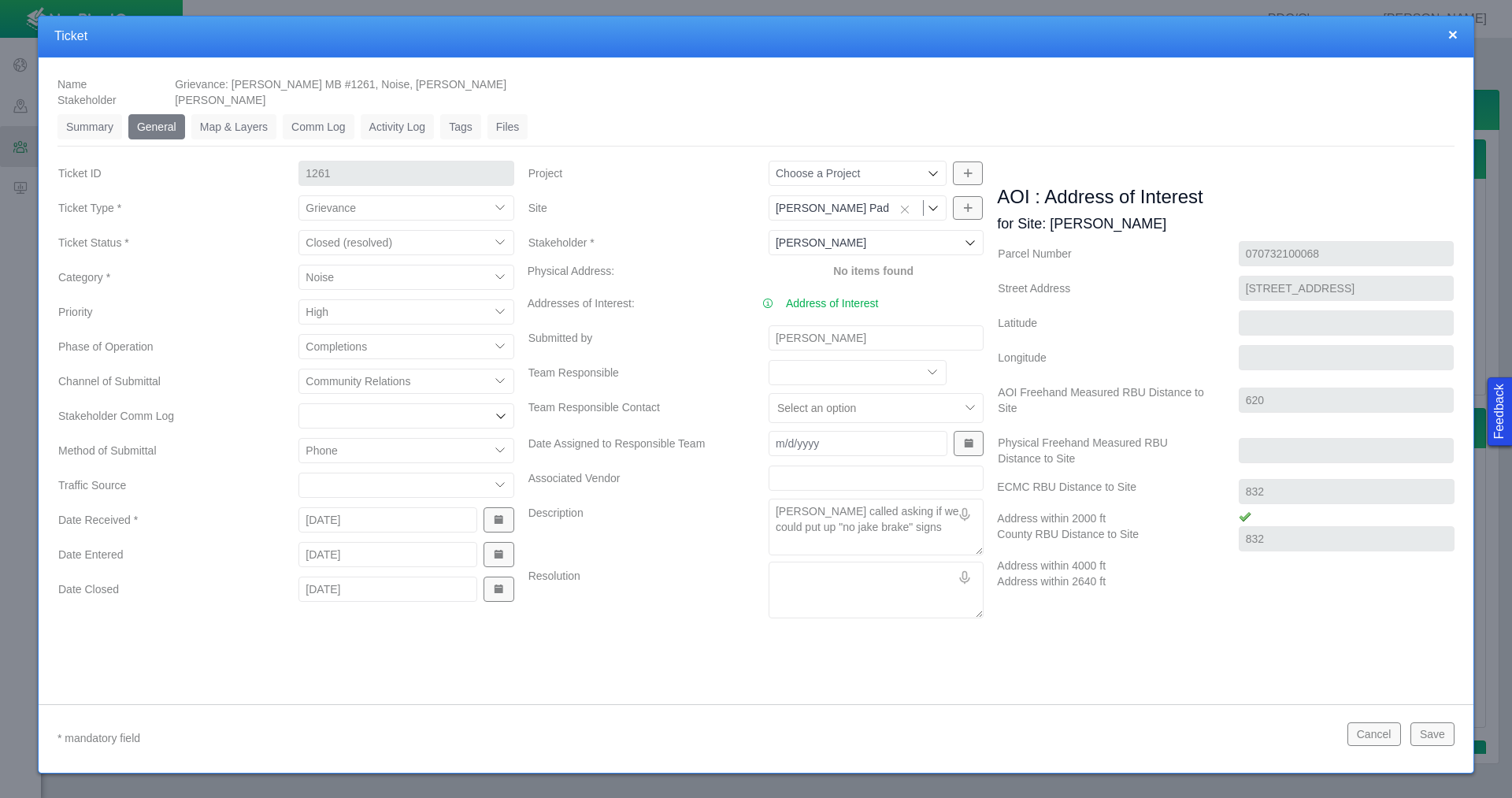
type textarea "[PERSON_NAME] called asking if we could put up "no jake brake" signs f"
type textarea "x"
type textarea "[PERSON_NAME] called asking if we could put up "no jake brake" signs fo"
type textarea "x"
type textarea "[PERSON_NAME] called asking if we could put up "no jake brake" signs for"
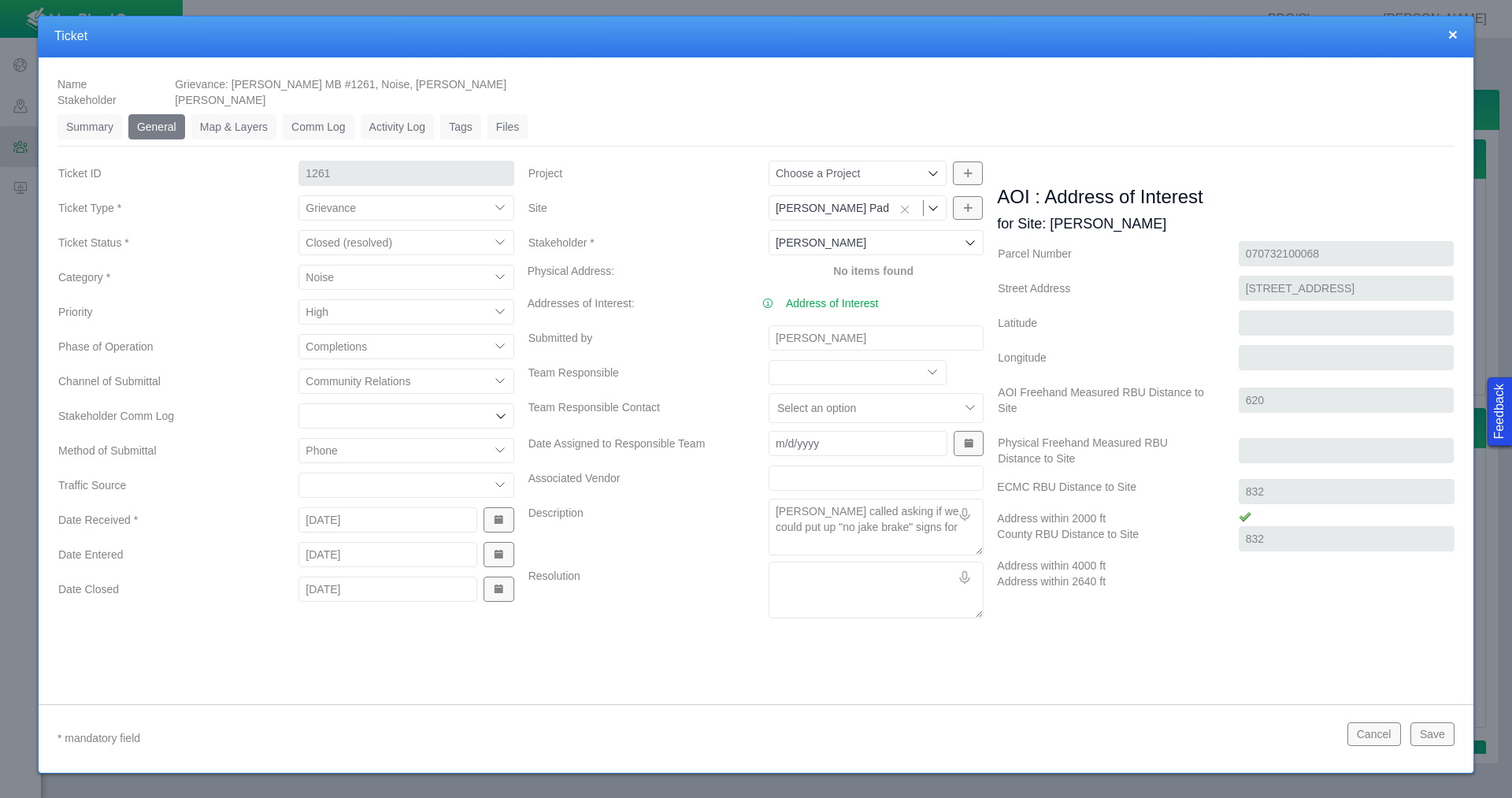
type textarea "x"
type textarea "[PERSON_NAME] called asking if we could put up "no jake brake" signs for"
type textarea "x"
type textarea "[PERSON_NAME] called asking if we could put up "no jake brake" signs for f"
type textarea "x"
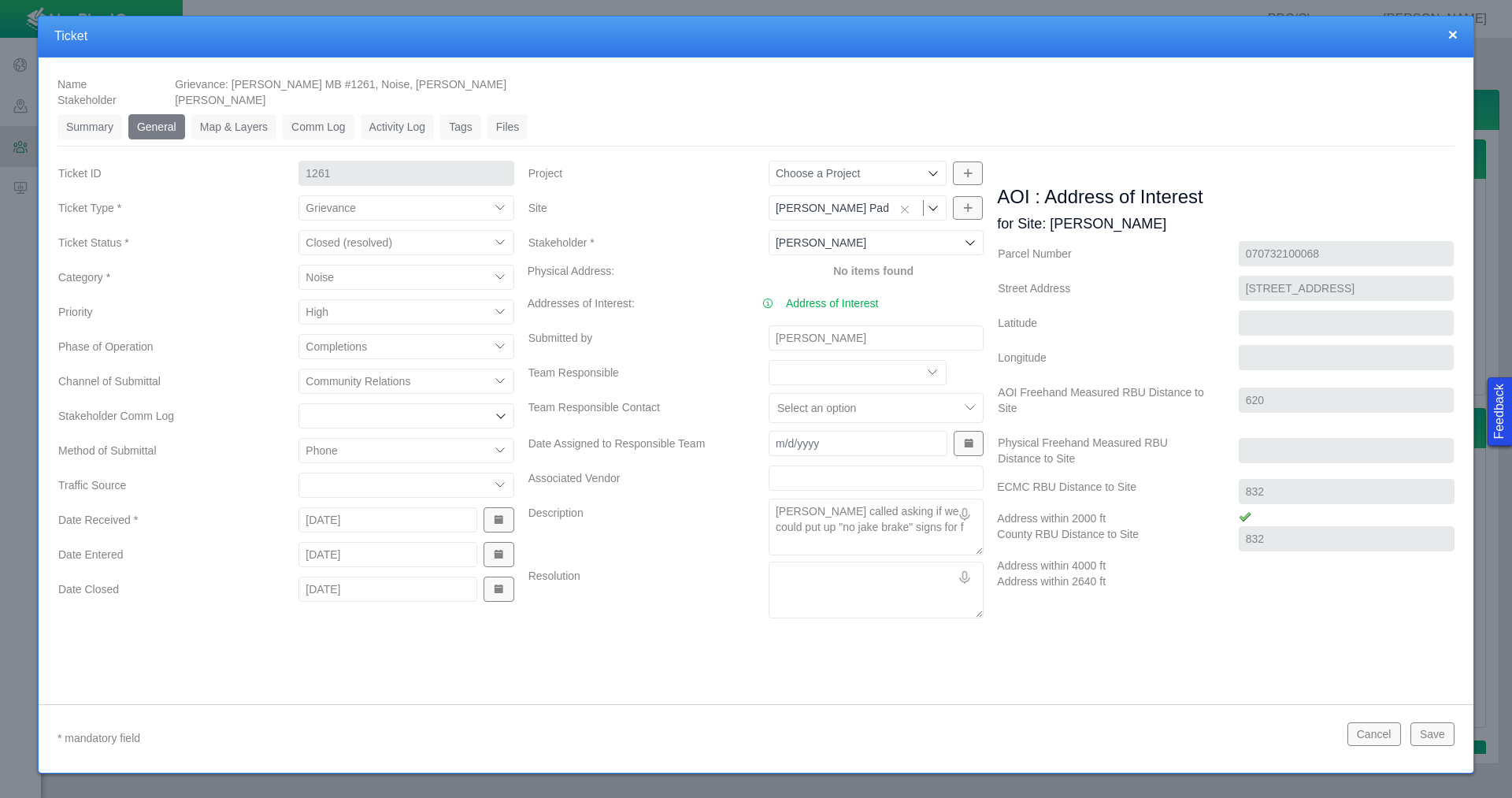
type textarea "[PERSON_NAME] called asking if we could put up "no jake brake" signs for fr"
type textarea "x"
type textarea "[PERSON_NAME] called asking if we could put up "no jake brake" signs for fra"
type textarea "x"
type textarea "[PERSON_NAME] called asking if we could put up "no jake brake" signs for frac"
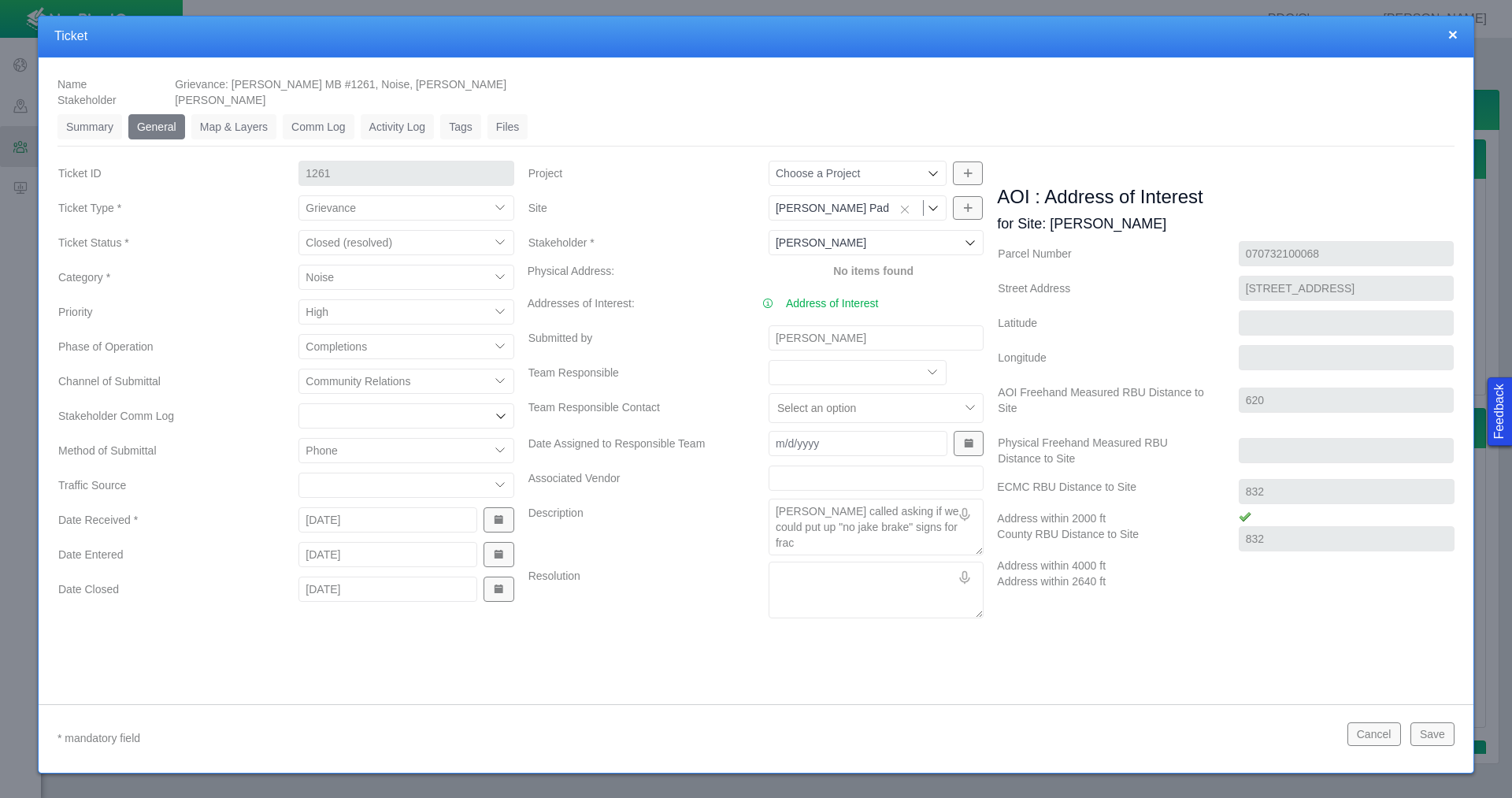
type textarea "x"
type textarea "[PERSON_NAME] called asking if we could put up "no jake brake" signs for frac"
type textarea "x"
type textarea "[PERSON_NAME] called asking if we could put up "no jake brake" signs for frac l"
type textarea "x"
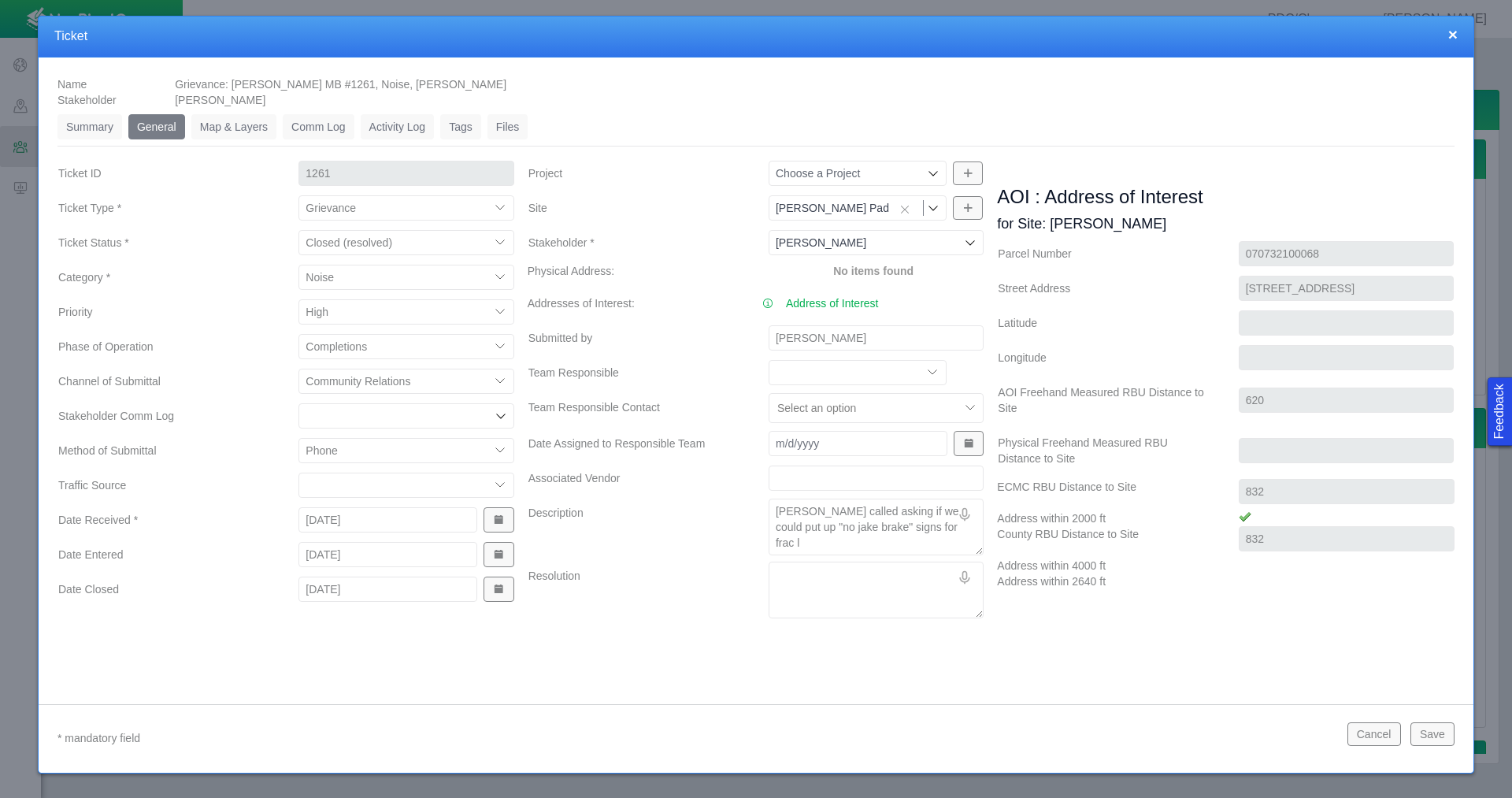
type textarea "[PERSON_NAME] called asking if we could put up "no jake brake" signs for frac li"
type textarea "x"
type textarea "[PERSON_NAME] called asking if we could put up "no jake brake" signs for frac l…"
type textarea "x"
type textarea "[PERSON_NAME] called asking if we could put up "no jake brake" signs for frac l…"
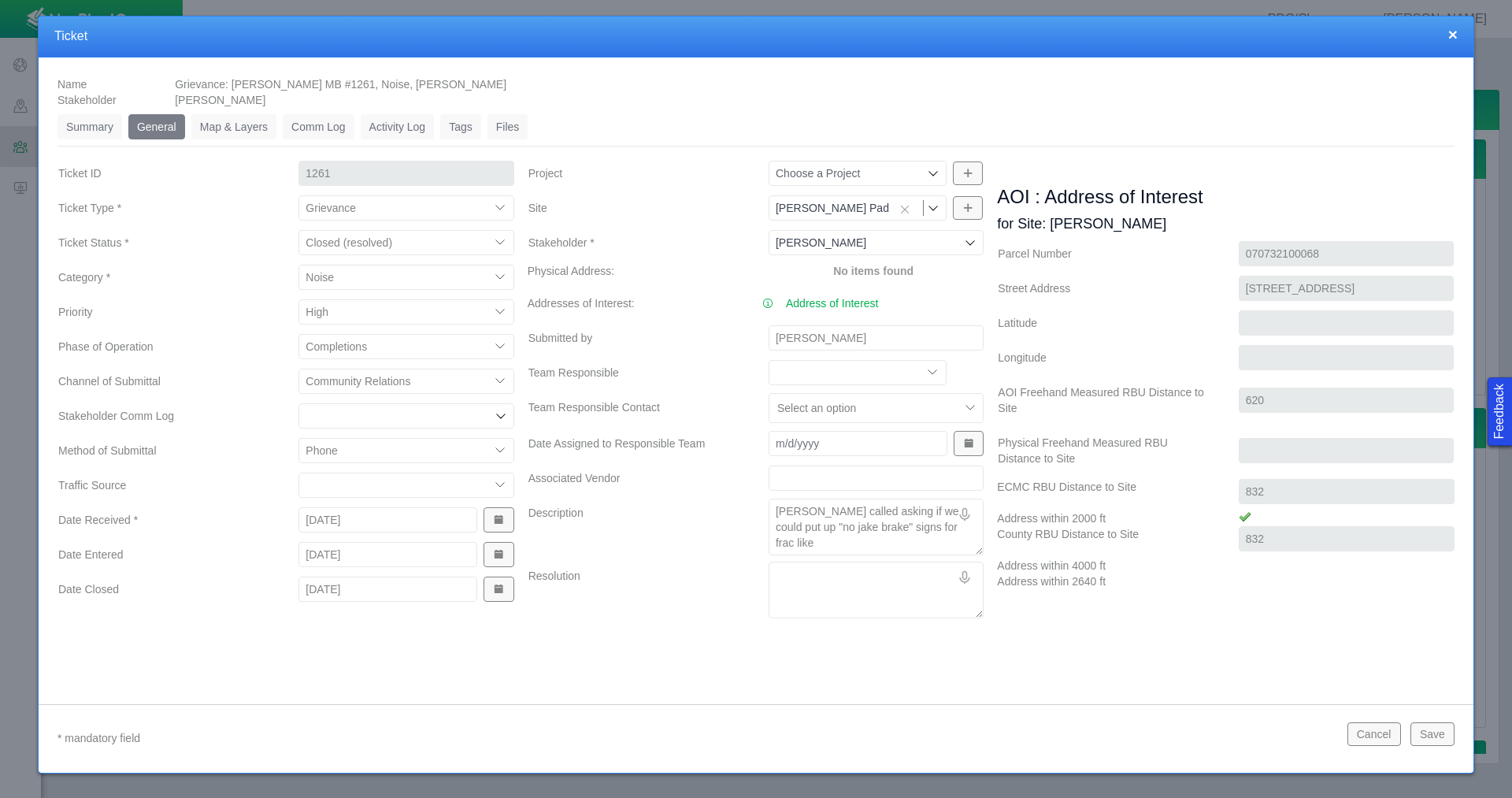
type textarea "x"
type textarea "[PERSON_NAME] called asking if we could put up "no jake brake" signs for frac l…"
type textarea "x"
type textarea "[PERSON_NAME] called asking if we could put up "no jake brake" signs for frac l…"
type textarea "x"
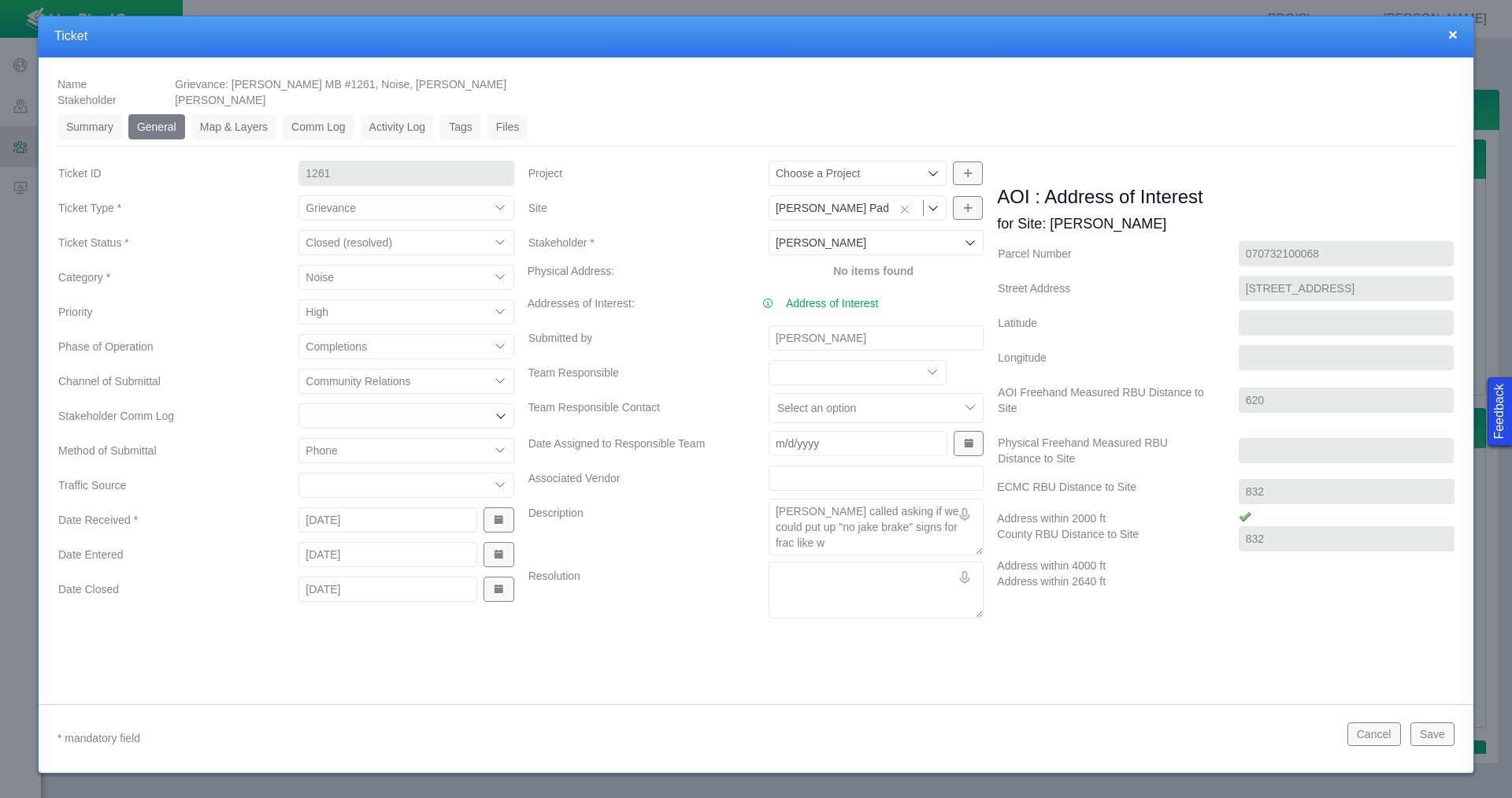
type textarea "[PERSON_NAME] called asking if we could put up "no jake brake" signs for frac l…"
type textarea "x"
type textarea "[PERSON_NAME] called asking if we could put up "no jake brake" signs for frac l…"
type textarea "x"
type textarea "[PERSON_NAME] called asking if we could put up "no jake brake" signs for frac l…"
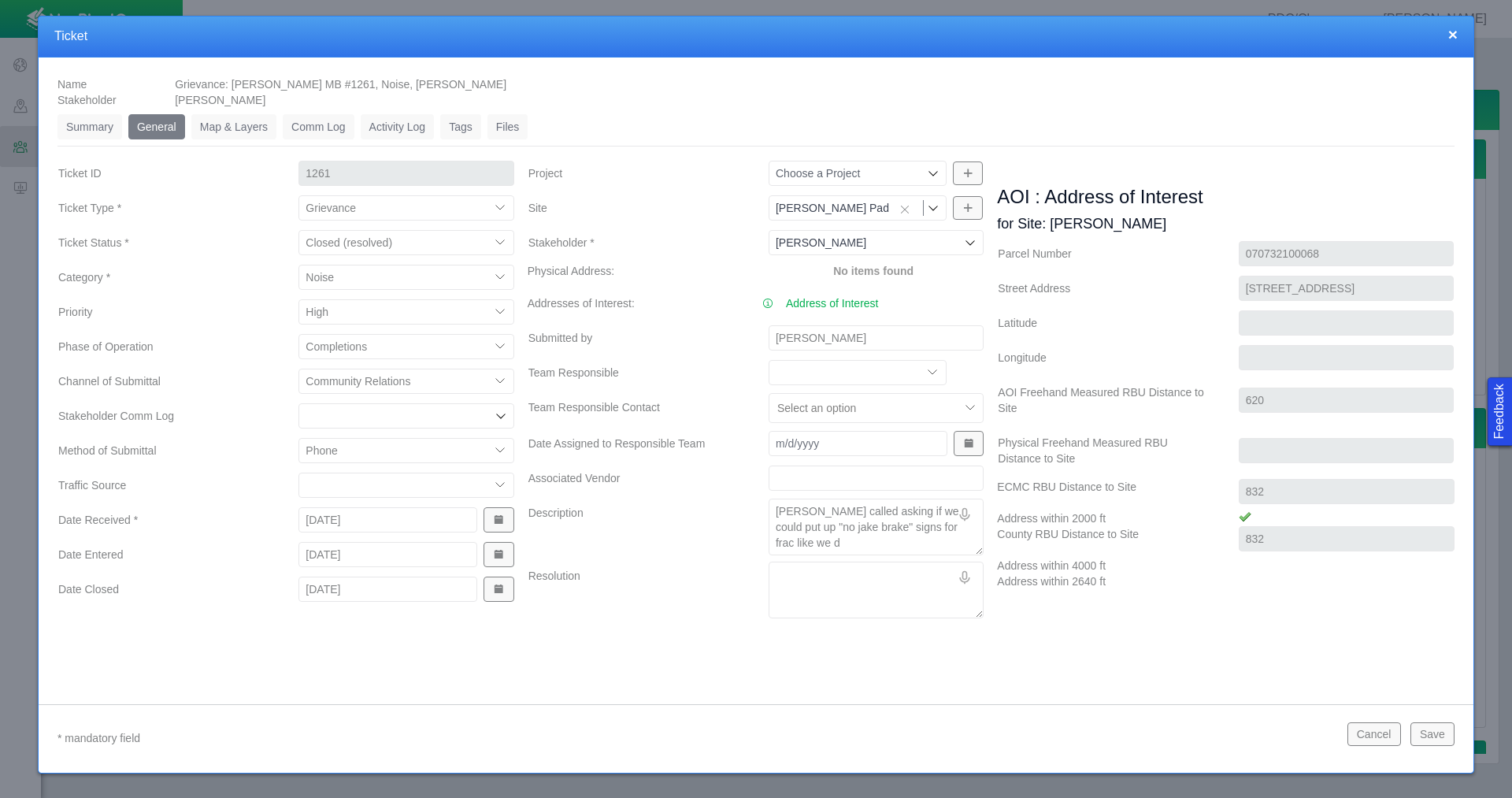
type textarea "x"
type textarea "[PERSON_NAME] called asking if we could put up "no jake brake" signs for frac l…"
type textarea "x"
type textarea "[PERSON_NAME] called asking if we could put up "no jake brake" signs for frac l…"
type textarea "x"
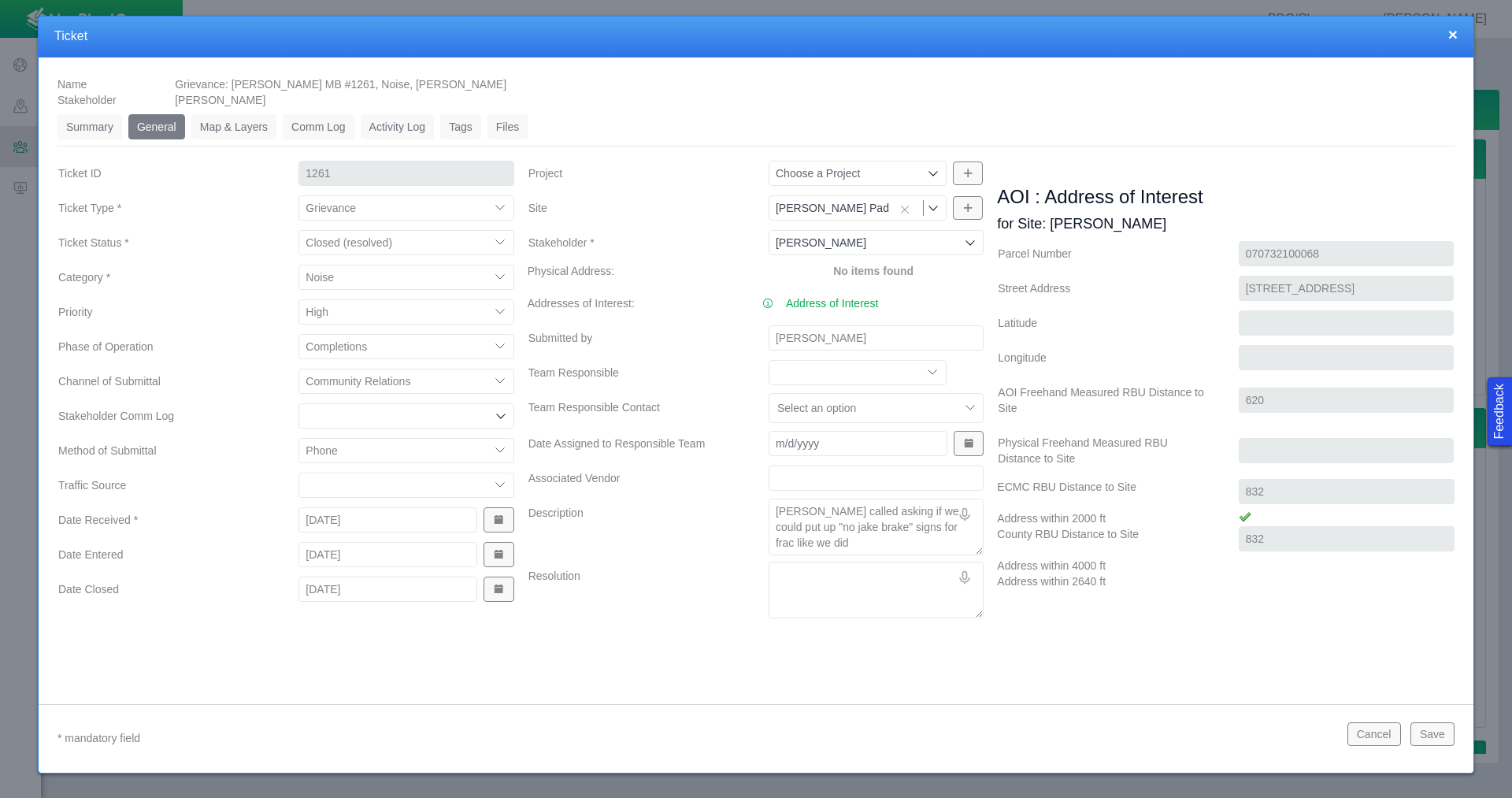
type textarea "[PERSON_NAME] called asking if we could put up "no jake brake" signs for frac l…"
type textarea "x"
type textarea "[PERSON_NAME] called asking if we could put up "no jake brake" signs for frac l…"
type textarea "x"
click at [1430, 733] on button "Save" at bounding box center [1432, 734] width 44 height 23
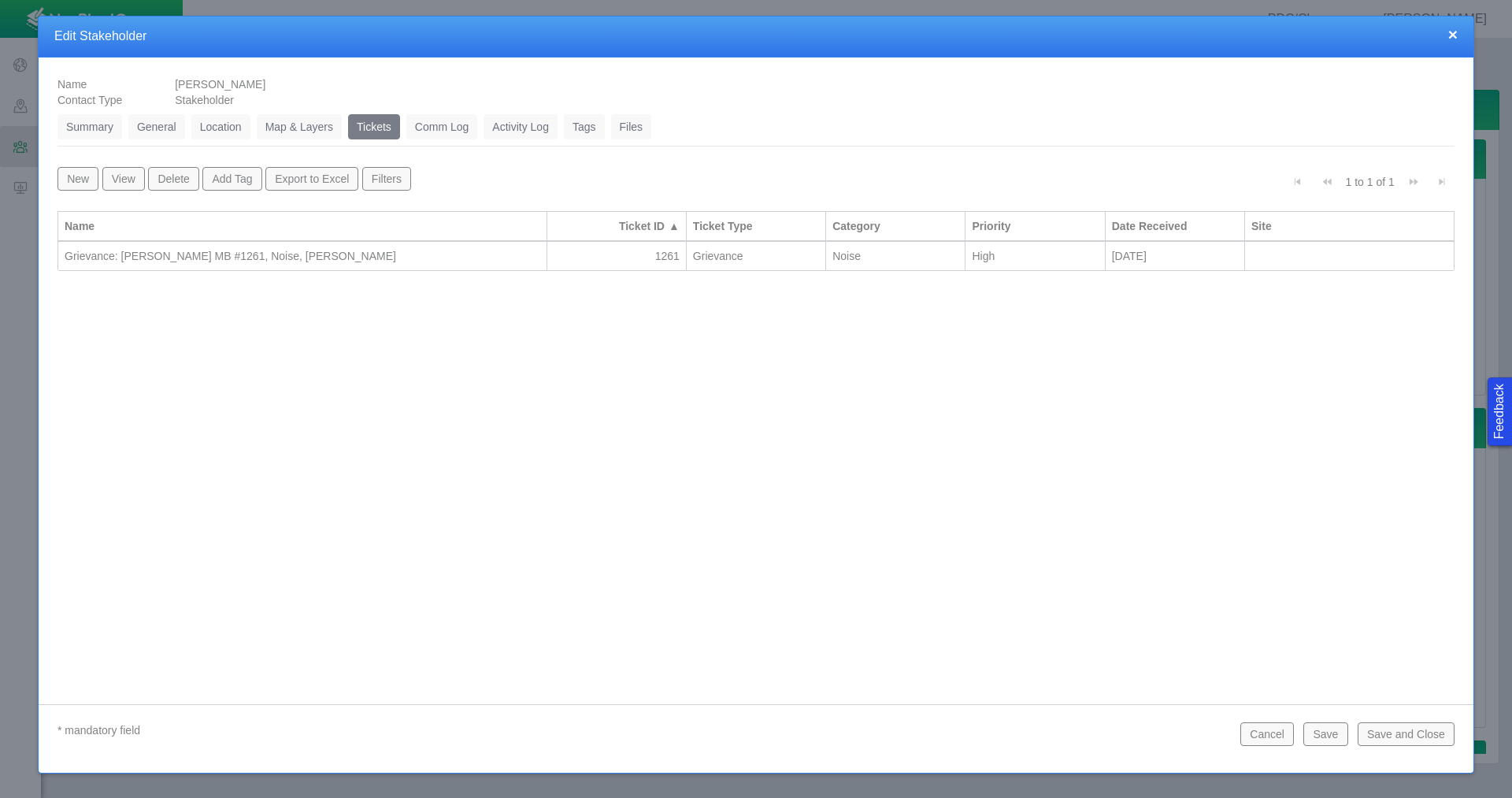
click at [1430, 733] on button "Save and Close" at bounding box center [1406, 734] width 97 height 23
